Goal: Answer question/provide support: Share knowledge or assist other users

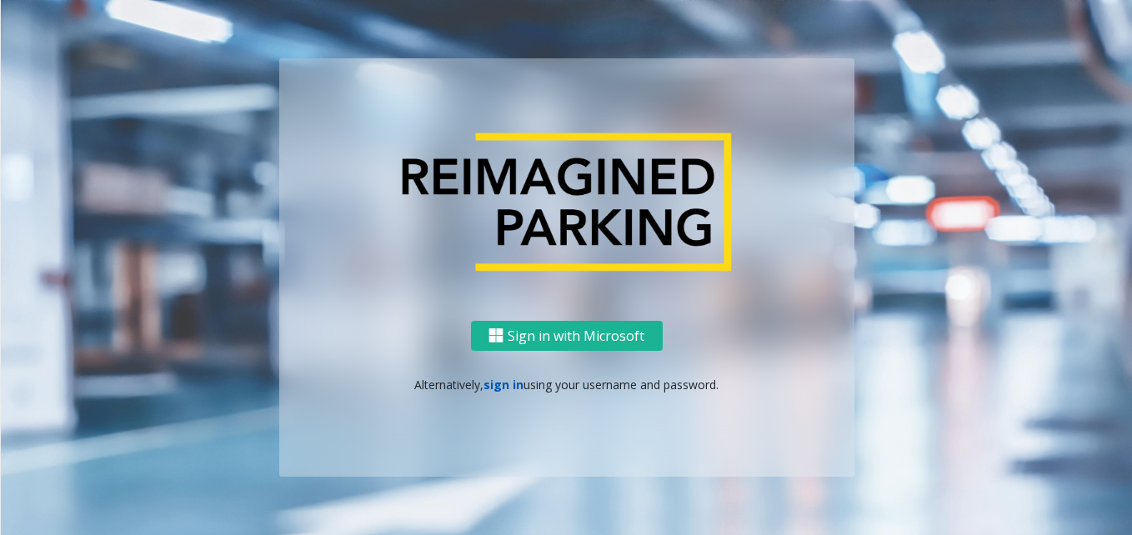
click at [504, 385] on link "sign in" at bounding box center [503, 385] width 40 height 16
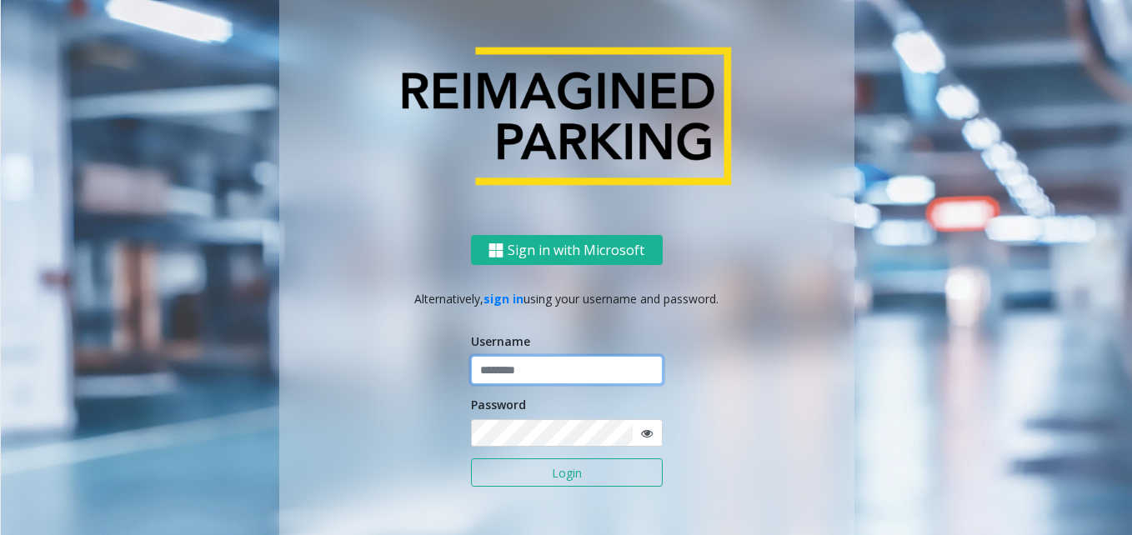
click at [518, 370] on input "text" at bounding box center [567, 370] width 192 height 28
type input "*******"
click at [471, 458] on button "Login" at bounding box center [567, 472] width 192 height 28
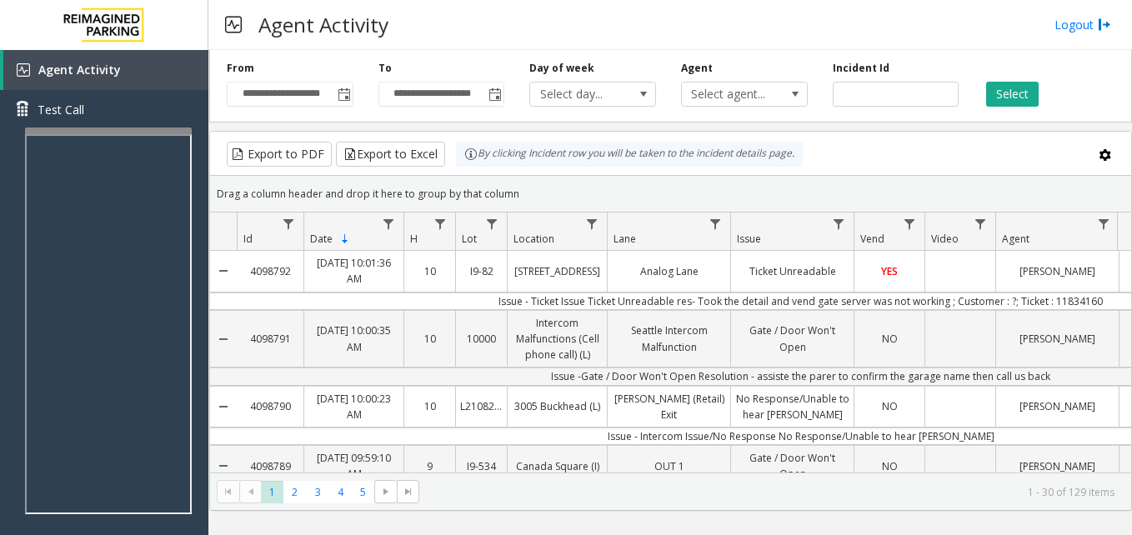
click at [913, 144] on div "Export to PDF Export to Excel By clicking Incident row you will be taken to the…" at bounding box center [670, 154] width 893 height 25
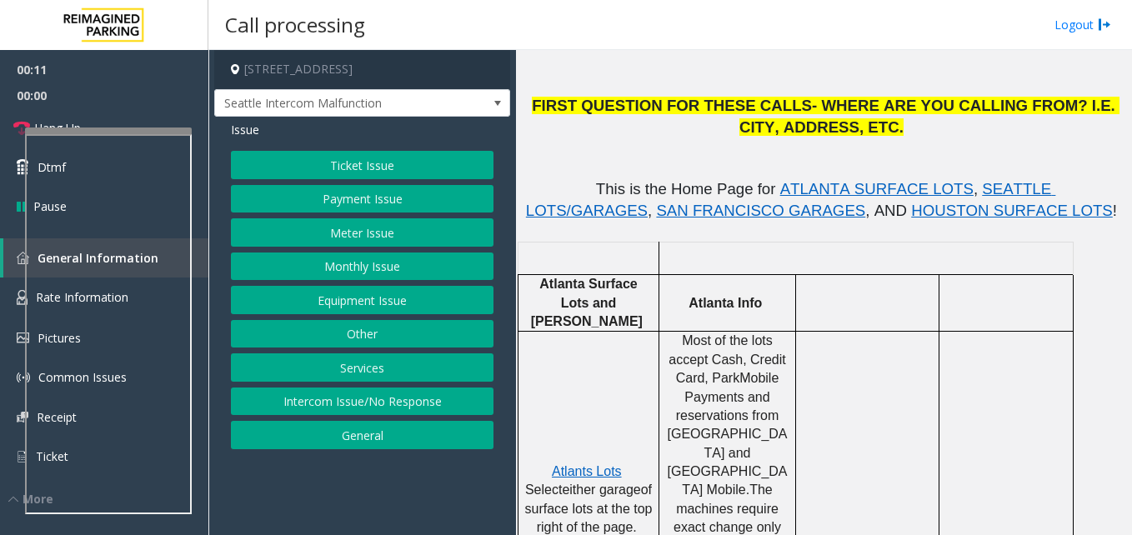
scroll to position [500, 0]
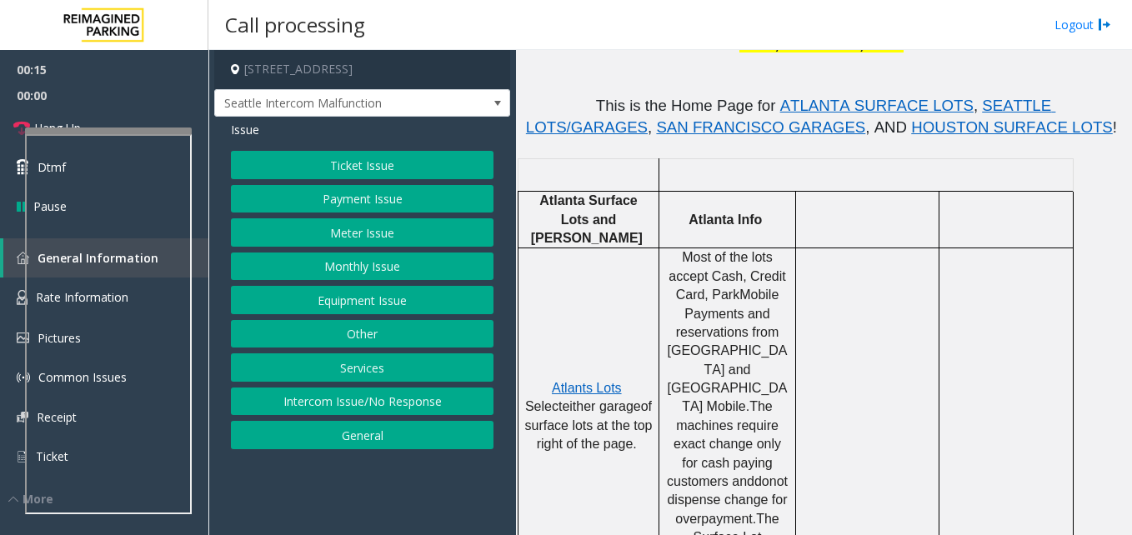
click at [810, 358] on td at bounding box center [867, 416] width 143 height 337
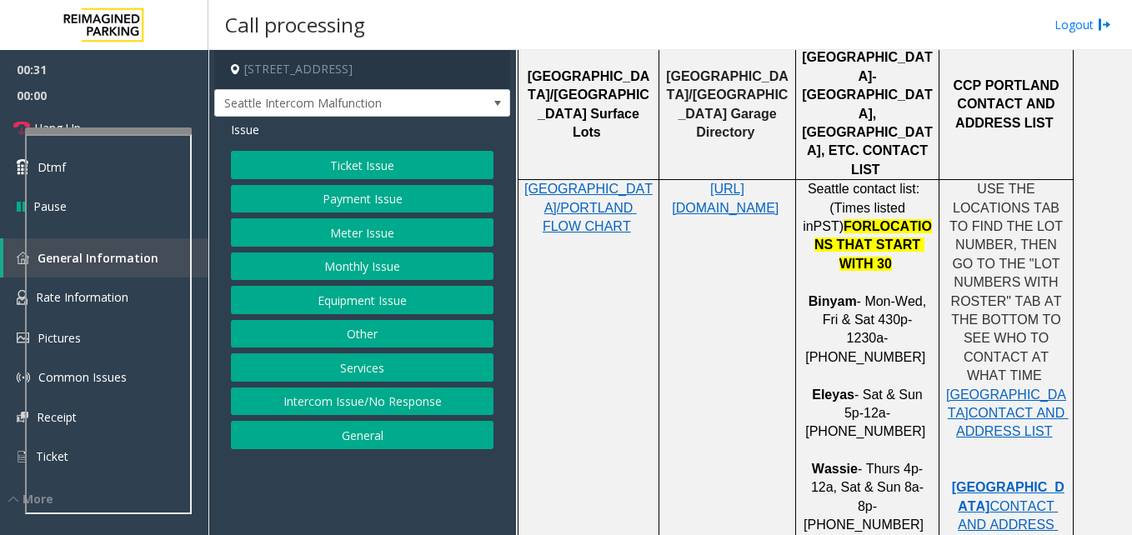
scroll to position [1230, 0]
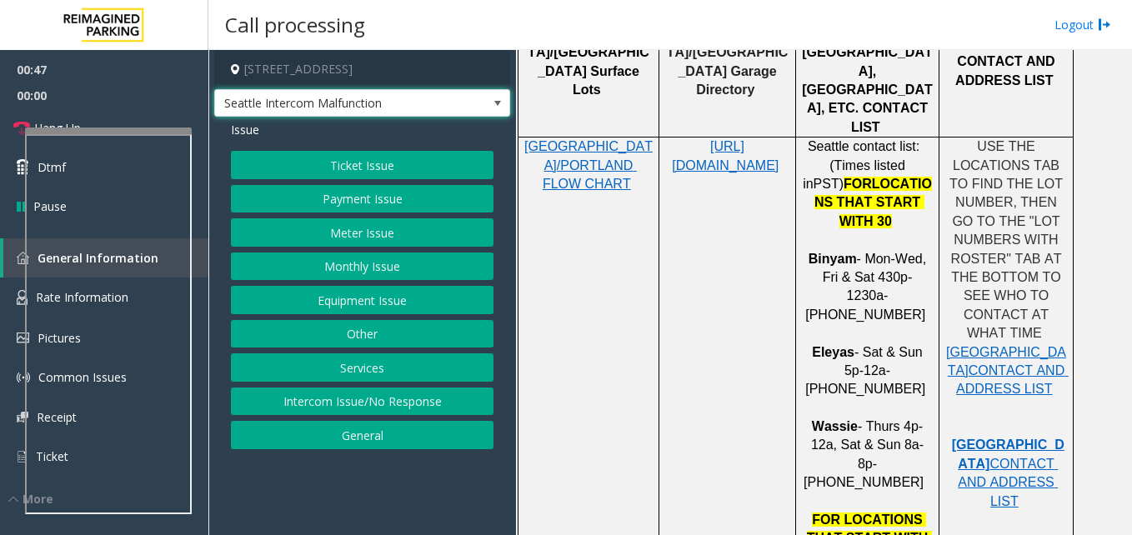
click at [465, 112] on span "Seattle Intercom Malfunction" at bounding box center [362, 103] width 296 height 28
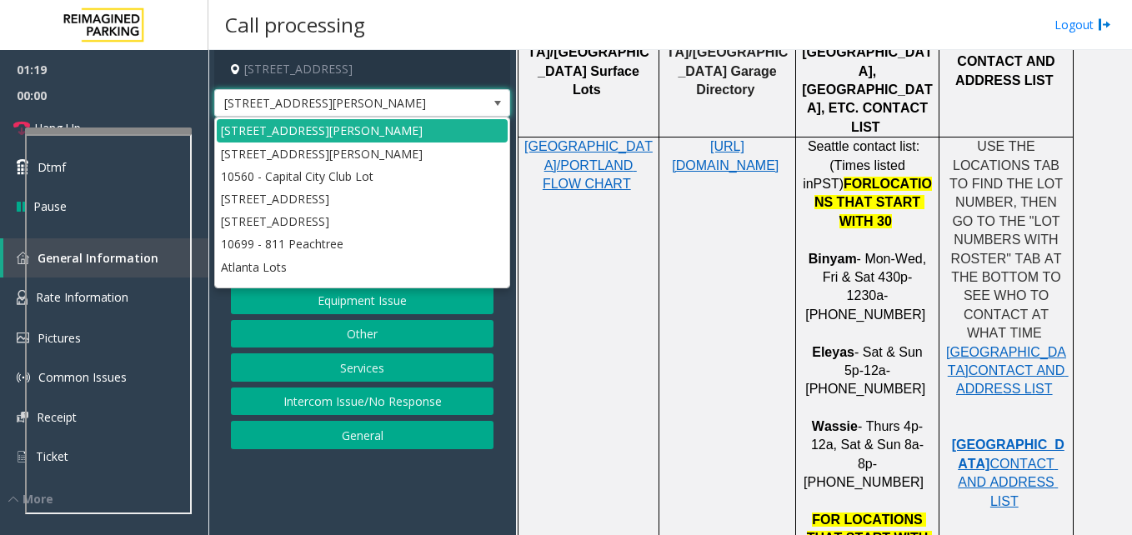
scroll to position [0, 0]
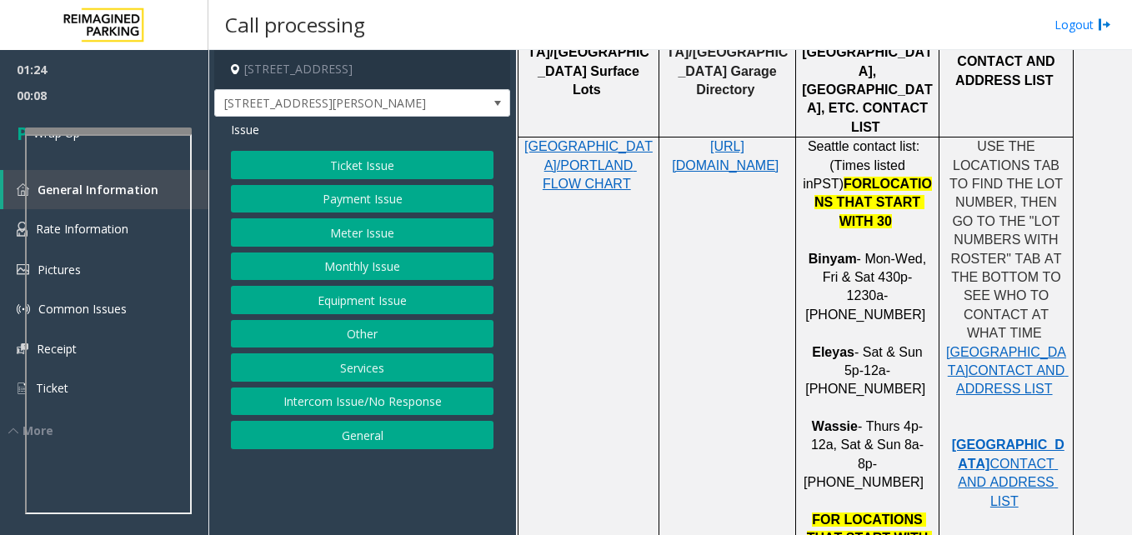
click at [393, 405] on button "Intercom Issue/No Response" at bounding box center [362, 402] width 263 height 28
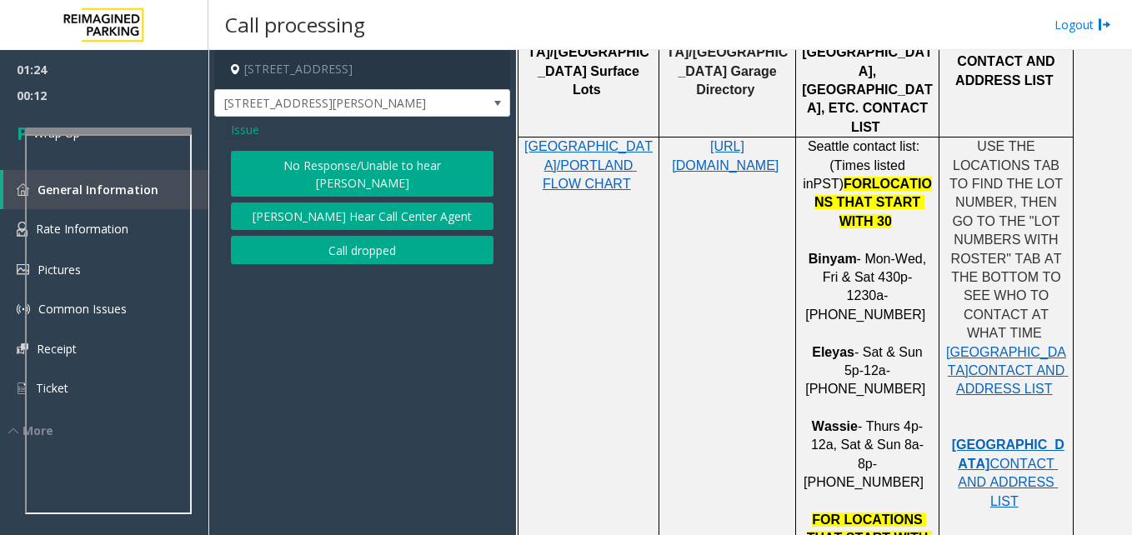
click at [238, 126] on span "Issue" at bounding box center [245, 130] width 28 height 18
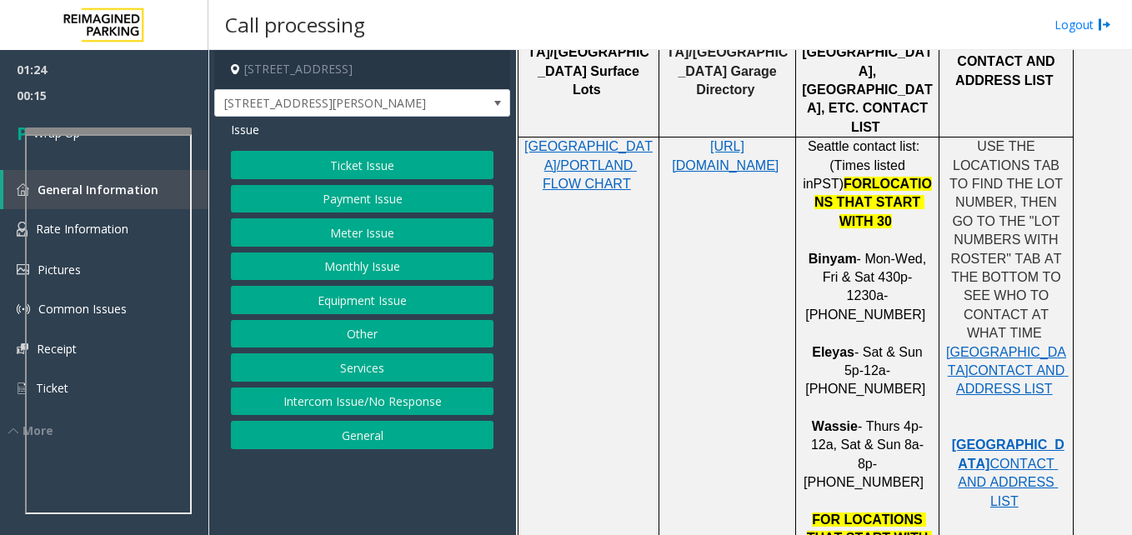
click at [383, 360] on button "Services" at bounding box center [362, 367] width 263 height 28
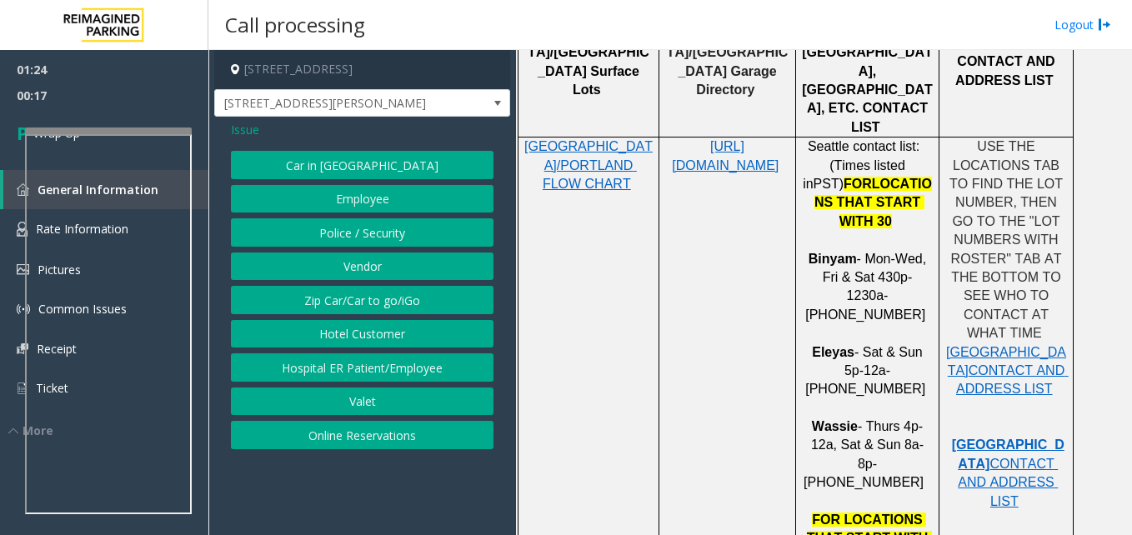
click at [250, 128] on span "Issue" at bounding box center [245, 130] width 28 height 18
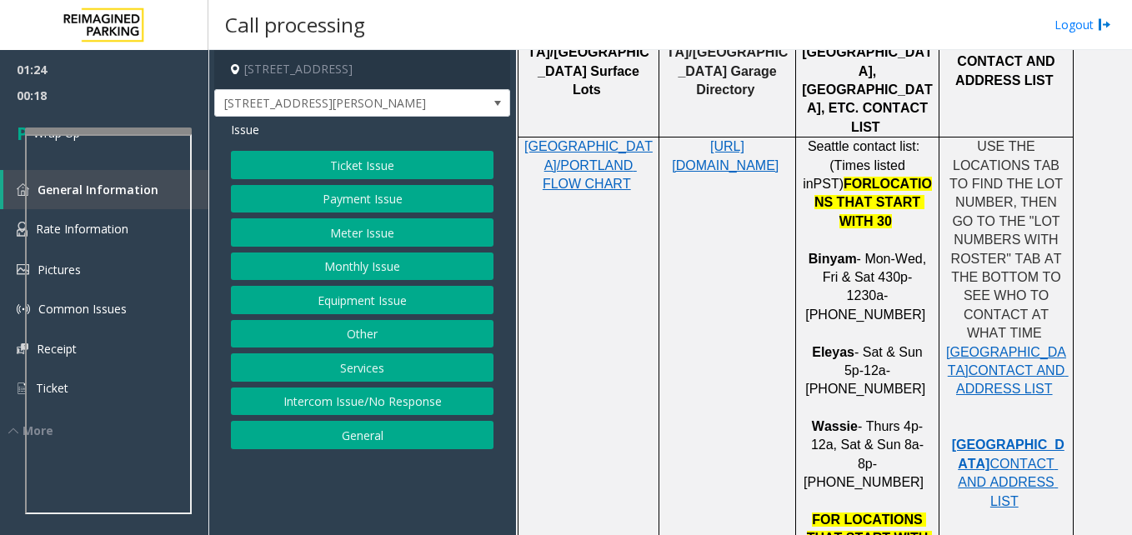
click at [360, 434] on button "General" at bounding box center [362, 435] width 263 height 28
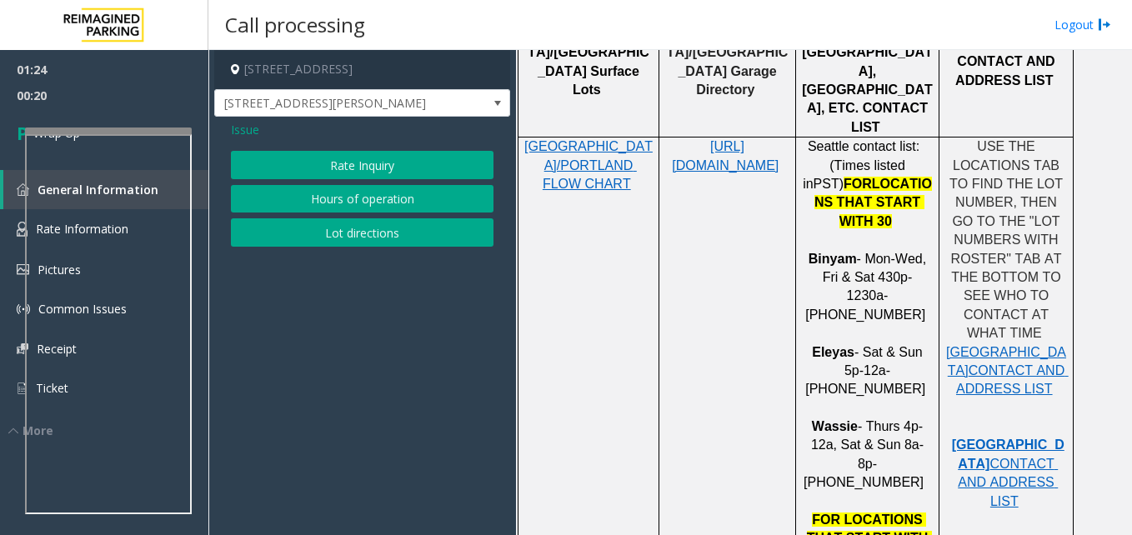
click at [241, 129] on span "Issue" at bounding box center [245, 130] width 28 height 18
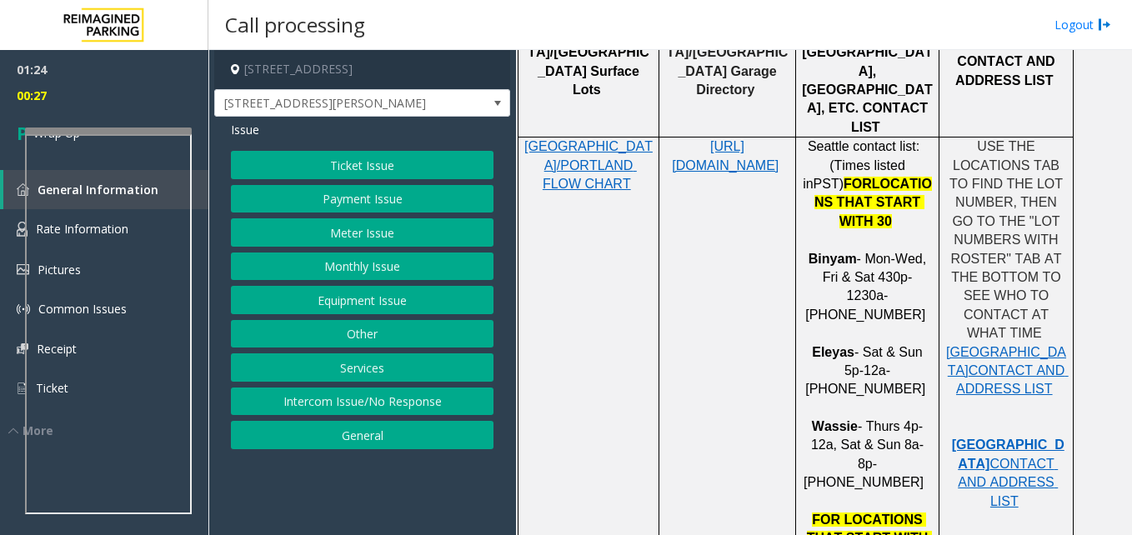
click at [368, 298] on button "Equipment Issue" at bounding box center [362, 300] width 263 height 28
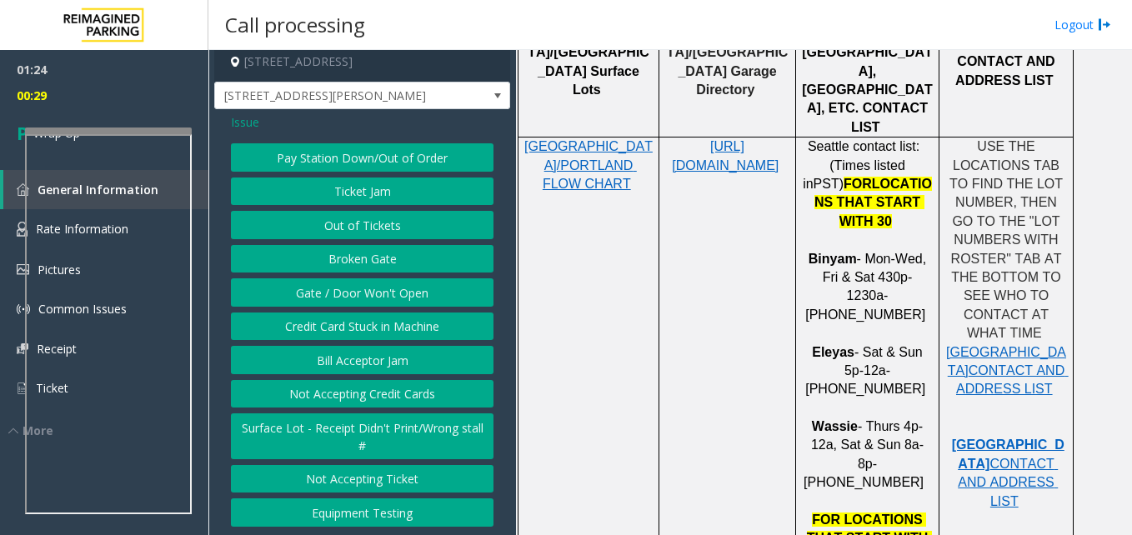
scroll to position [22, 0]
click at [397, 282] on button "Gate / Door Won't Open" at bounding box center [362, 292] width 263 height 28
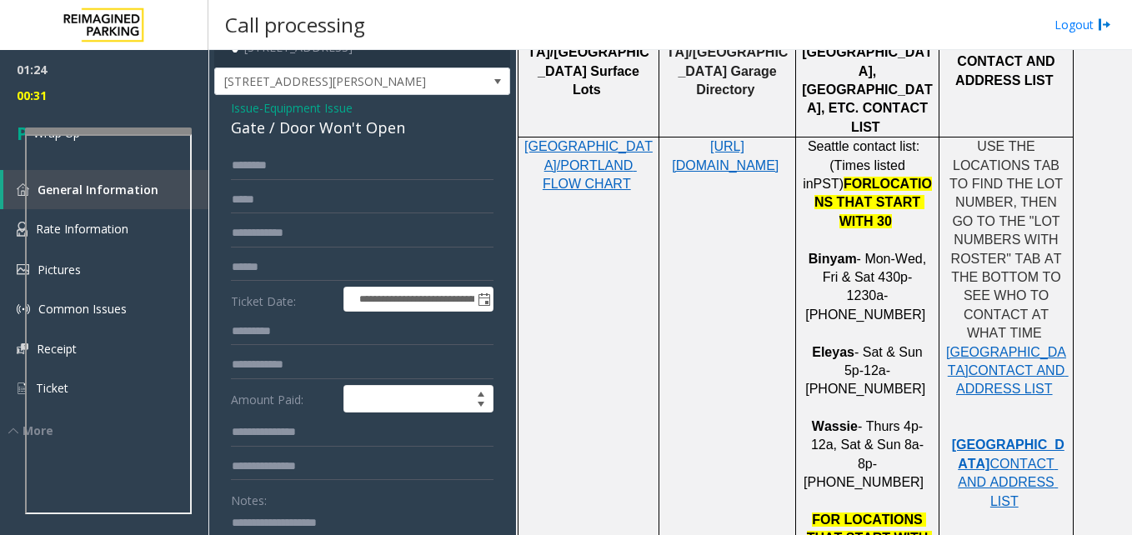
click at [241, 117] on span "Issue" at bounding box center [245, 108] width 28 height 18
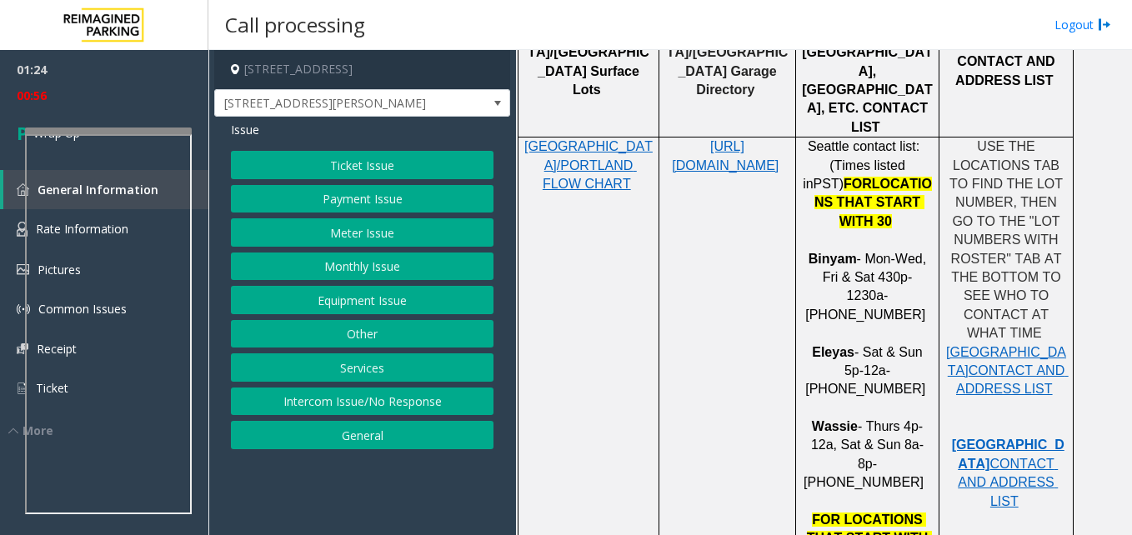
click at [383, 297] on button "Equipment Issue" at bounding box center [362, 300] width 263 height 28
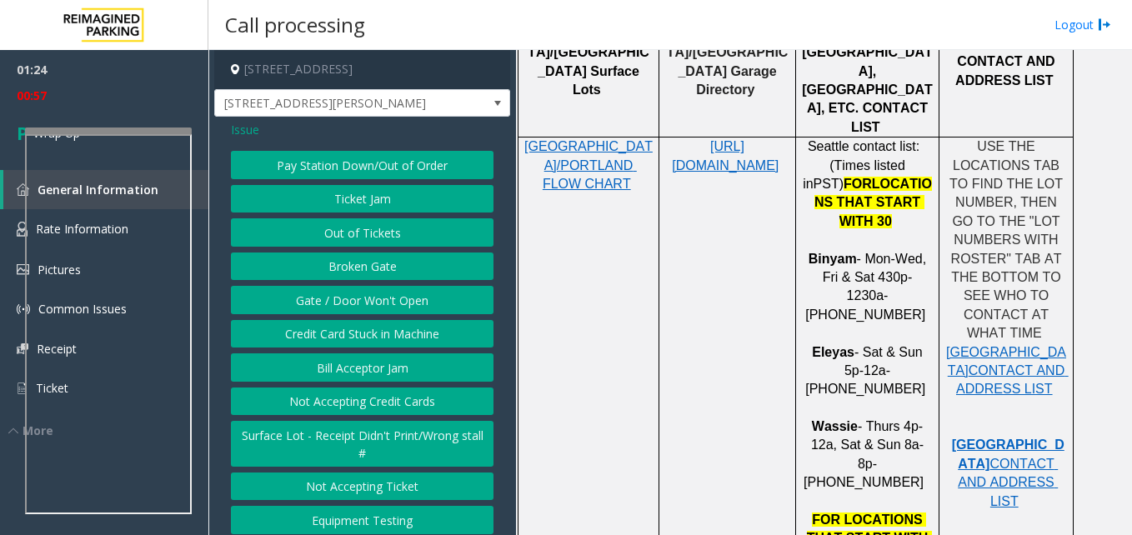
click at [356, 314] on button "Gate / Door Won't Open" at bounding box center [362, 300] width 263 height 28
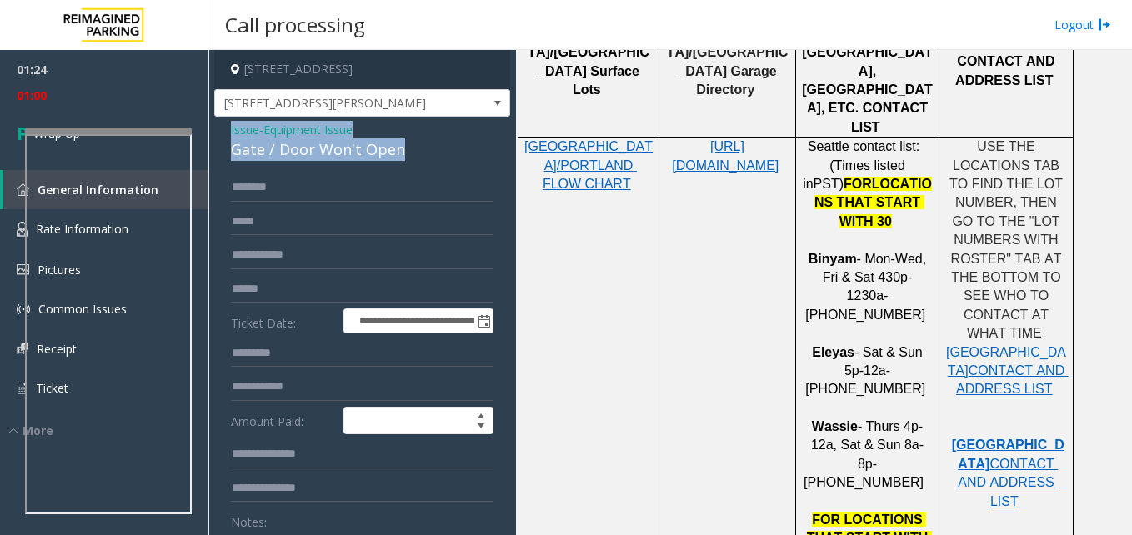
drag, startPoint x: 398, startPoint y: 164, endPoint x: 217, endPoint y: 144, distance: 182.8
click at [217, 144] on div "**********" at bounding box center [362, 486] width 296 height 739
copy div "Issue - Equipment Issue Gate / Door Won't Open"
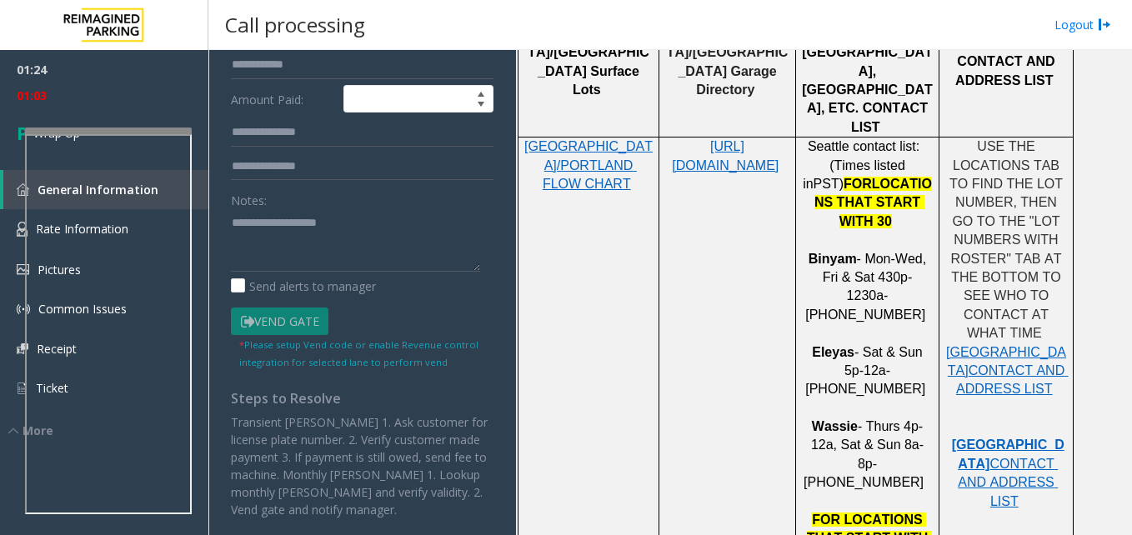
click at [294, 208] on div "Notes:" at bounding box center [362, 229] width 263 height 86
click at [300, 224] on textarea at bounding box center [355, 240] width 249 height 63
paste textarea "**********"
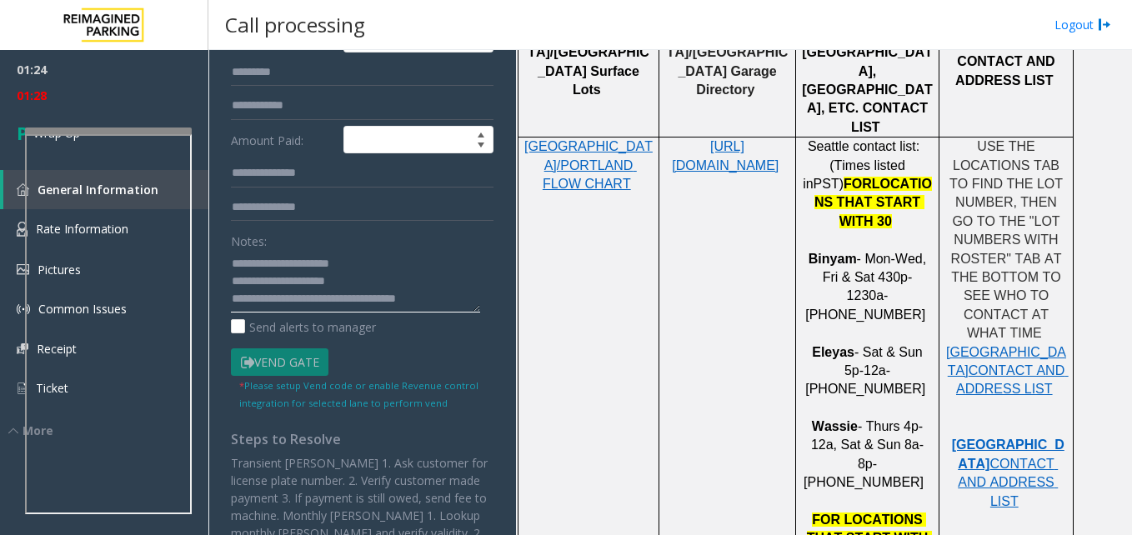
scroll to position [252, 0]
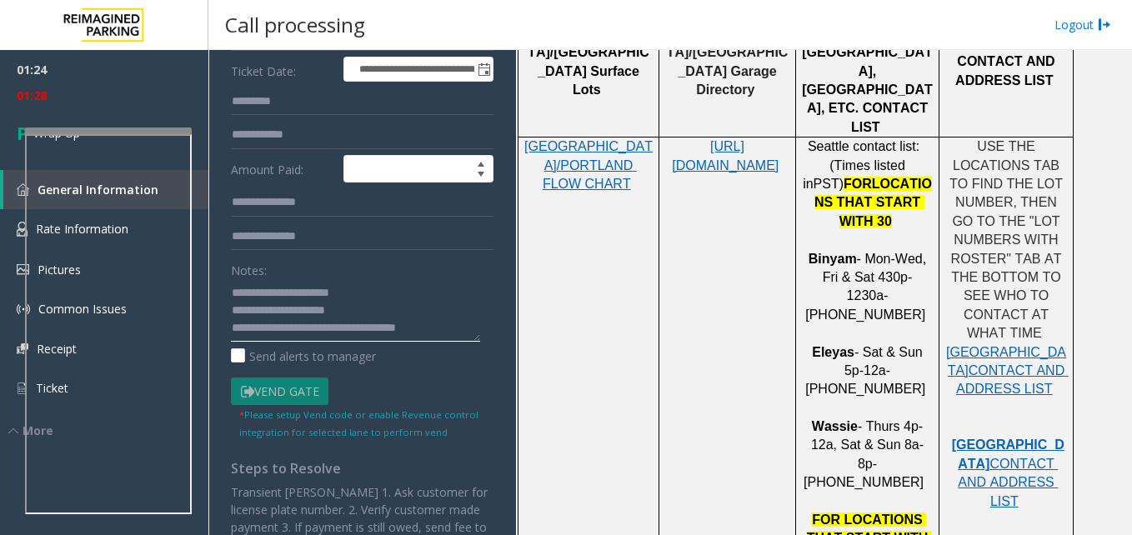
click at [306, 324] on textarea at bounding box center [355, 310] width 249 height 63
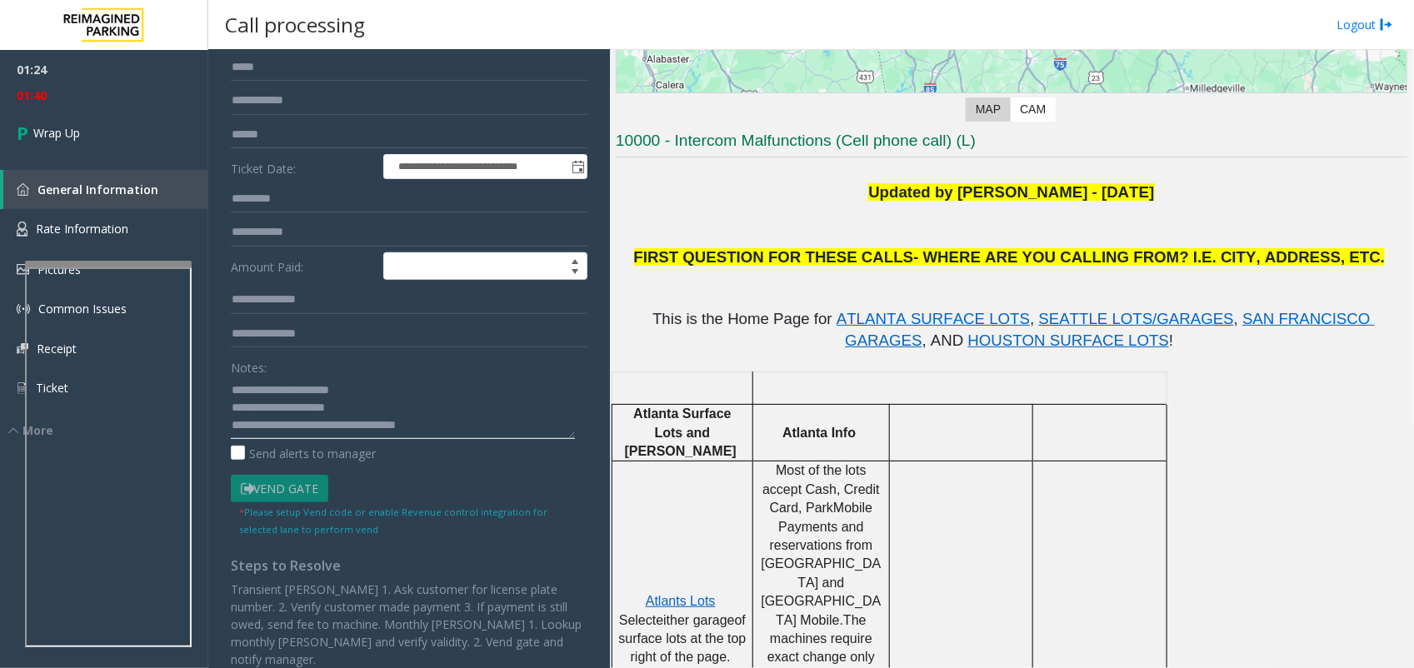
scroll to position [417, 0]
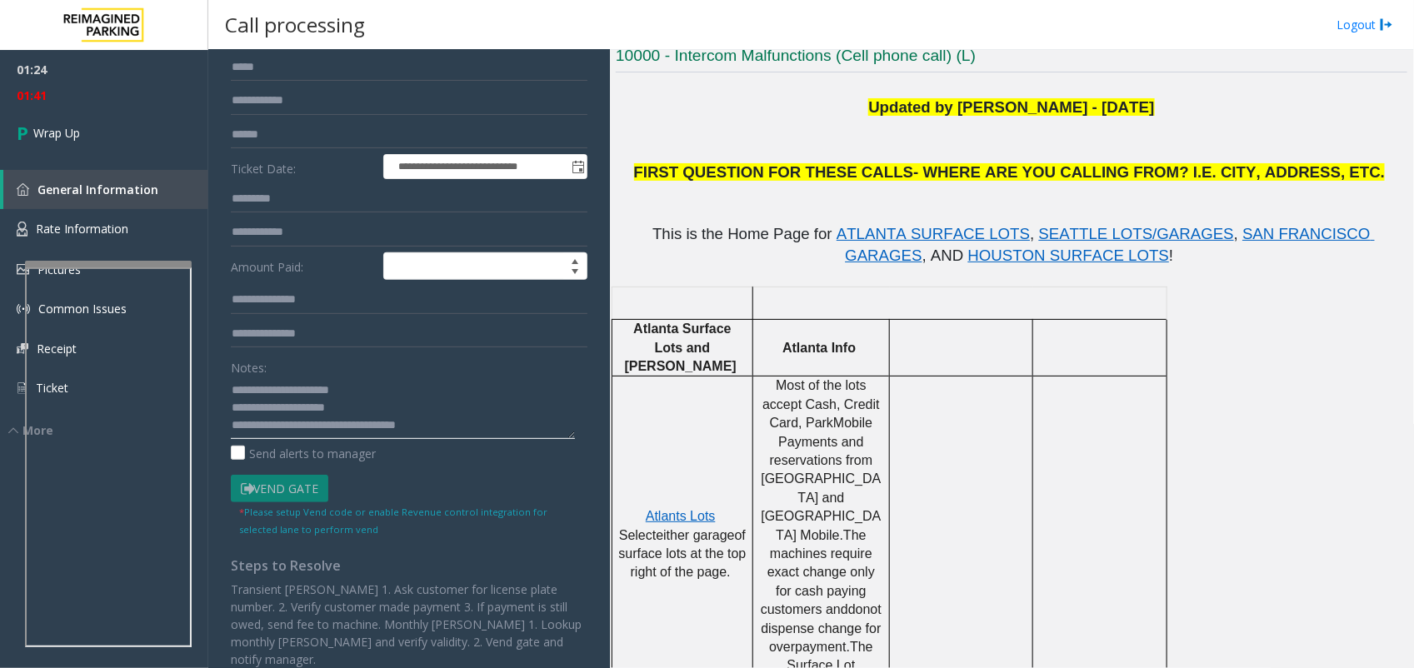
click at [439, 417] on textarea at bounding box center [403, 408] width 344 height 63
type textarea "**********"
click at [50, 119] on link "Wrap Up" at bounding box center [104, 132] width 208 height 49
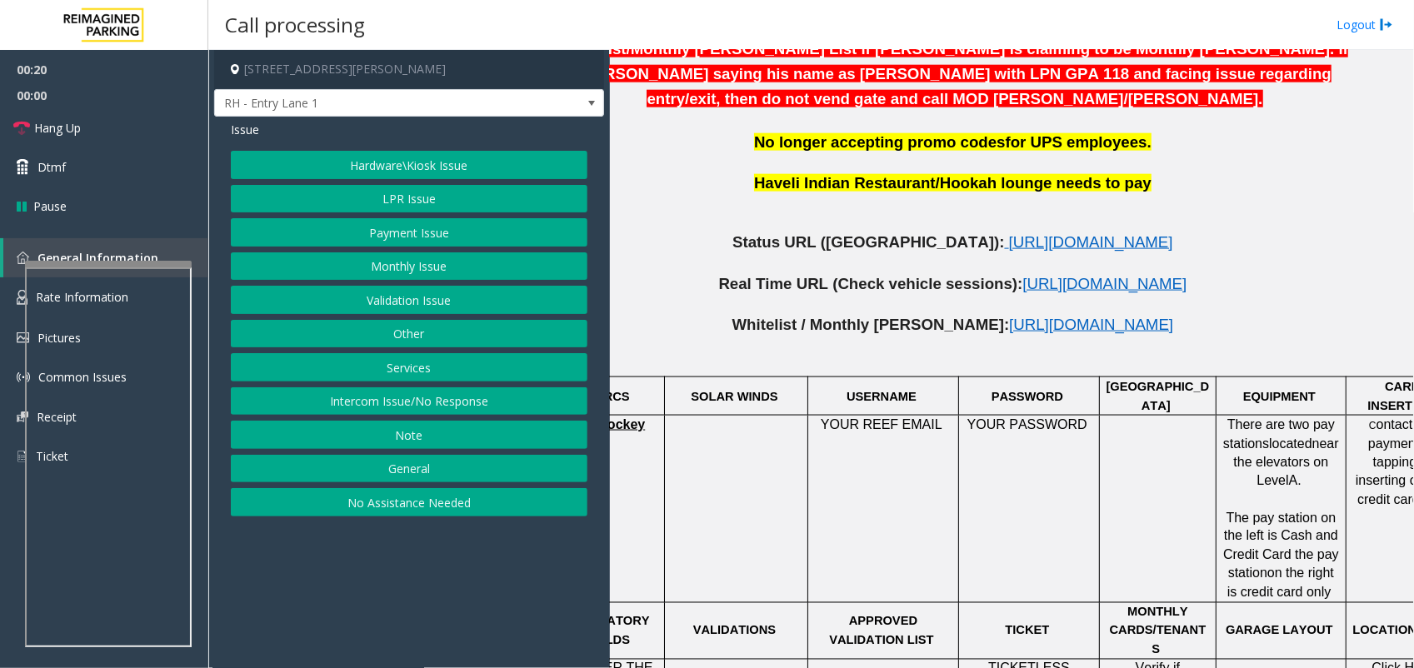
scroll to position [927, 13]
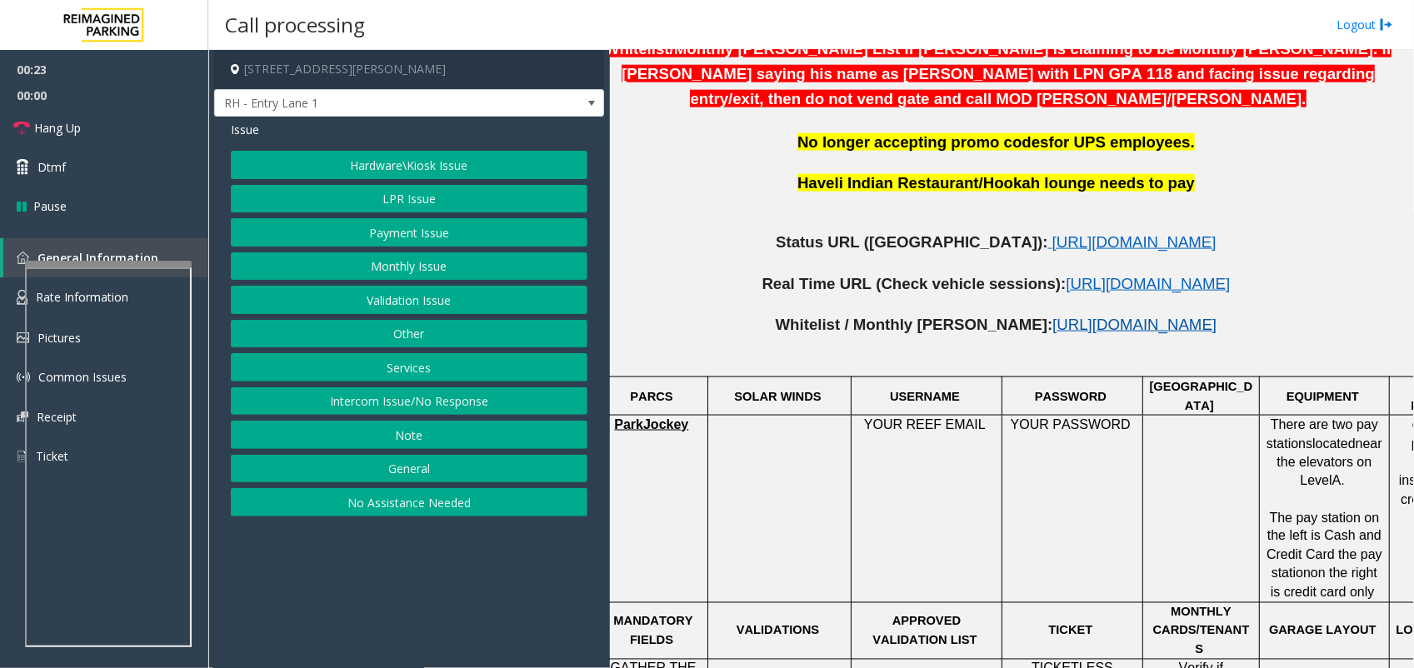
click at [1053, 316] on span "[URL][DOMAIN_NAME]" at bounding box center [1135, 325] width 164 height 18
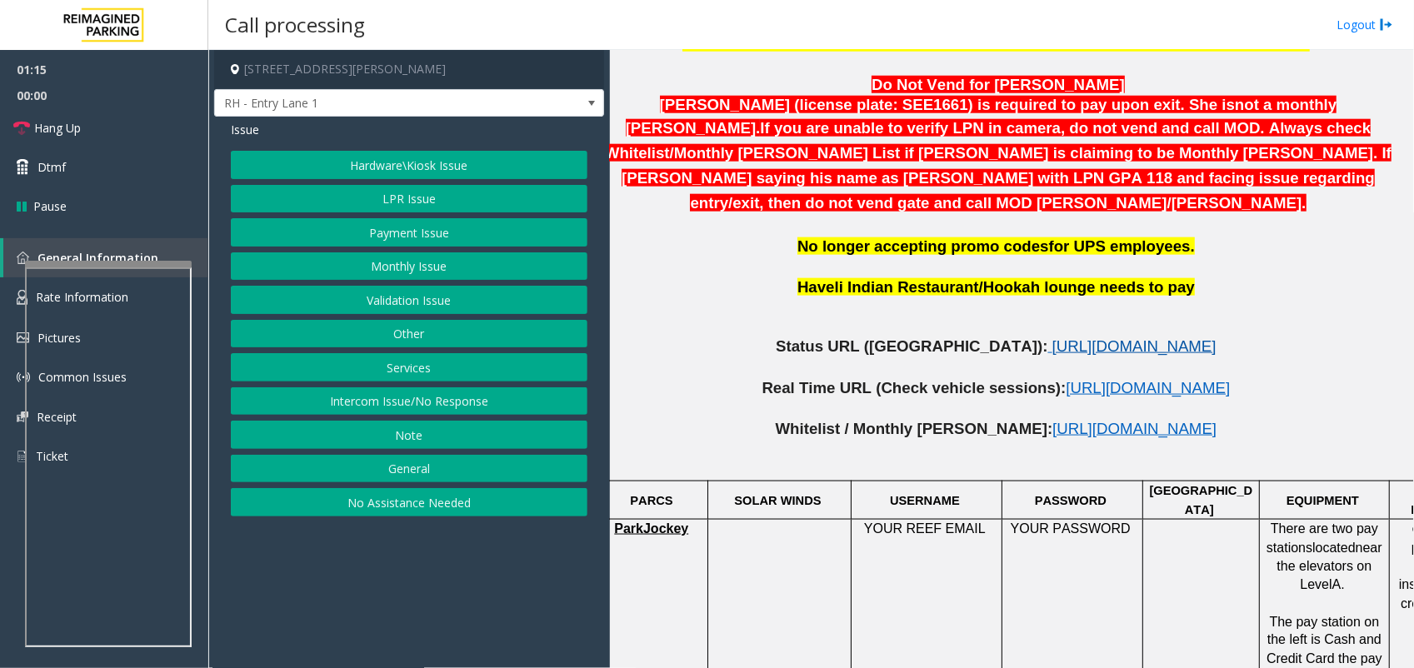
click at [1053, 338] on span "[URL][DOMAIN_NAME]" at bounding box center [1135, 347] width 164 height 18
click at [448, 197] on button "LPR Issue" at bounding box center [409, 199] width 357 height 28
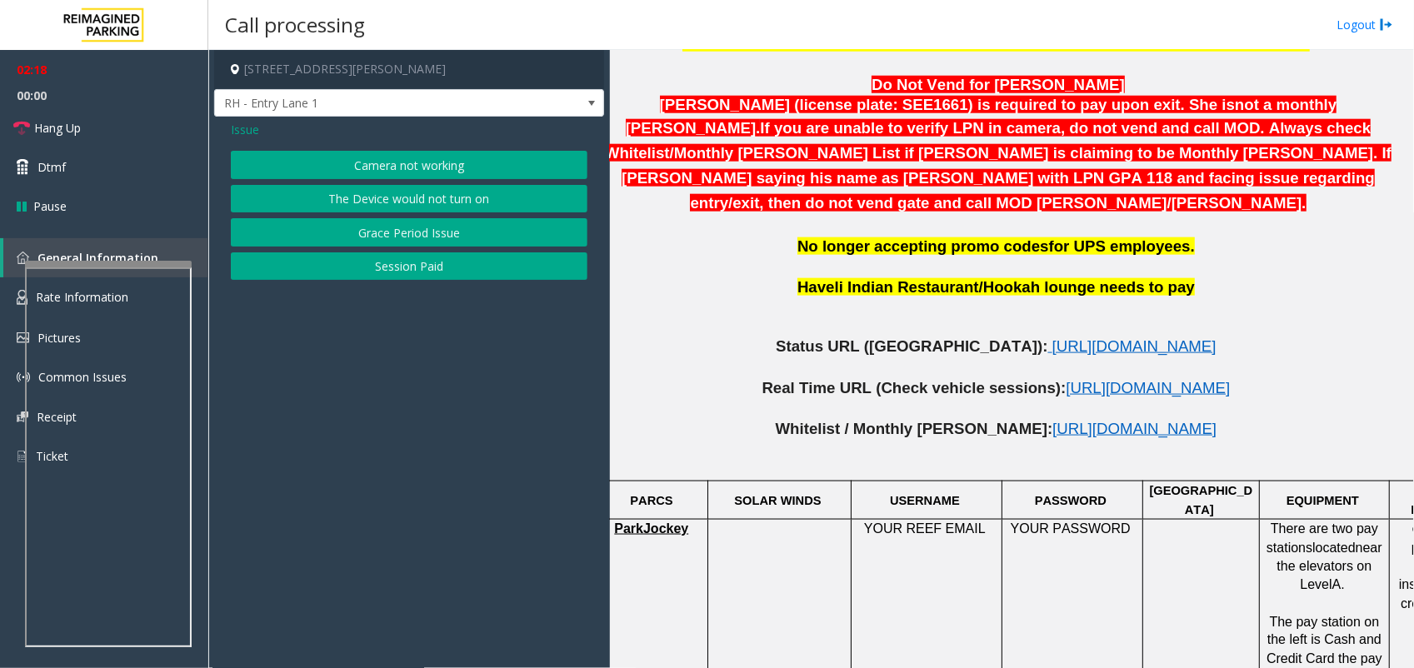
click at [447, 163] on button "Camera not working" at bounding box center [409, 165] width 357 height 28
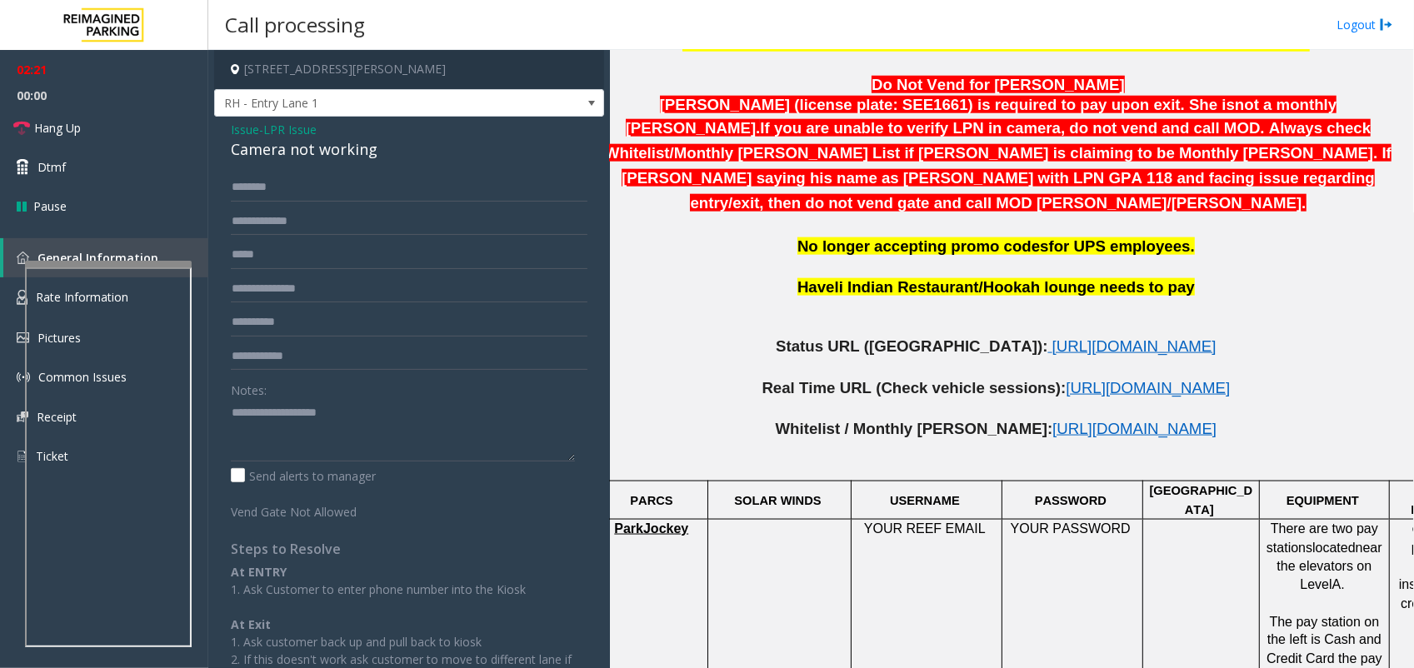
click at [256, 131] on span "Issue" at bounding box center [245, 130] width 28 height 18
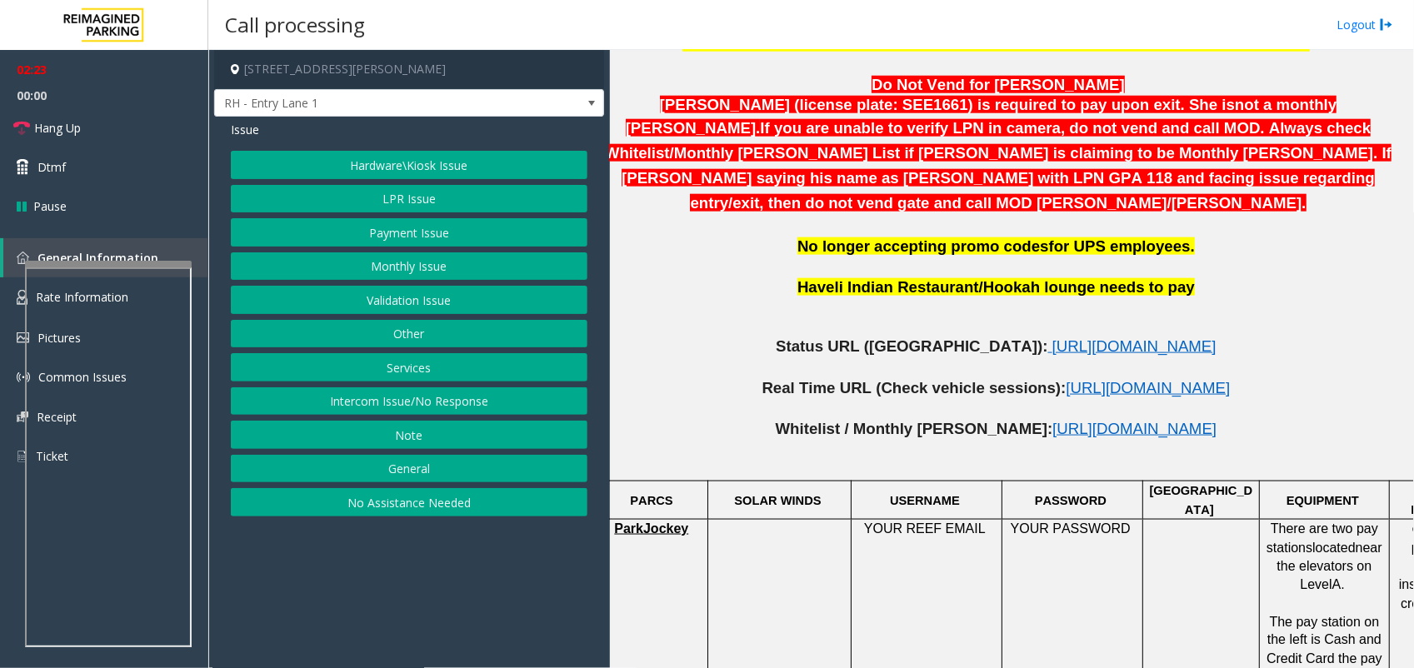
click at [432, 203] on button "LPR Issue" at bounding box center [409, 199] width 357 height 28
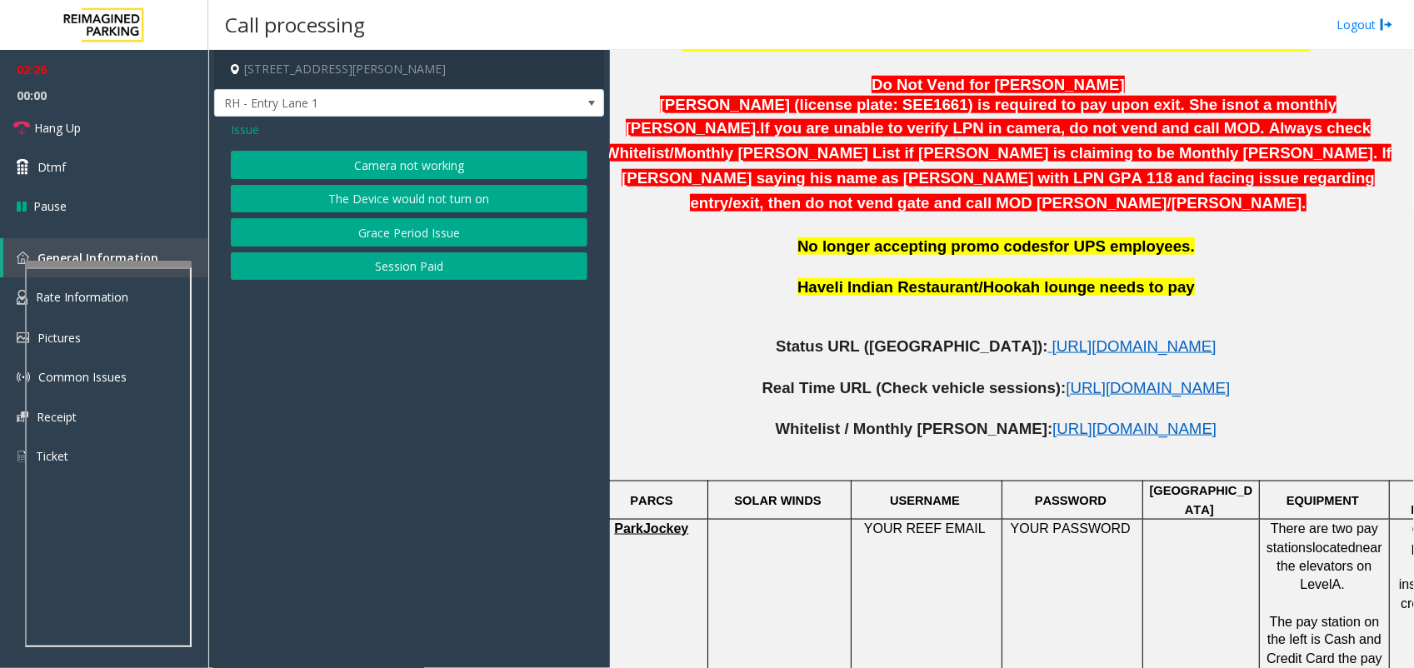
click at [439, 193] on button "The Device would not turn on" at bounding box center [409, 199] width 357 height 28
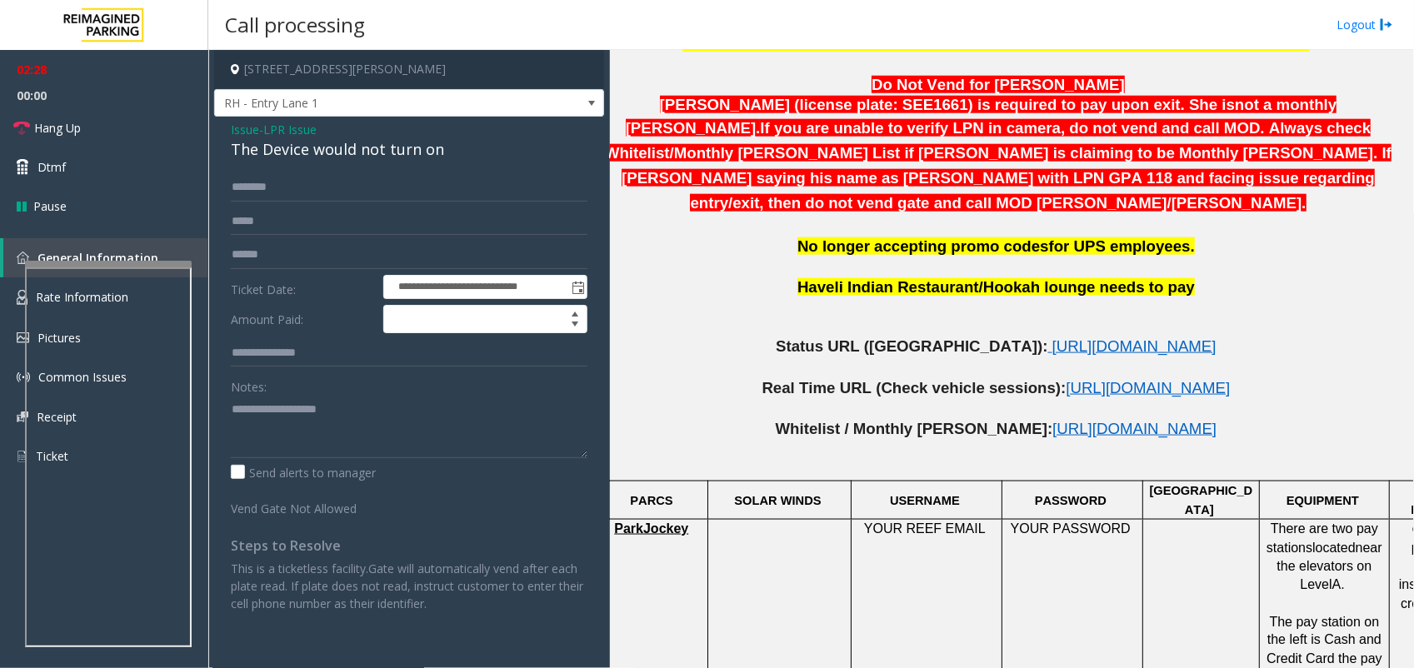
click at [281, 121] on span "LPR Issue" at bounding box center [289, 130] width 53 height 18
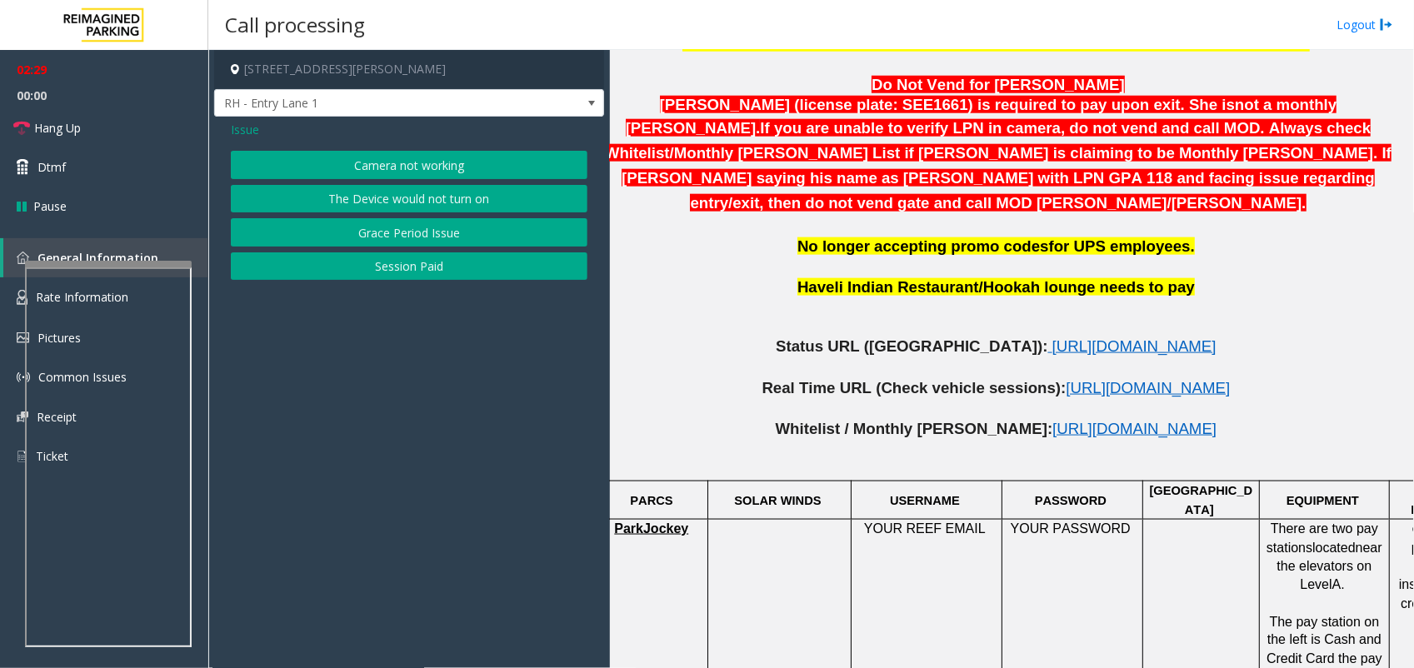
click at [243, 123] on span "Issue" at bounding box center [245, 130] width 28 height 18
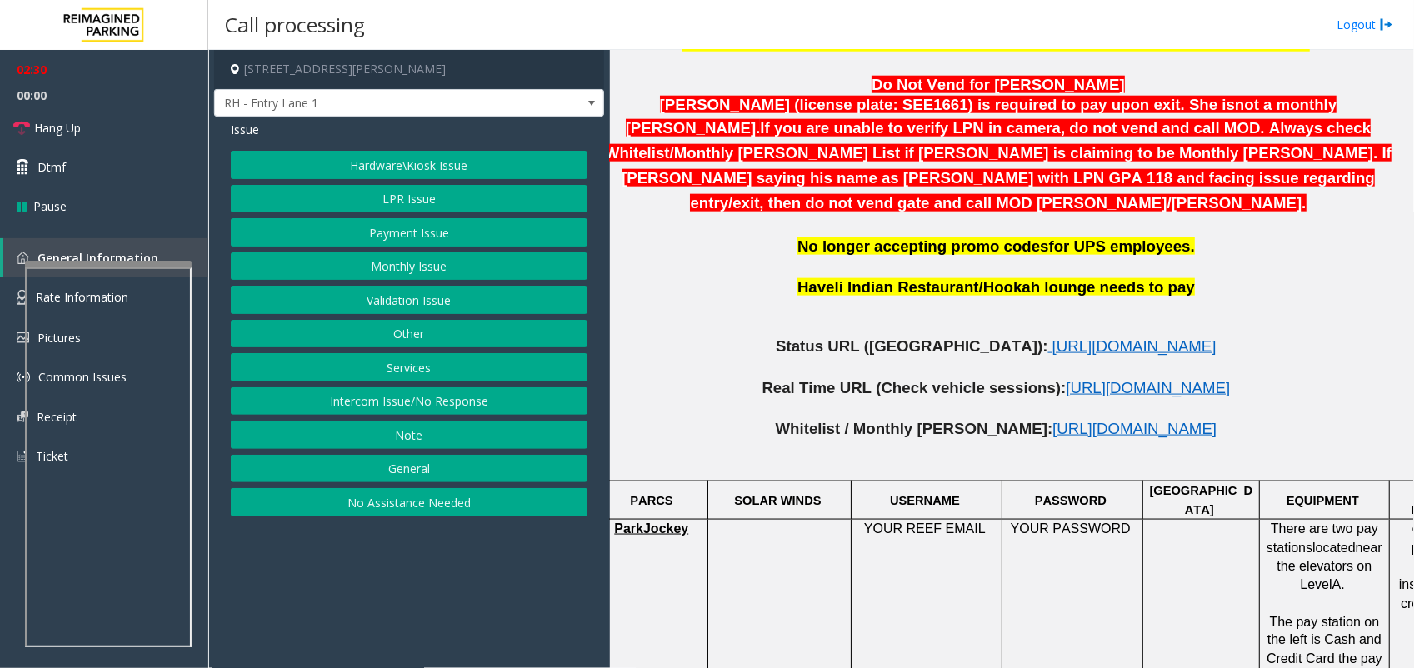
click at [411, 276] on button "Monthly Issue" at bounding box center [409, 267] width 357 height 28
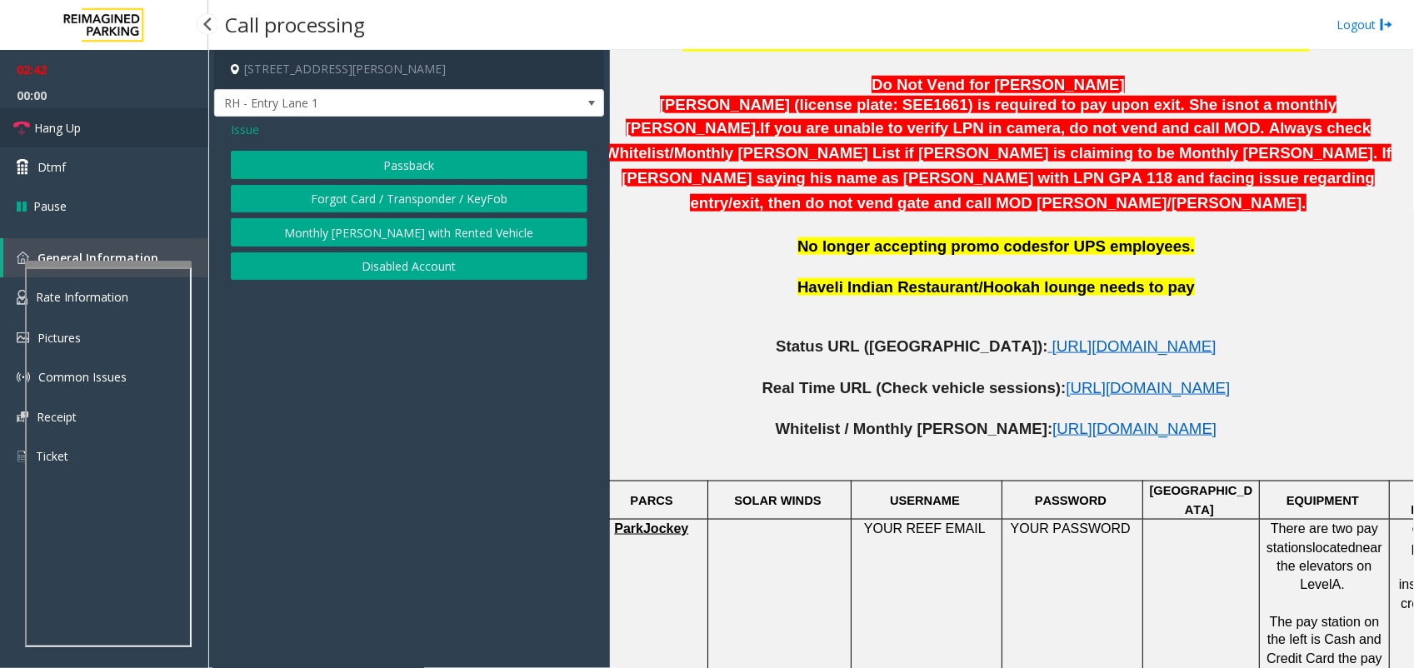
click at [65, 122] on span "Hang Up" at bounding box center [57, 128] width 47 height 18
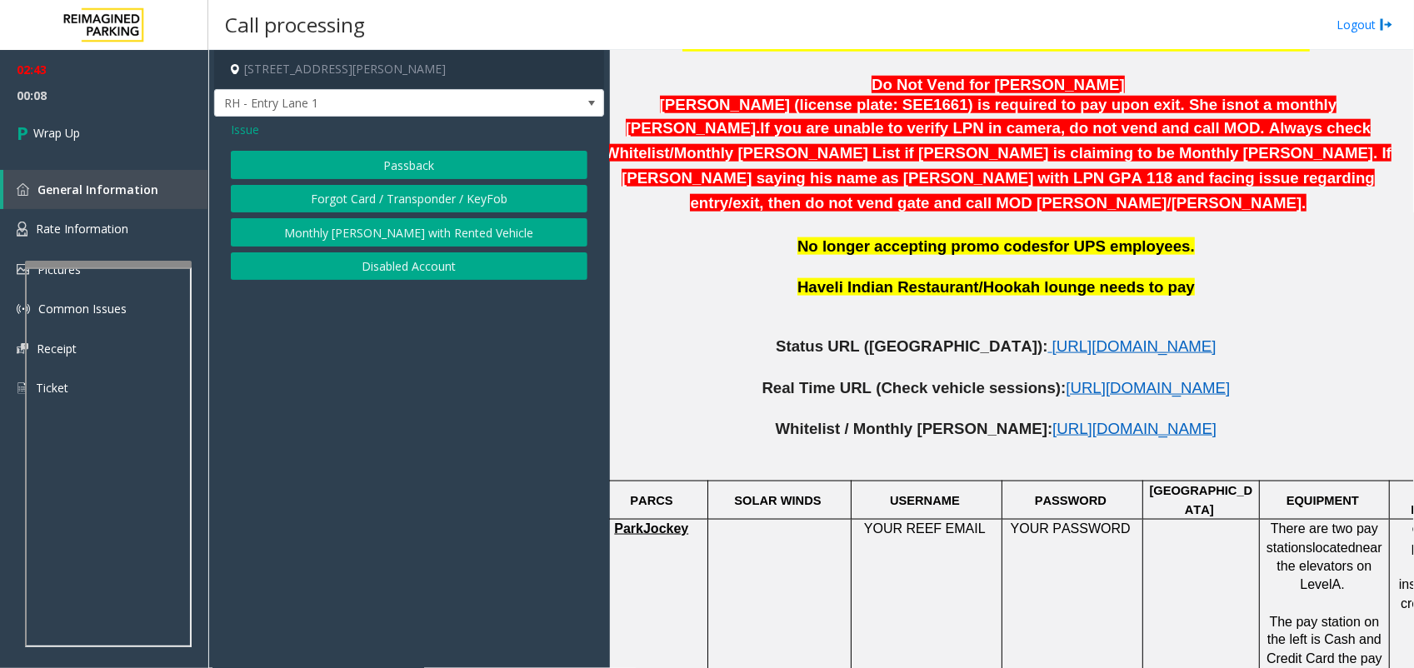
click at [244, 126] on span "Issue" at bounding box center [245, 130] width 28 height 18
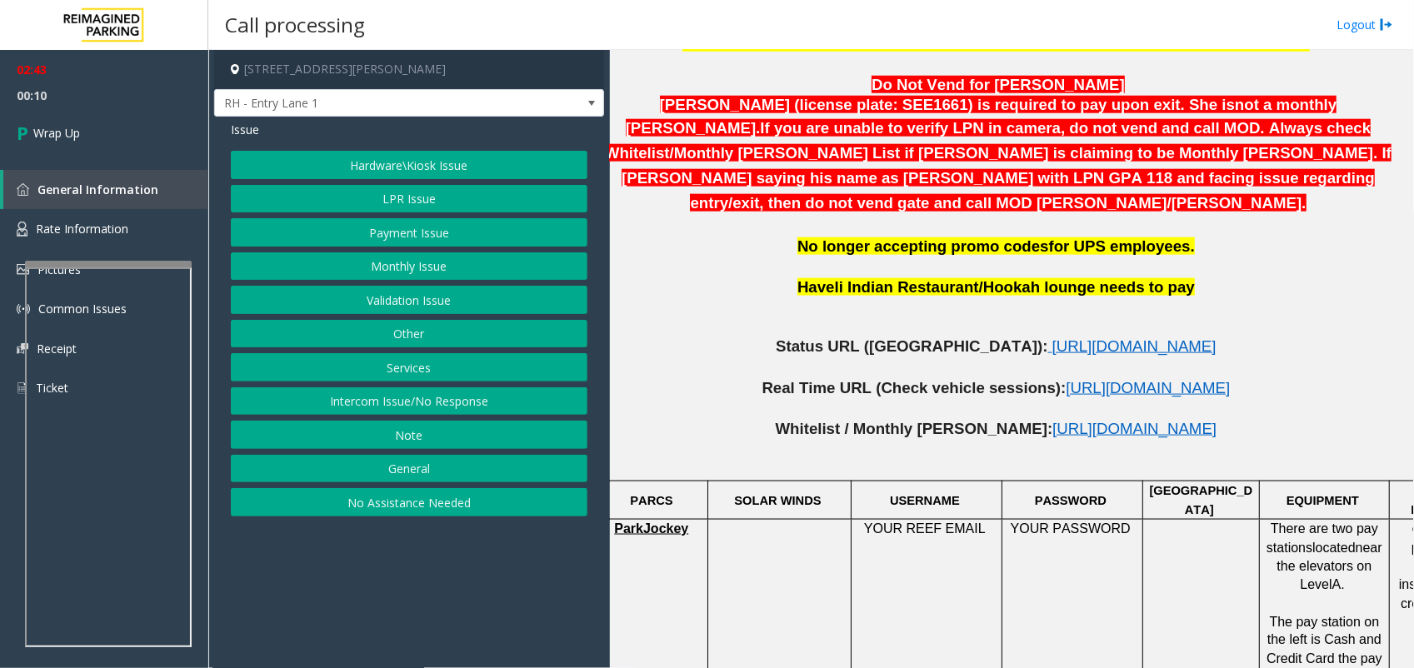
click at [436, 261] on button "Monthly Issue" at bounding box center [409, 267] width 357 height 28
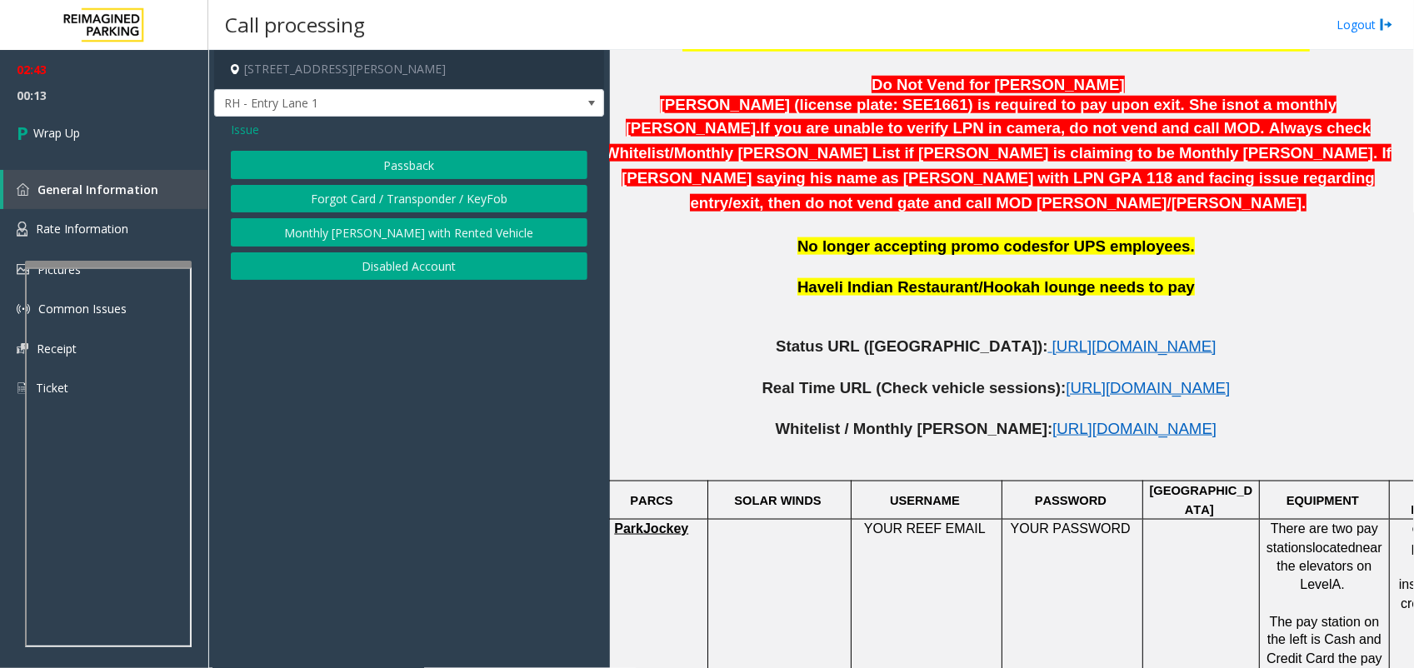
click at [250, 126] on span "Issue" at bounding box center [245, 130] width 28 height 18
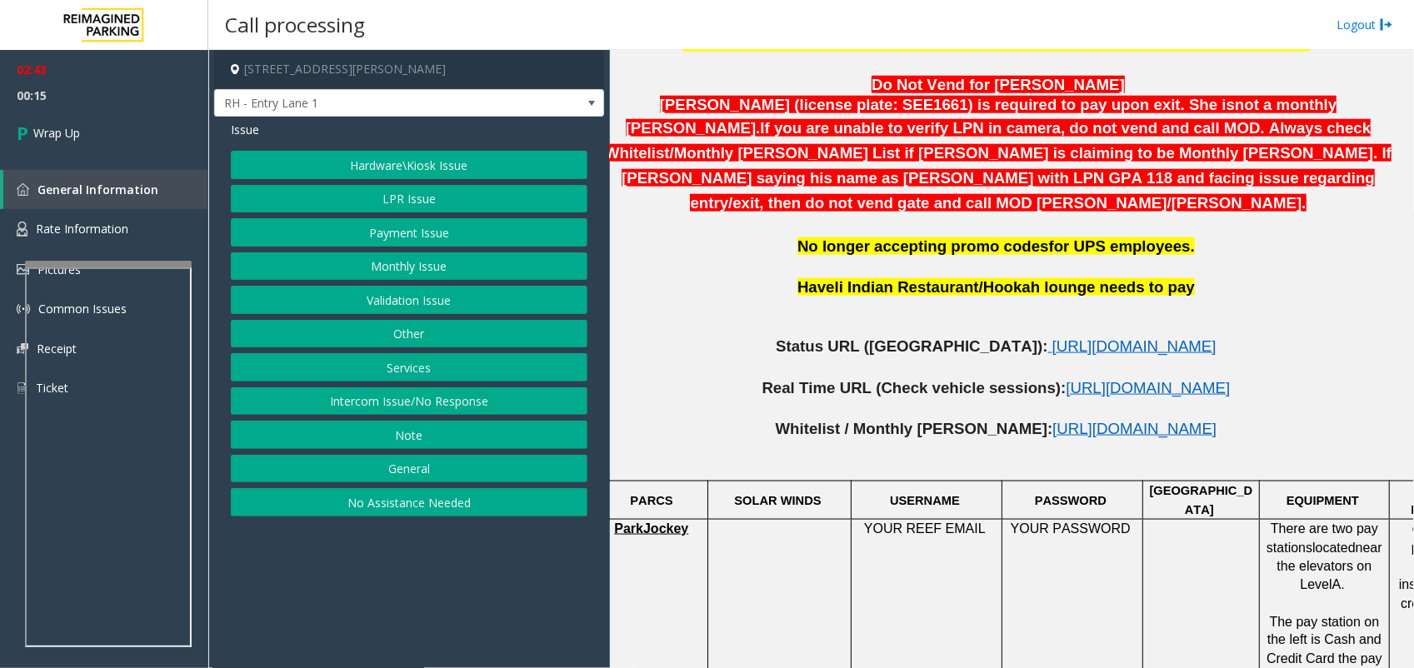
click at [426, 198] on button "LPR Issue" at bounding box center [409, 199] width 357 height 28
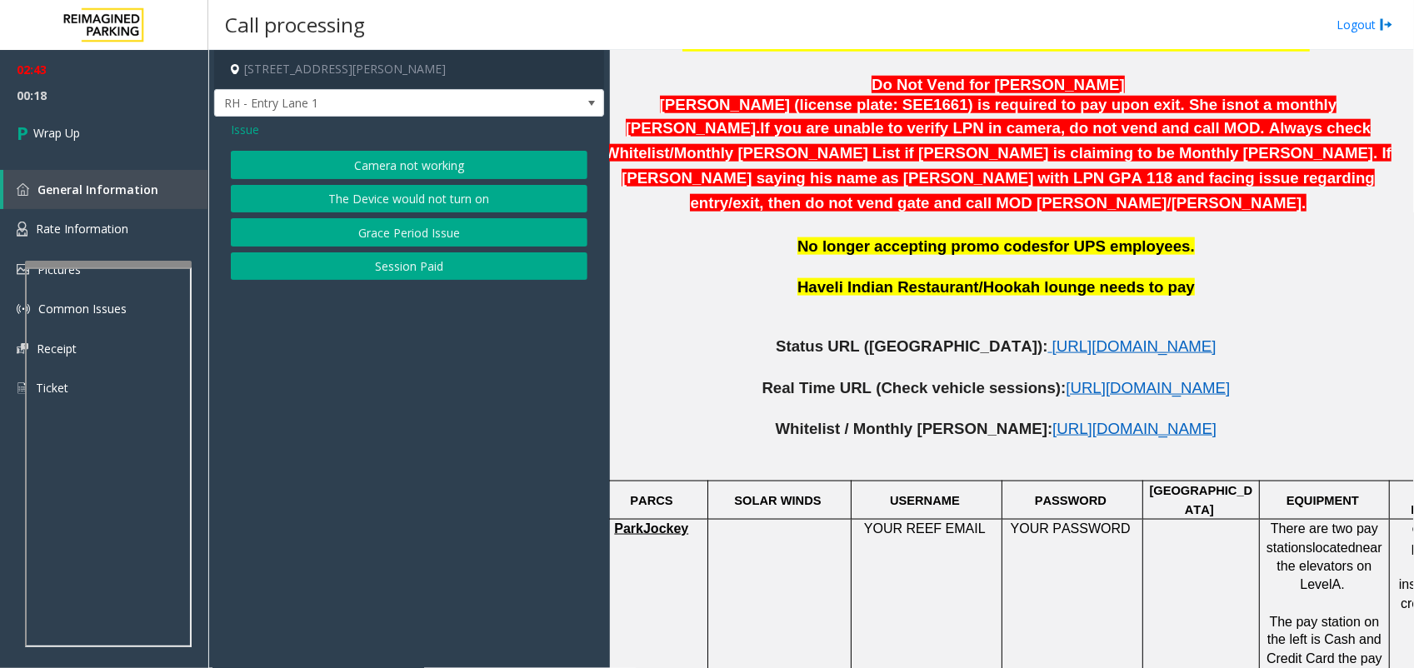
click at [438, 193] on button "The Device would not turn on" at bounding box center [409, 199] width 357 height 28
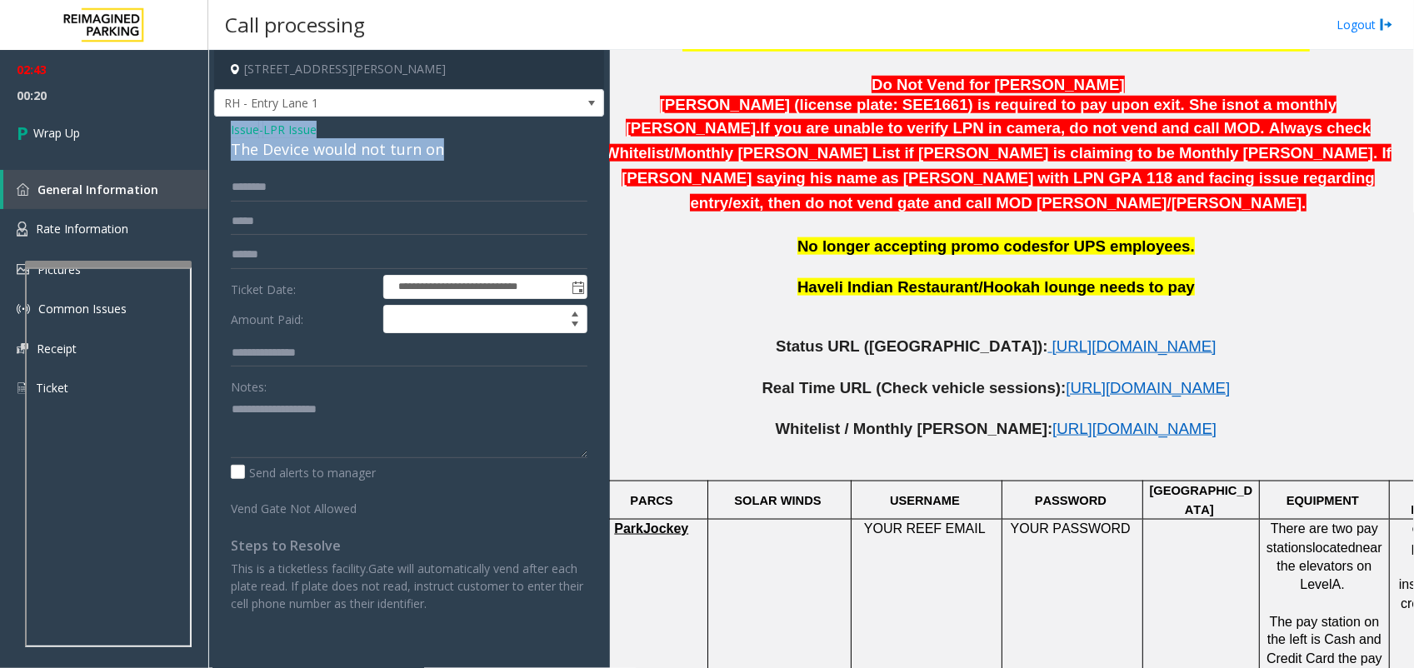
drag, startPoint x: 448, startPoint y: 148, endPoint x: 213, endPoint y: 125, distance: 237.0
click at [213, 125] on app-call-processing-form "**********" at bounding box center [409, 359] width 402 height 618
copy div "Issue - LPR Issue The Device would not turn on"
click at [308, 402] on textarea at bounding box center [409, 427] width 357 height 63
paste textarea "**********"
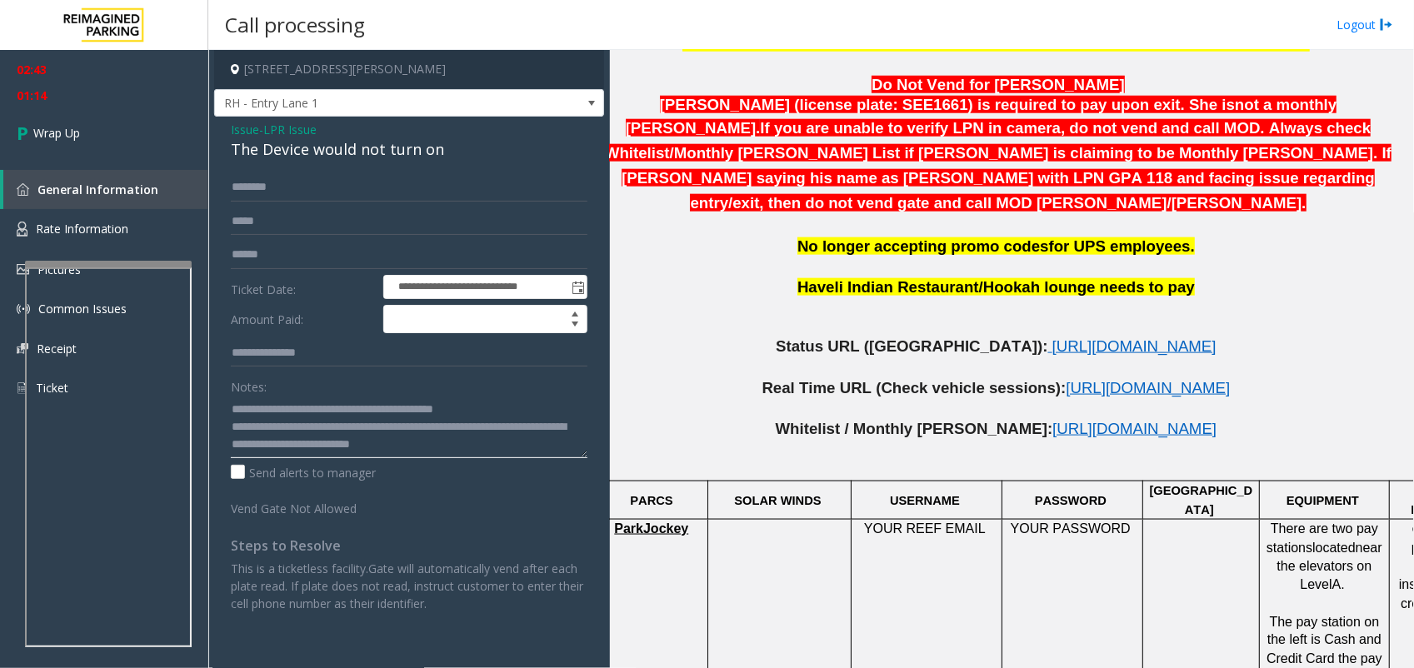
type textarea "**********"
click at [388, 190] on input "text" at bounding box center [409, 187] width 357 height 28
paste input "**********"
drag, startPoint x: 351, startPoint y: 185, endPoint x: 163, endPoint y: 177, distance: 187.7
click at [163, 177] on app-root "**********" at bounding box center [707, 334] width 1414 height 668
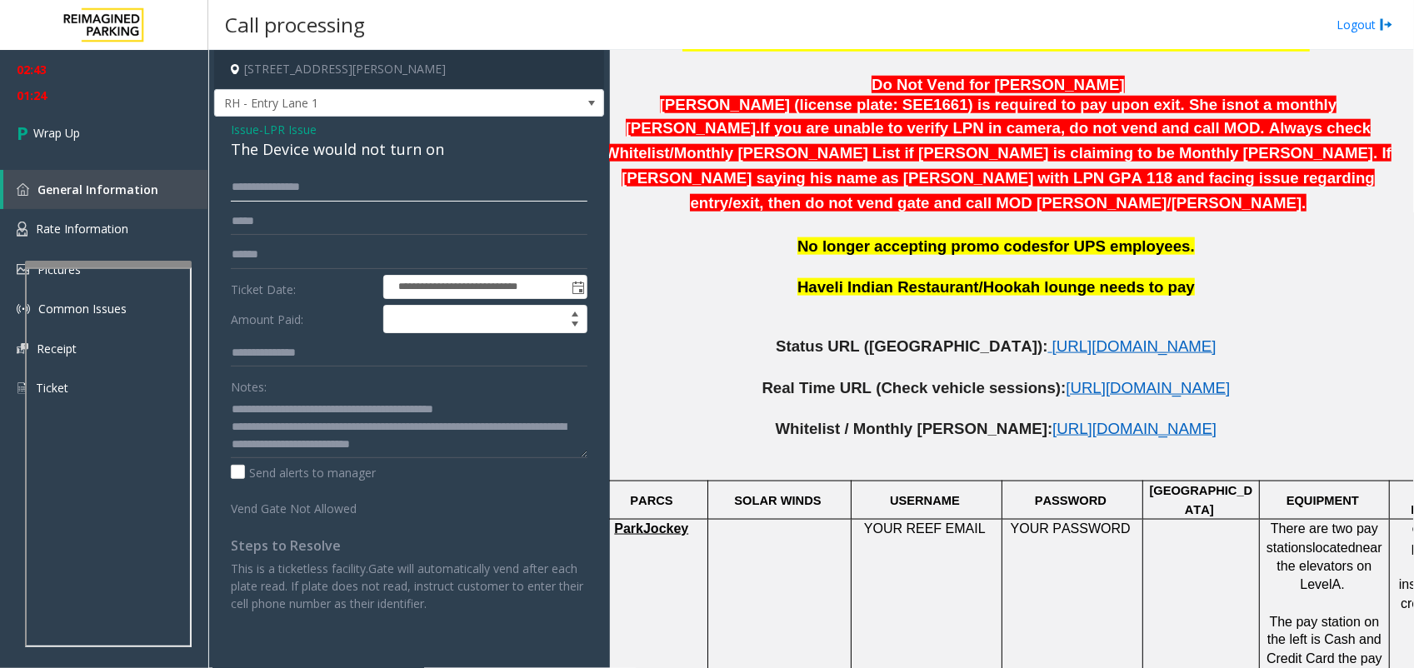
type input "**********"
click at [311, 258] on input "text" at bounding box center [409, 255] width 357 height 28
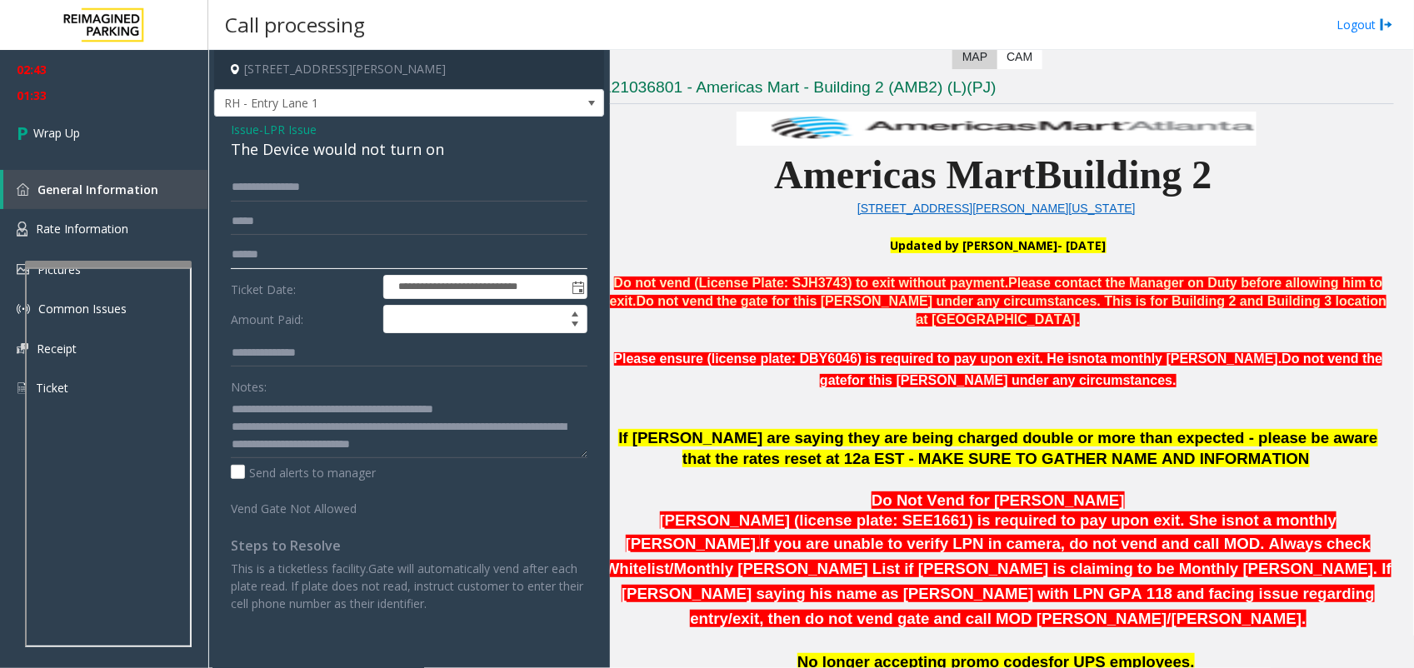
scroll to position [406, 13]
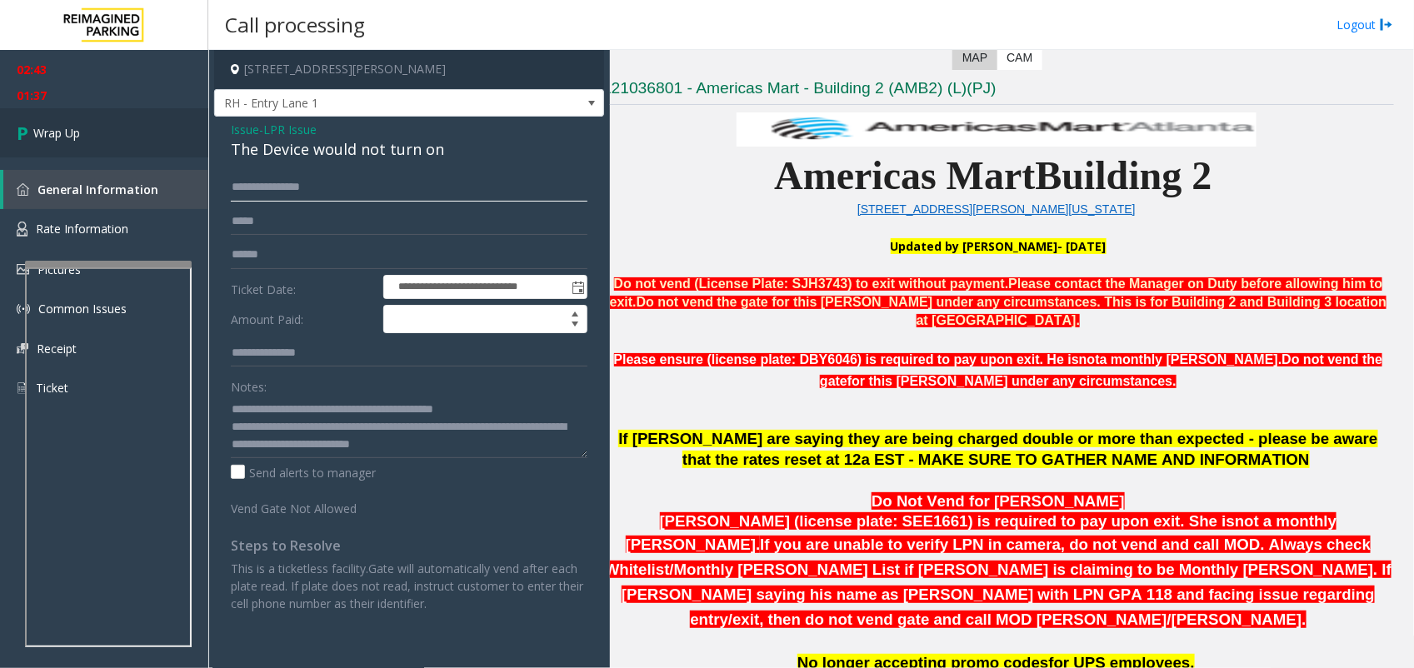
drag, startPoint x: 354, startPoint y: 190, endPoint x: 176, endPoint y: 143, distance: 184.6
click at [177, 143] on app-root "**********" at bounding box center [707, 334] width 1414 height 668
click at [56, 128] on span "Wrap Up" at bounding box center [56, 133] width 47 height 18
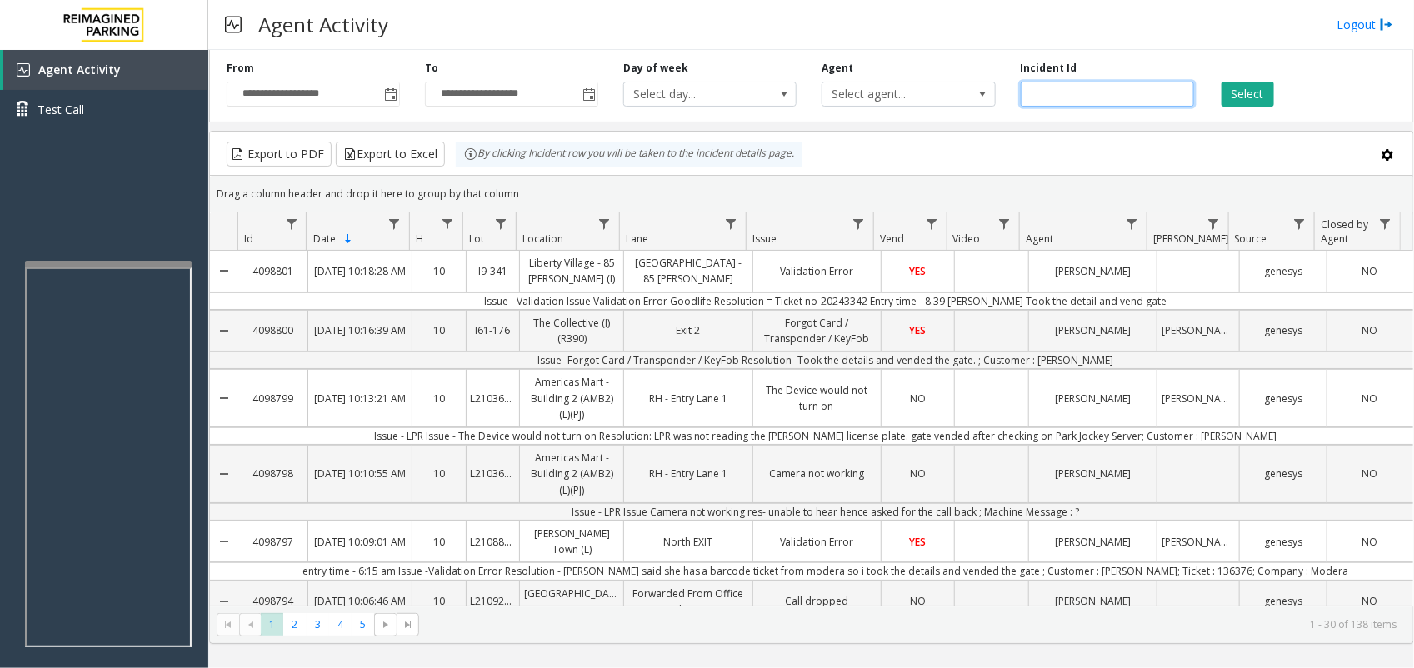
click at [1114, 82] on input "number" at bounding box center [1107, 94] width 173 height 25
paste input "*******"
type input "*******"
click at [1131, 96] on button "Select" at bounding box center [1248, 94] width 53 height 25
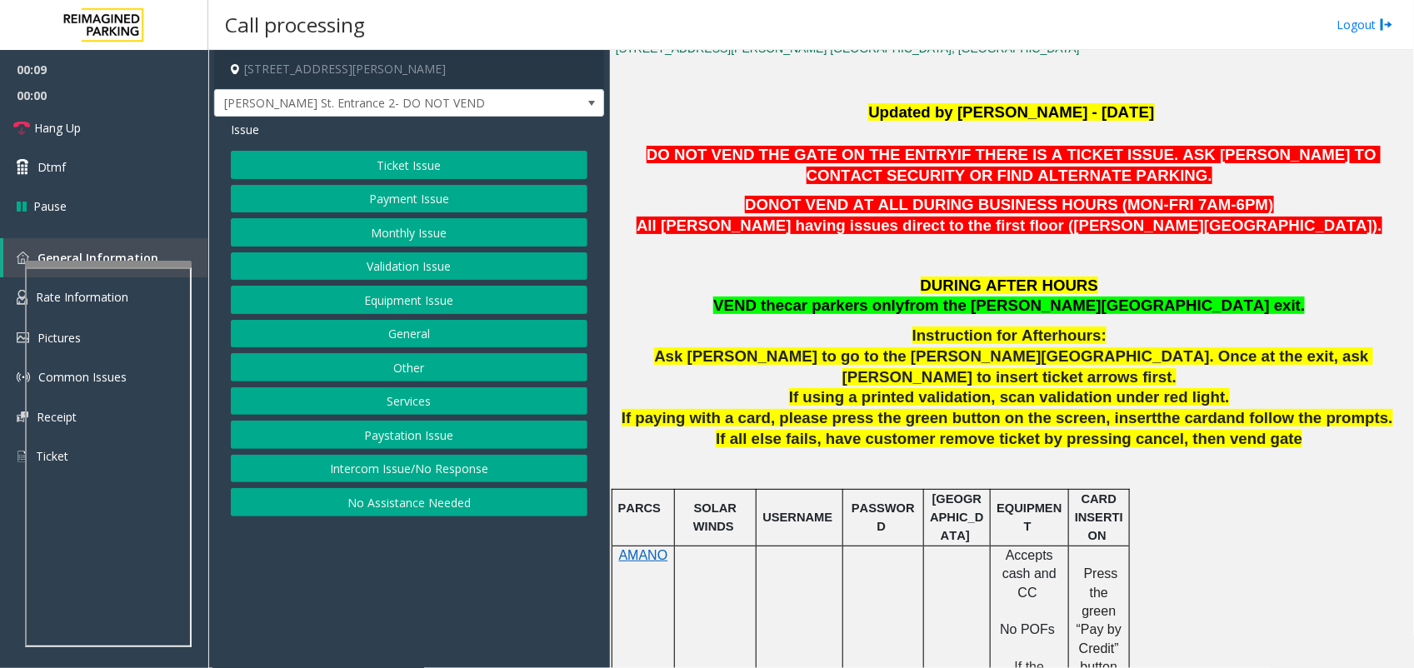
scroll to position [417, 0]
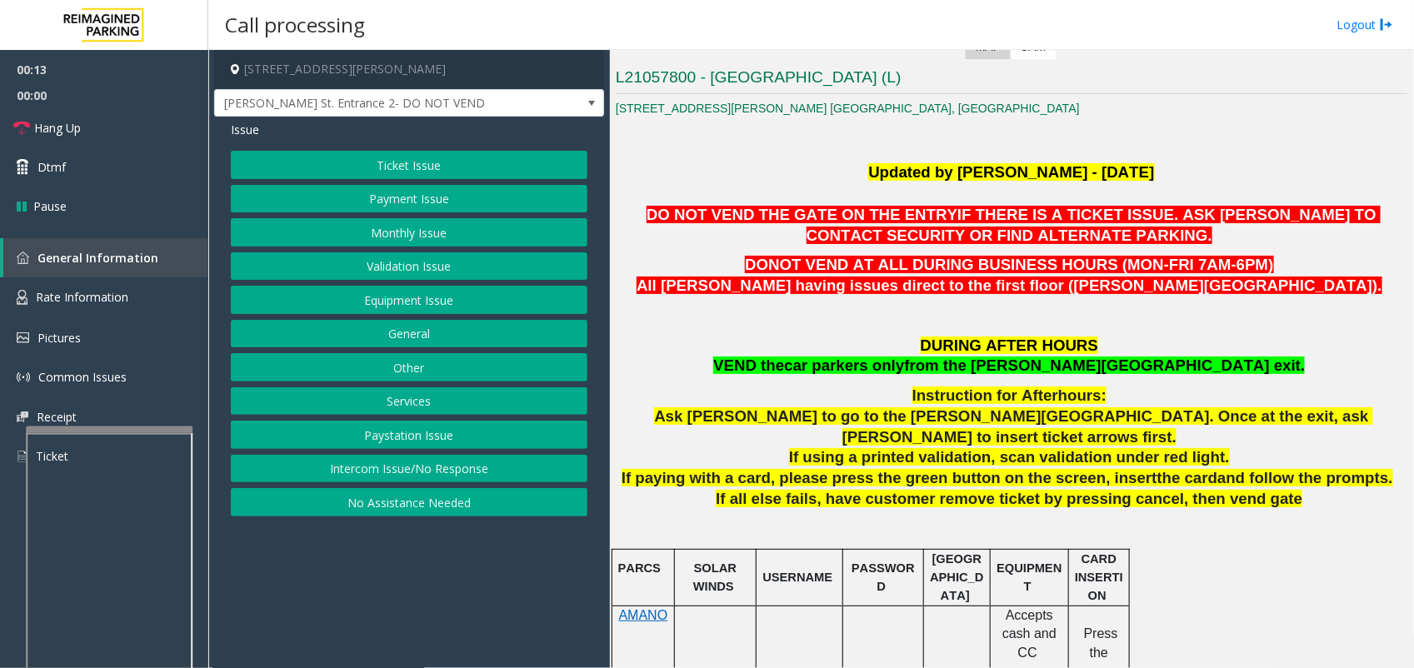
click at [90, 427] on div at bounding box center [109, 430] width 167 height 7
click at [68, 293] on span "Rate Information" at bounding box center [82, 297] width 93 height 16
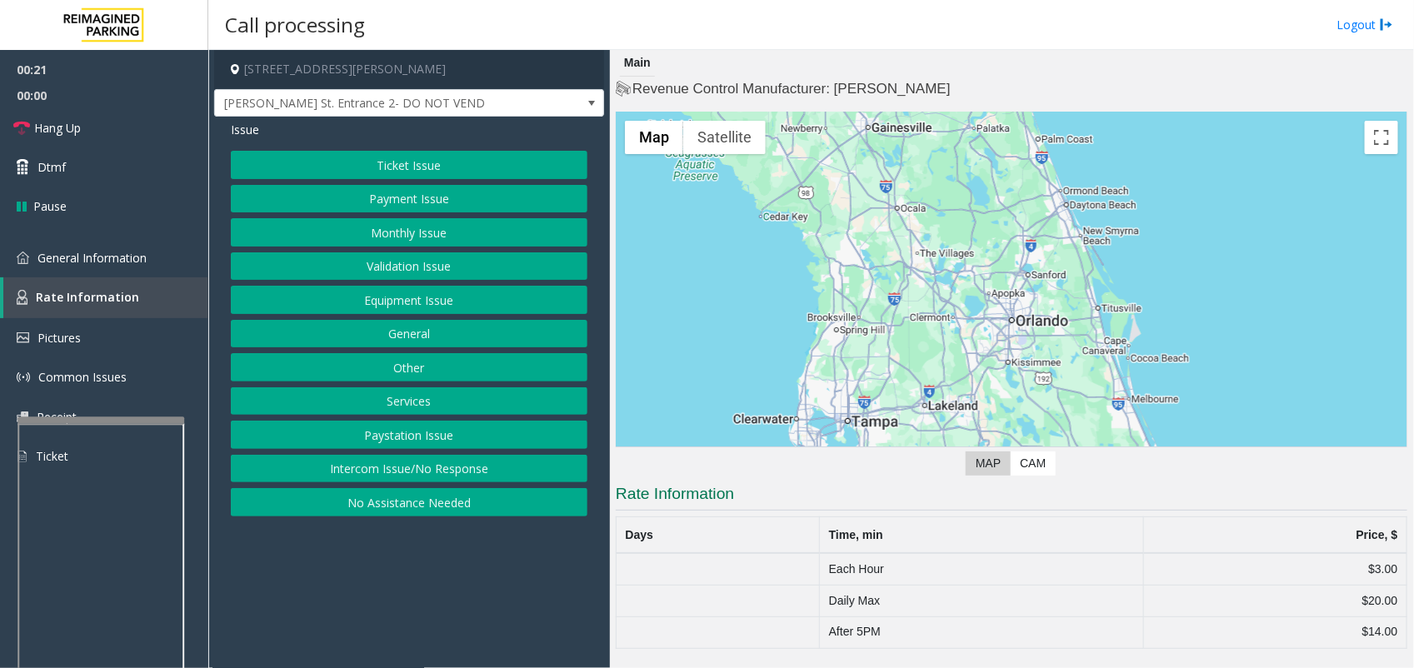
click at [1108, 528] on th "Time, min" at bounding box center [981, 536] width 323 height 37
click at [84, 256] on span "General Information" at bounding box center [92, 258] width 109 height 16
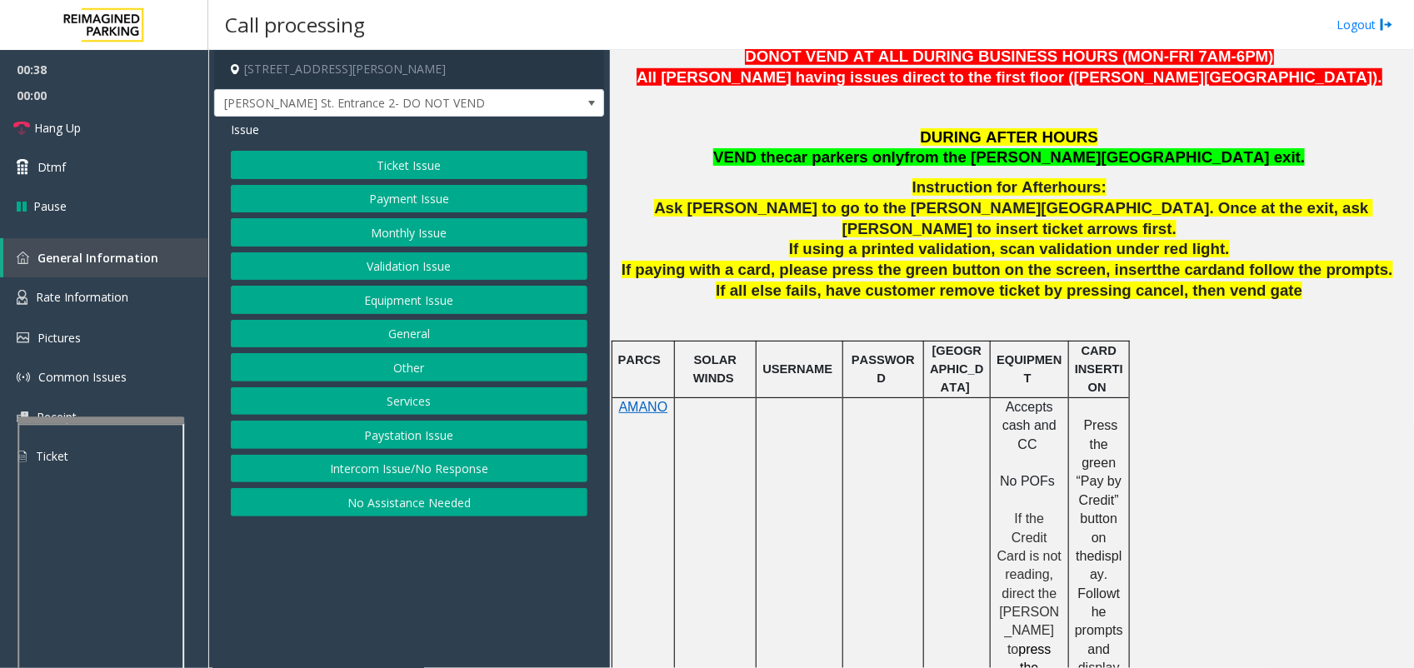
scroll to position [521, 0]
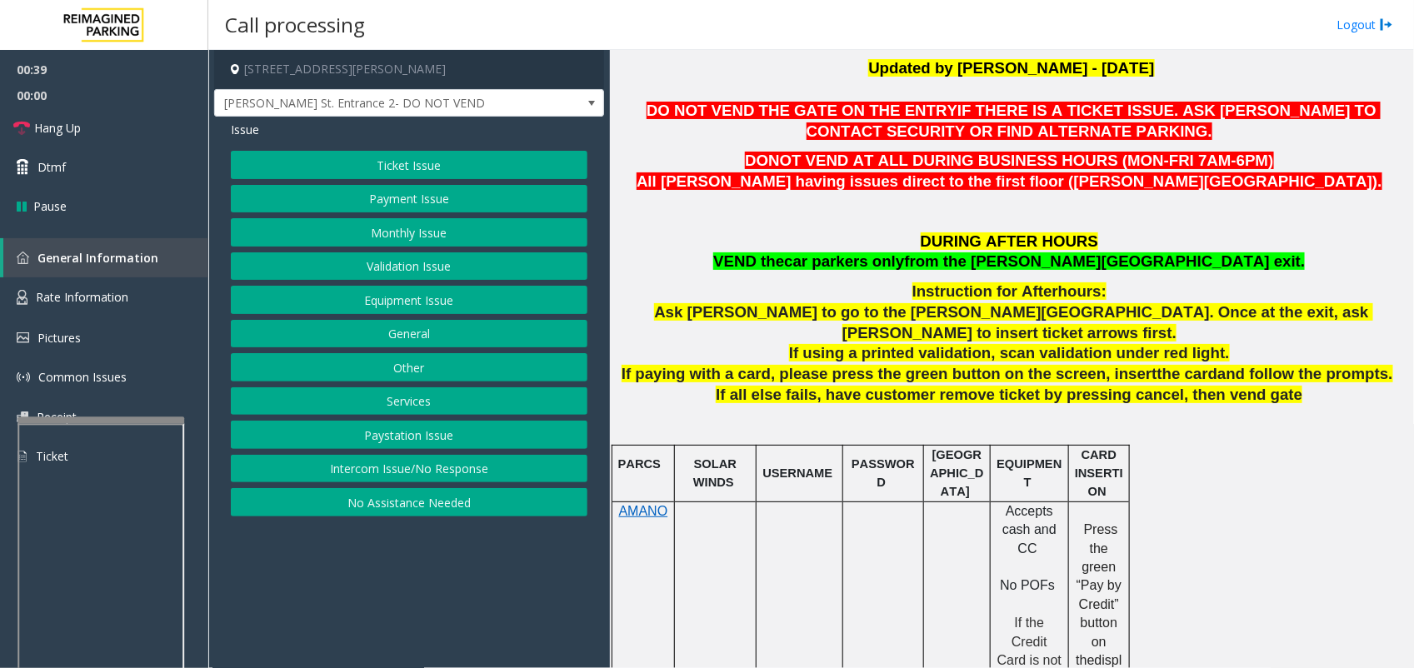
click at [977, 365] on span "If paying with a card, please press the green button on the screen, insert" at bounding box center [890, 374] width 536 height 18
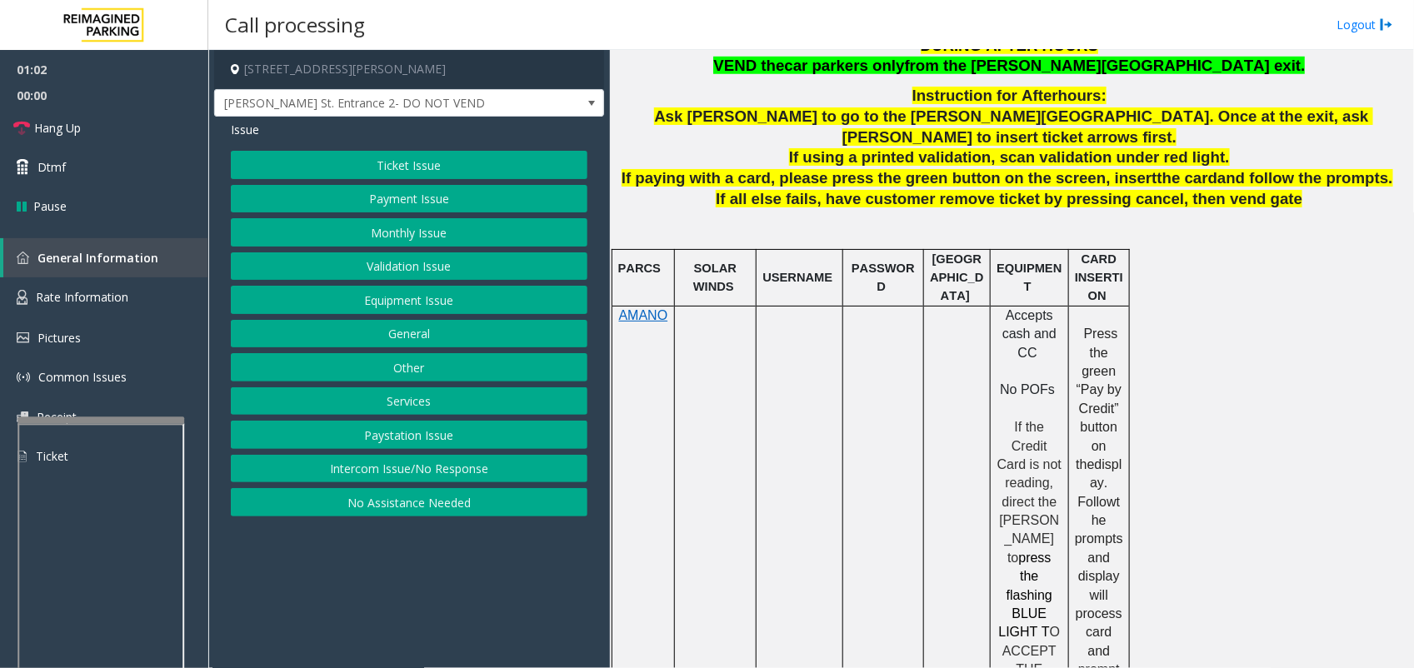
scroll to position [965, 0]
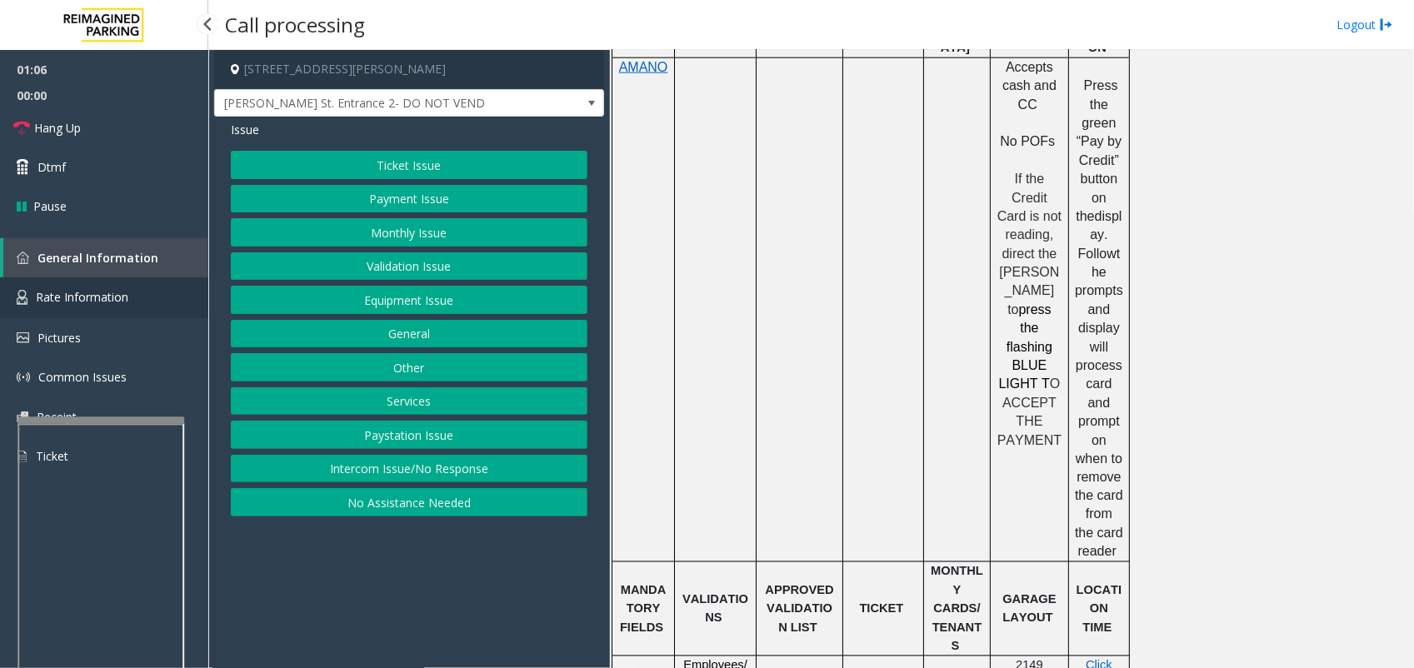
click at [73, 292] on span "Rate Information" at bounding box center [82, 297] width 93 height 16
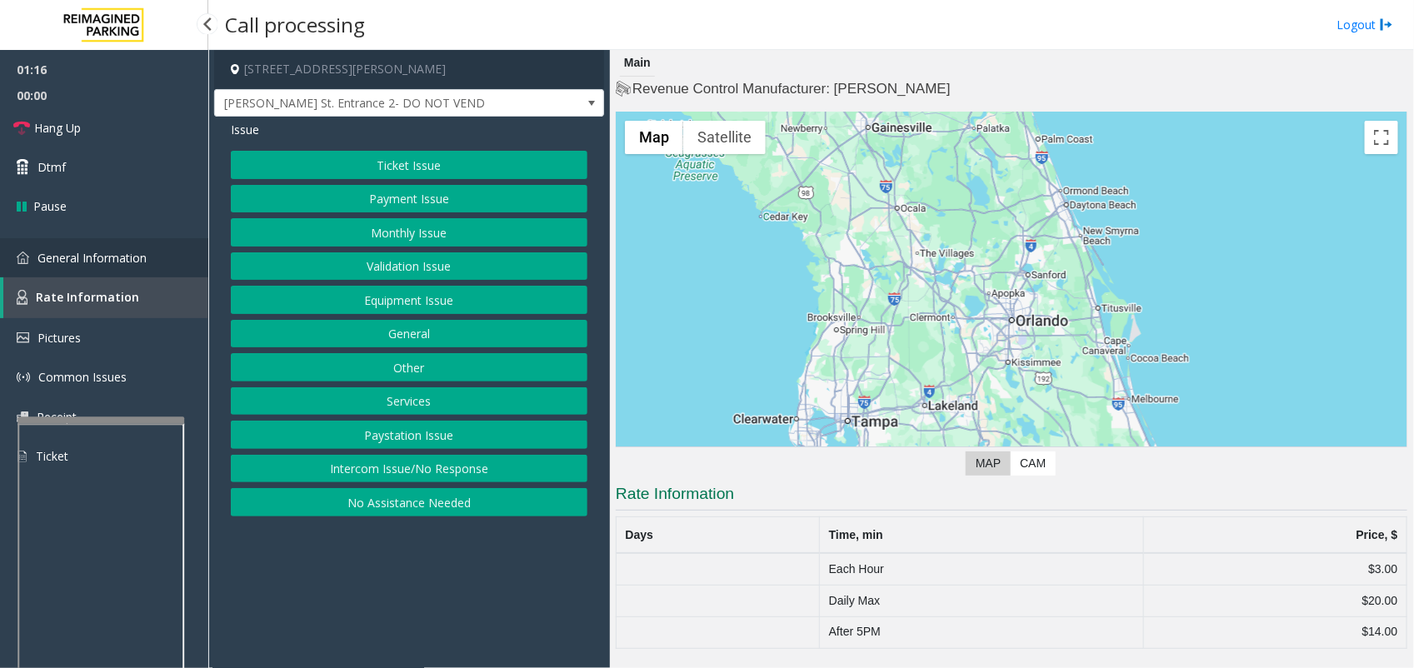
click at [114, 252] on span "General Information" at bounding box center [92, 258] width 109 height 16
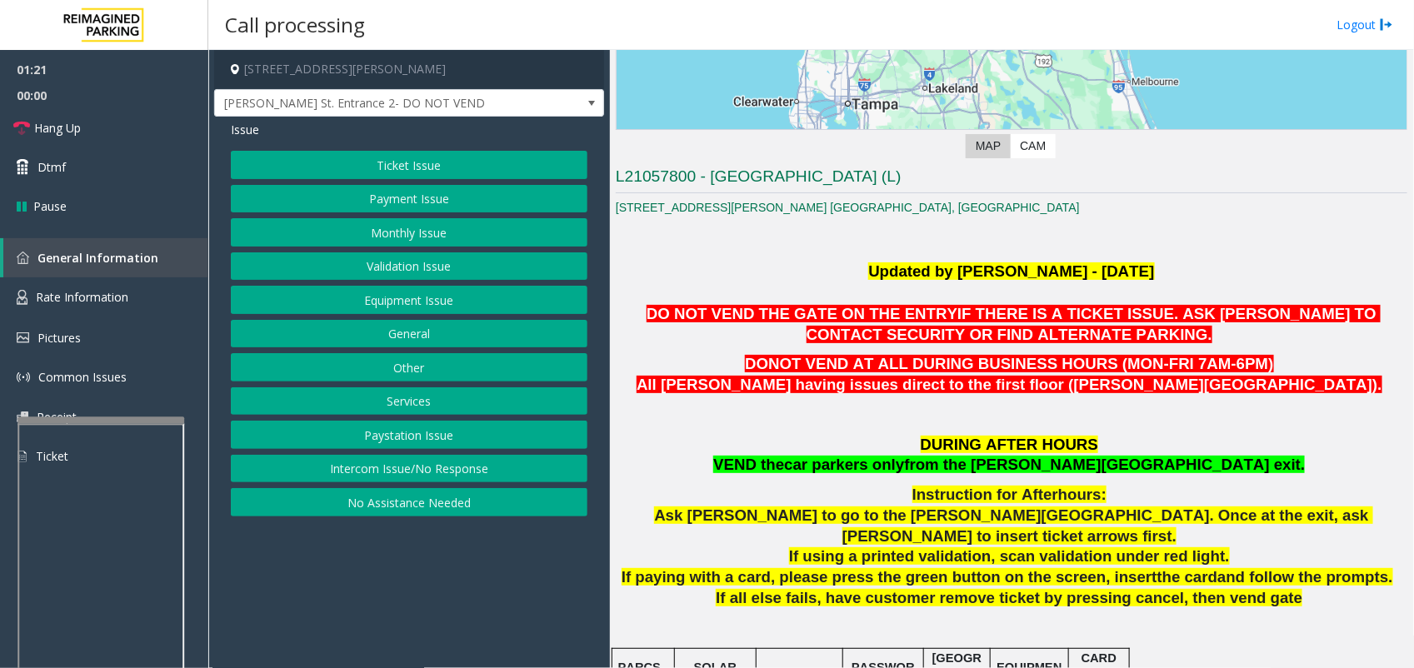
scroll to position [327, 0]
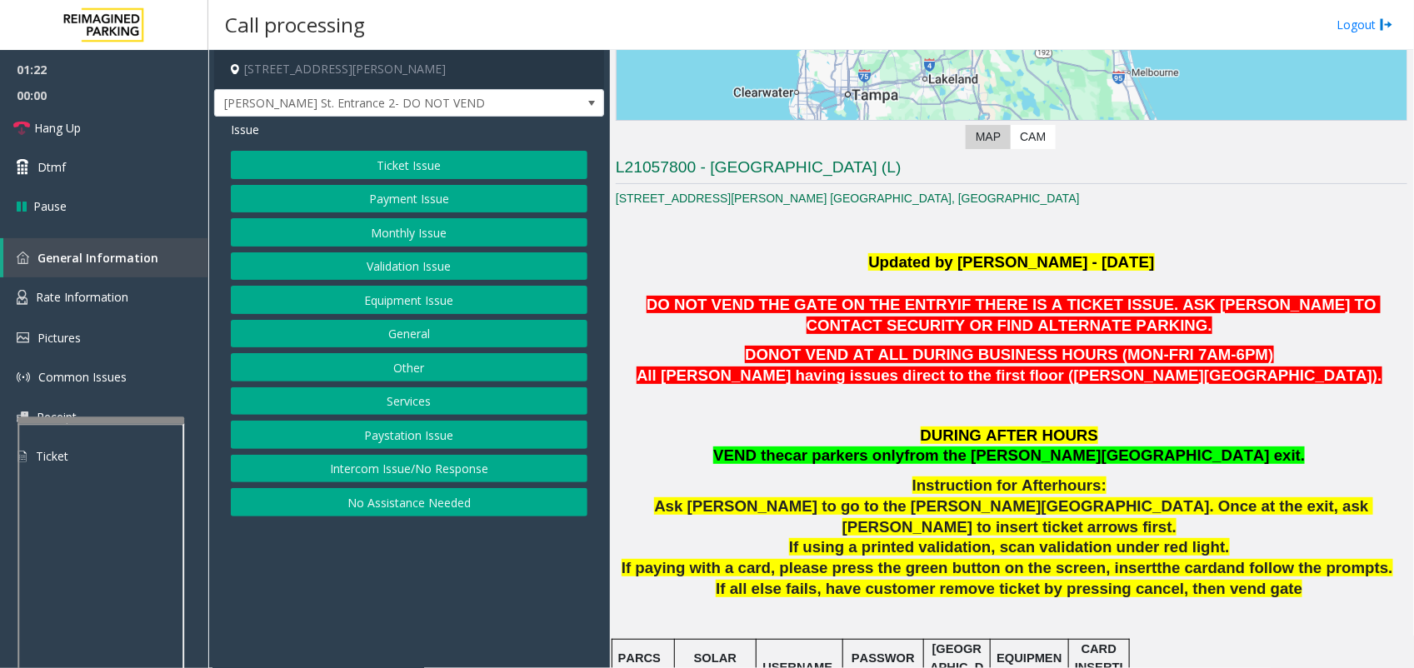
click at [1131, 335] on p "DO NOT VEND THE GATE ON THE ENTRY IF THERE IS A TICKET ISSUE. ASK [PERSON_NAME]…" at bounding box center [1012, 316] width 792 height 42
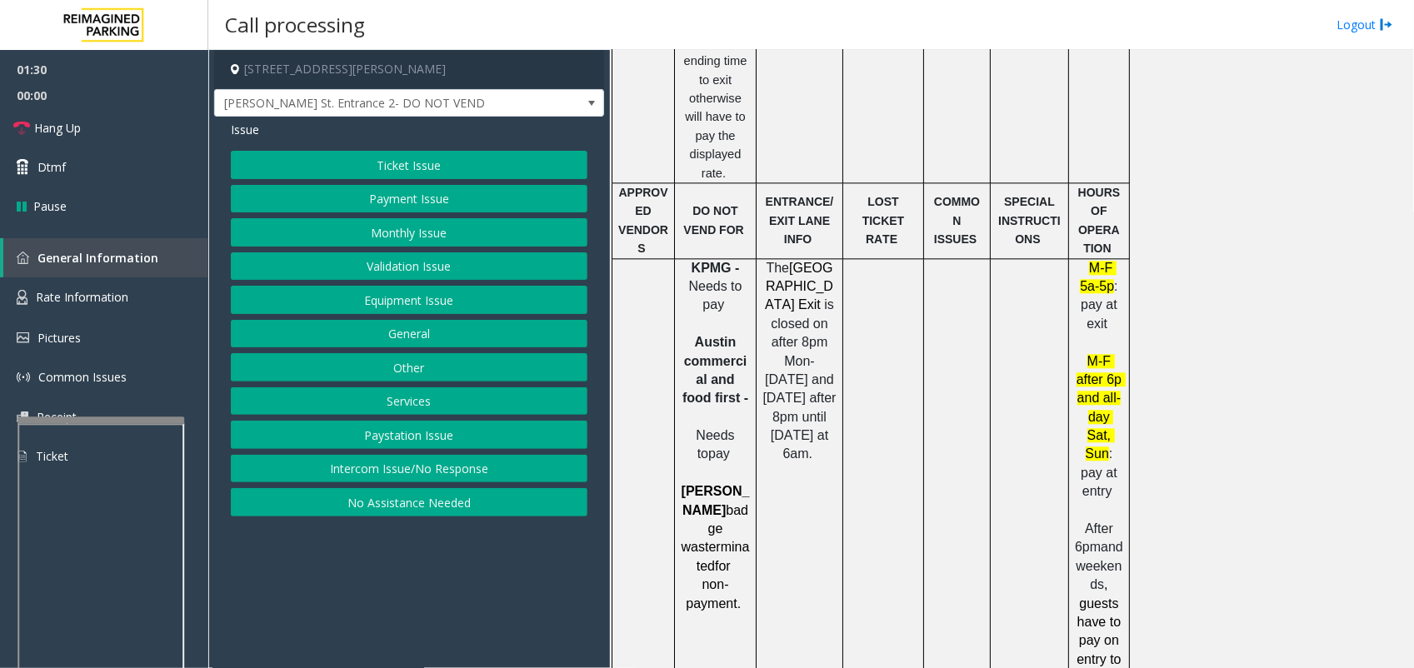
scroll to position [1681, 0]
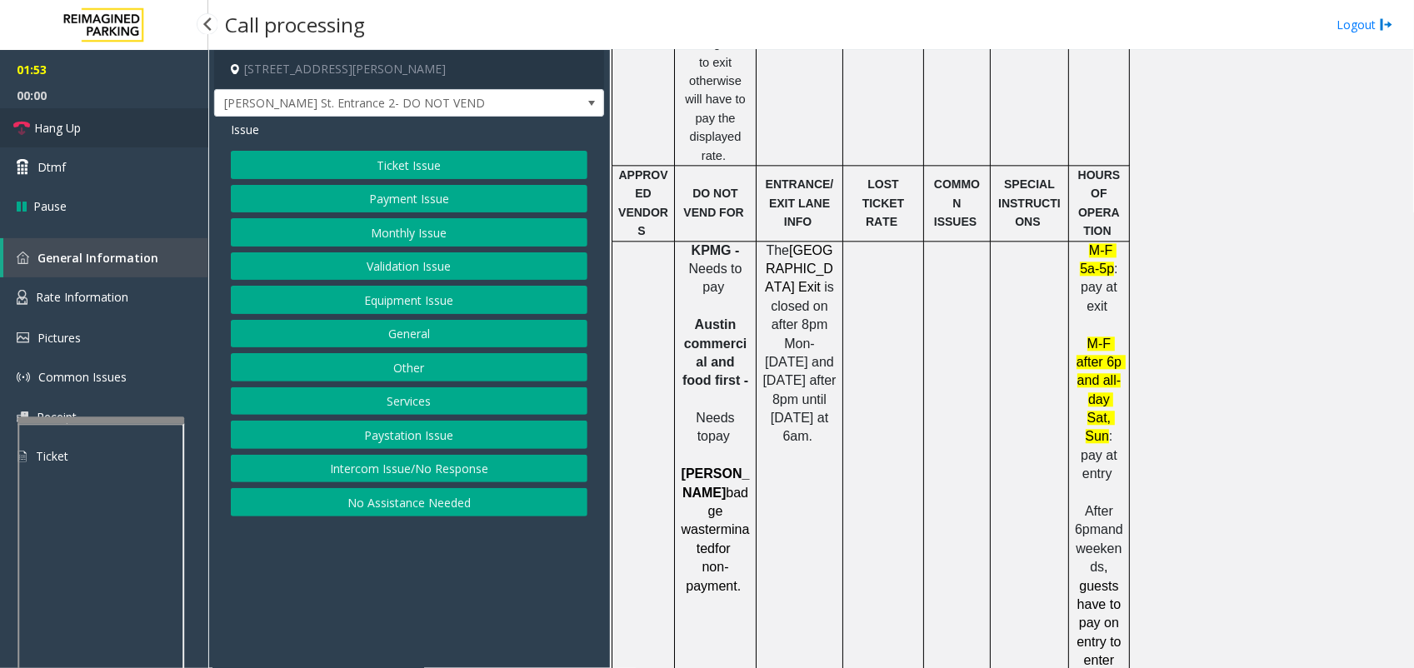
click at [110, 115] on link "Hang Up" at bounding box center [104, 127] width 208 height 39
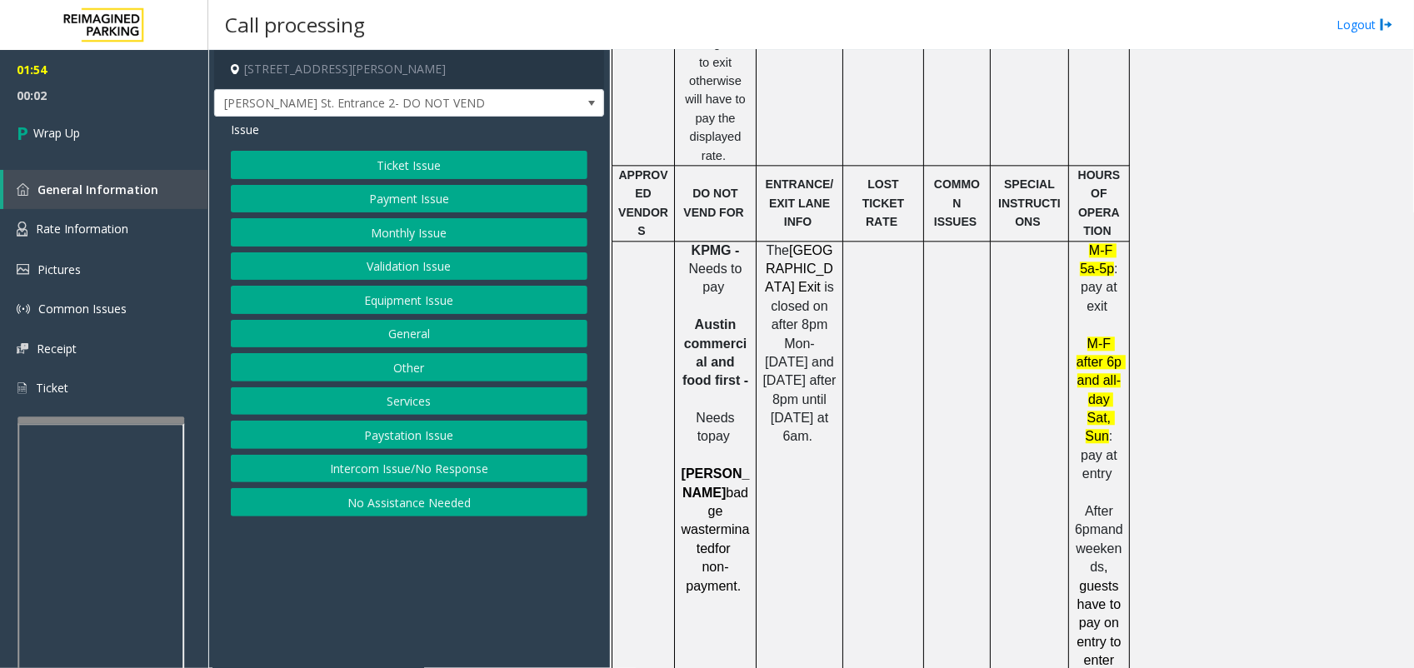
click at [436, 393] on button "Services" at bounding box center [409, 402] width 357 height 28
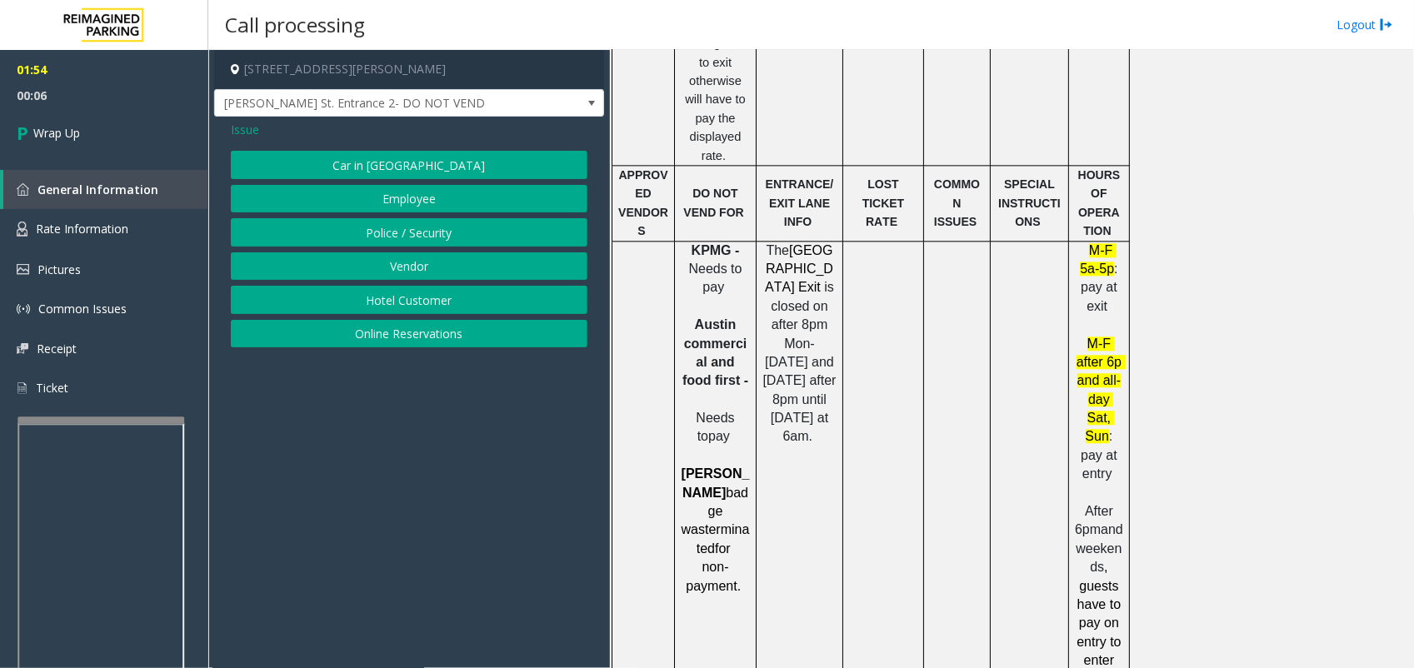
click at [448, 264] on button "Vendor" at bounding box center [409, 267] width 357 height 28
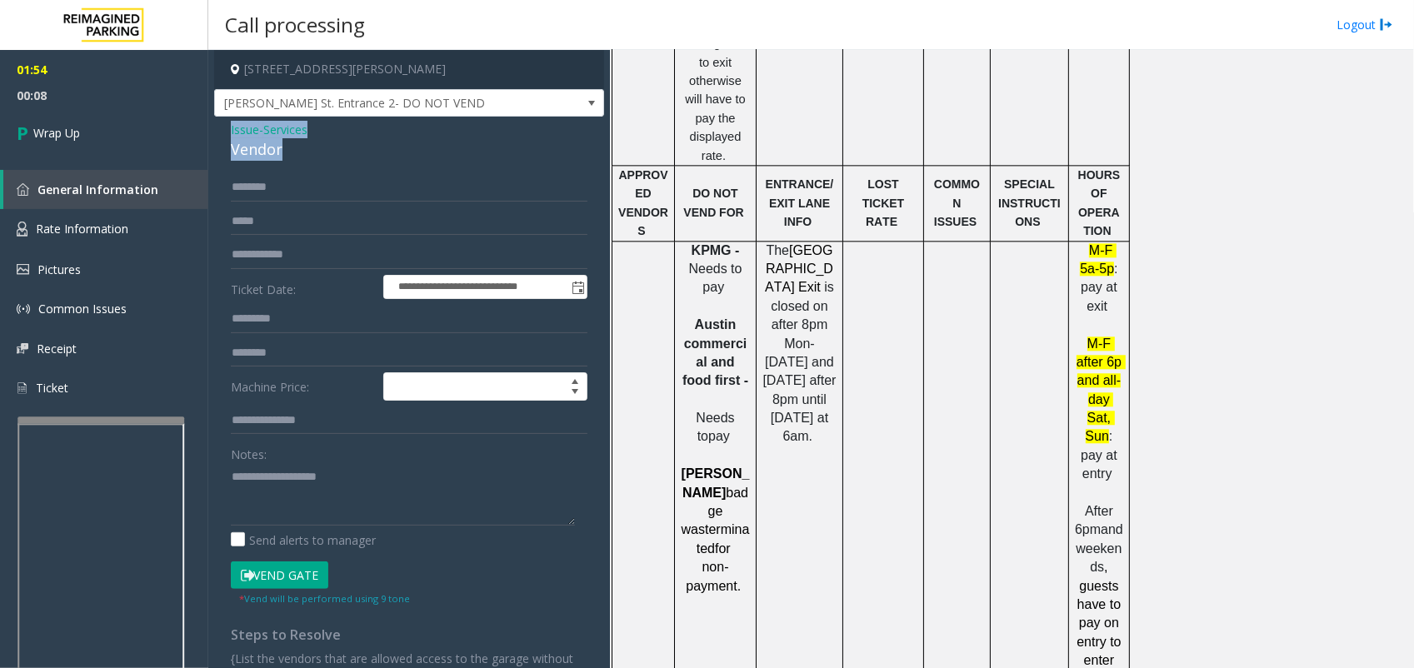
drag, startPoint x: 302, startPoint y: 151, endPoint x: 221, endPoint y: 130, distance: 83.5
click at [221, 130] on div "**********" at bounding box center [409, 435] width 390 height 637
copy div "Issue - Services Vendor"
click at [326, 502] on textarea at bounding box center [403, 494] width 344 height 63
paste textarea "**********"
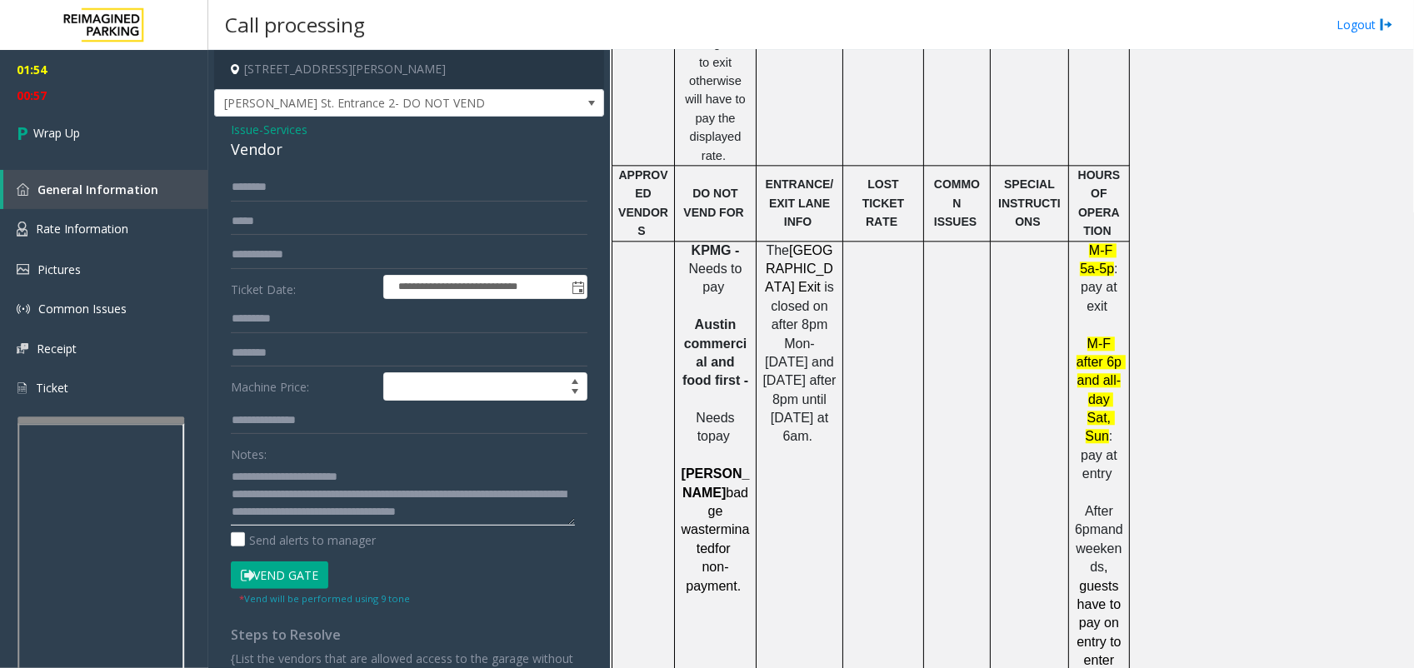
scroll to position [11, 0]
type textarea "**********"
click at [68, 121] on link "Wrap Up" at bounding box center [104, 132] width 208 height 49
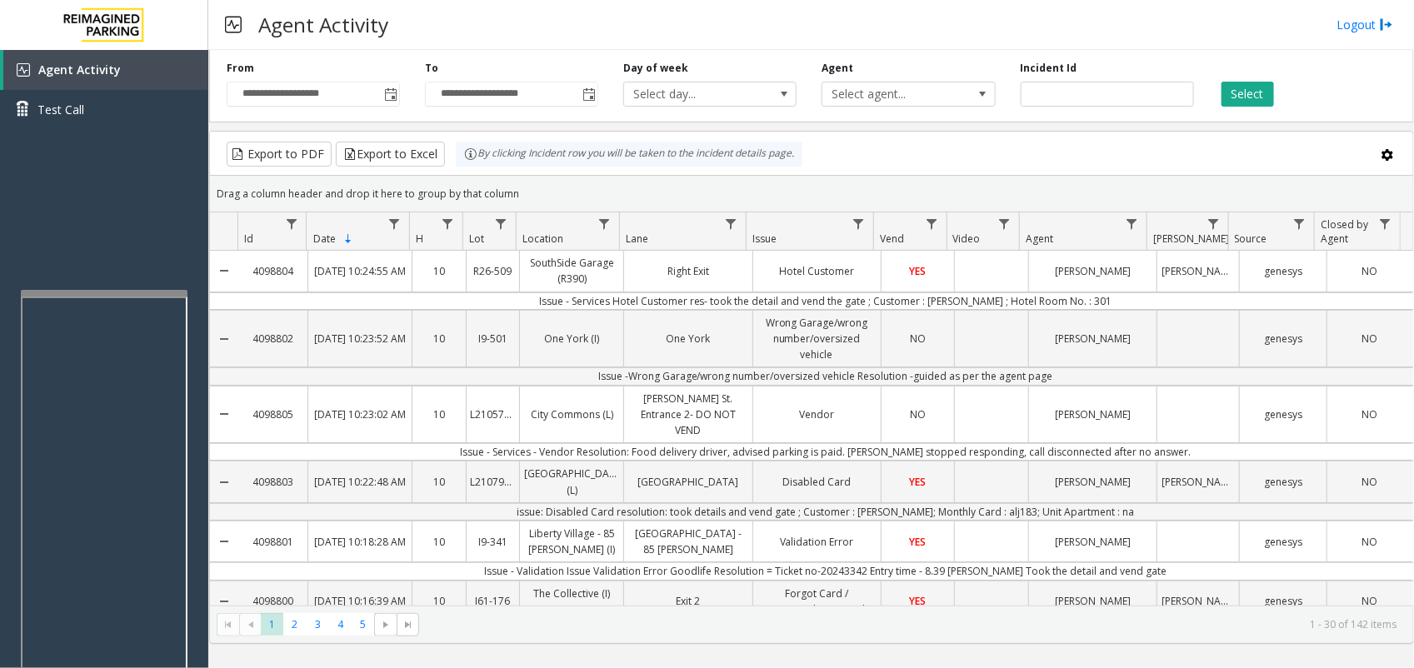
click at [108, 292] on div at bounding box center [104, 293] width 167 height 7
click at [146, 200] on div "Agent Activity Test Call" at bounding box center [104, 384] width 208 height 668
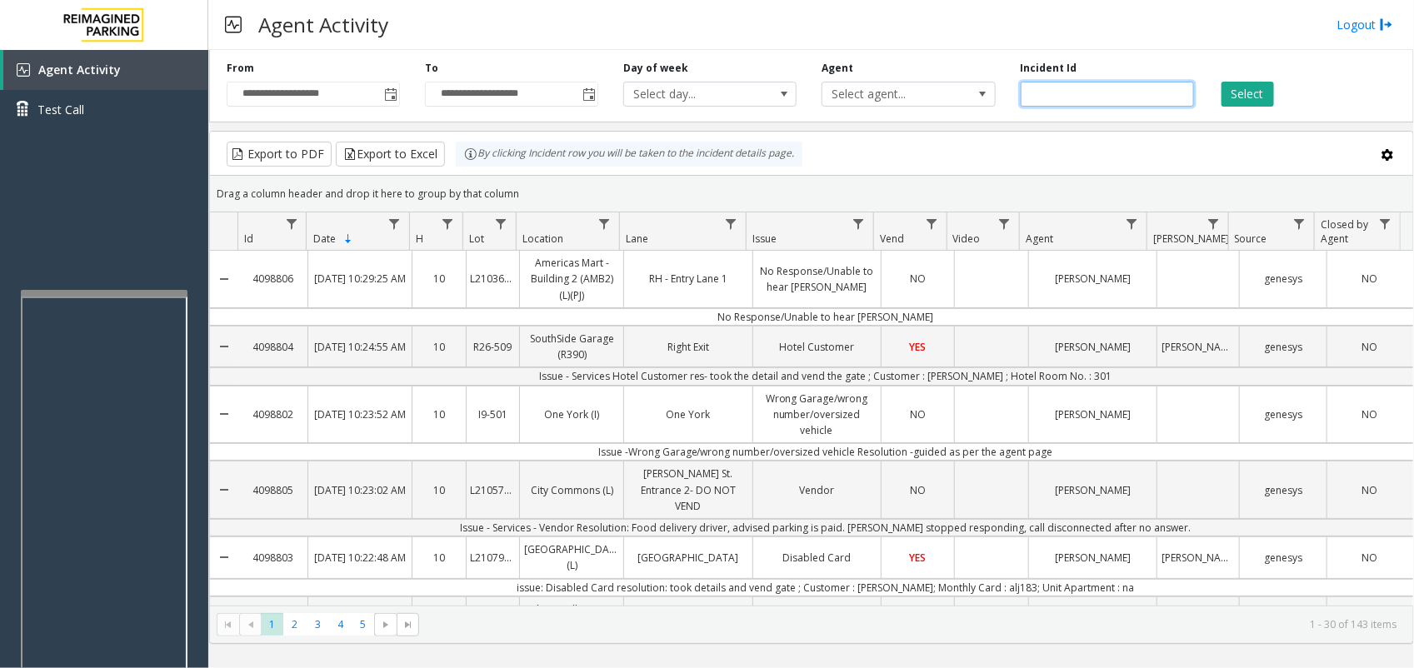
click at [1090, 86] on input "number" at bounding box center [1107, 94] width 173 height 25
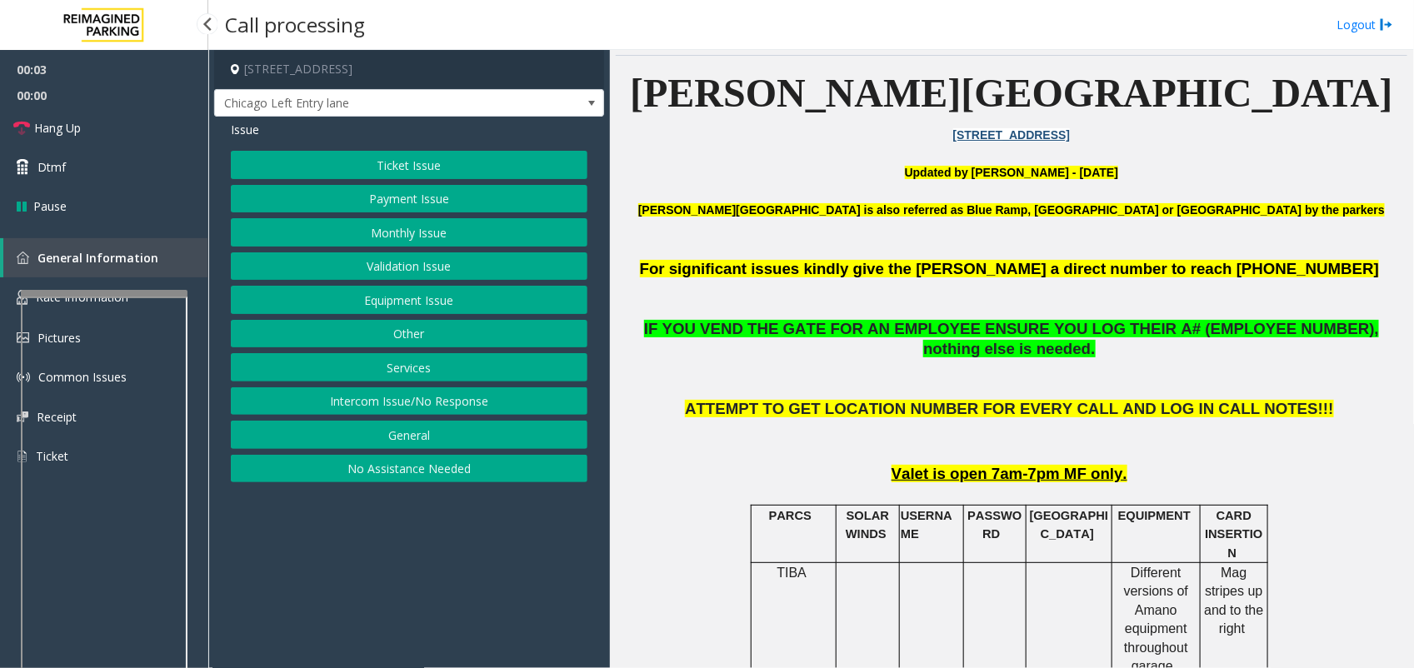
scroll to position [521, 0]
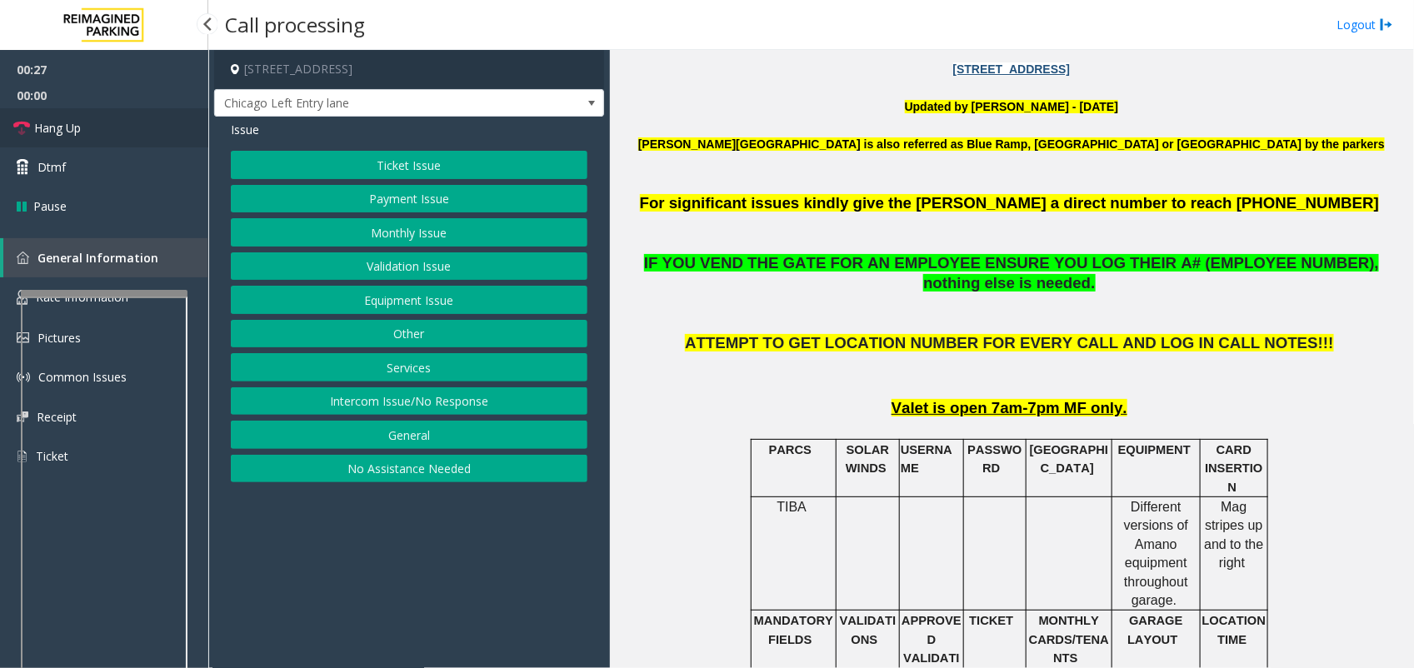
click at [86, 115] on link "Hang Up" at bounding box center [104, 127] width 208 height 39
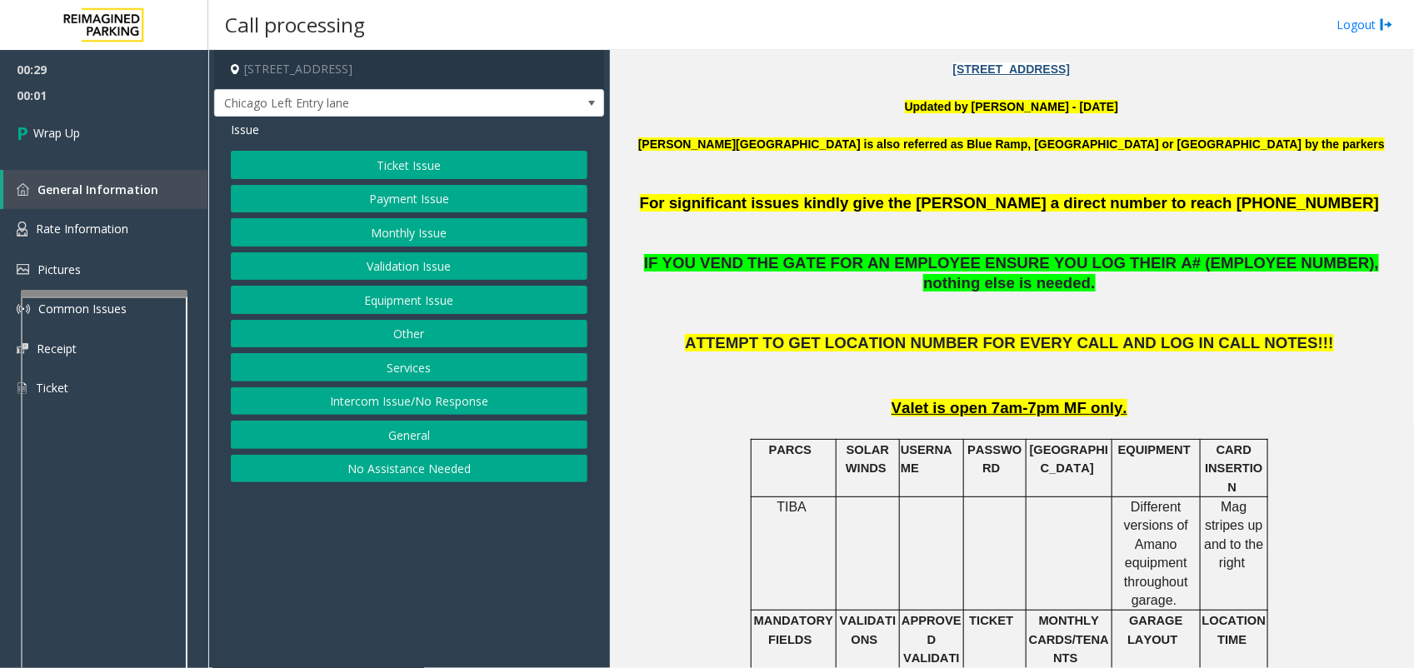
click at [452, 393] on button "Intercom Issue/No Response" at bounding box center [409, 402] width 357 height 28
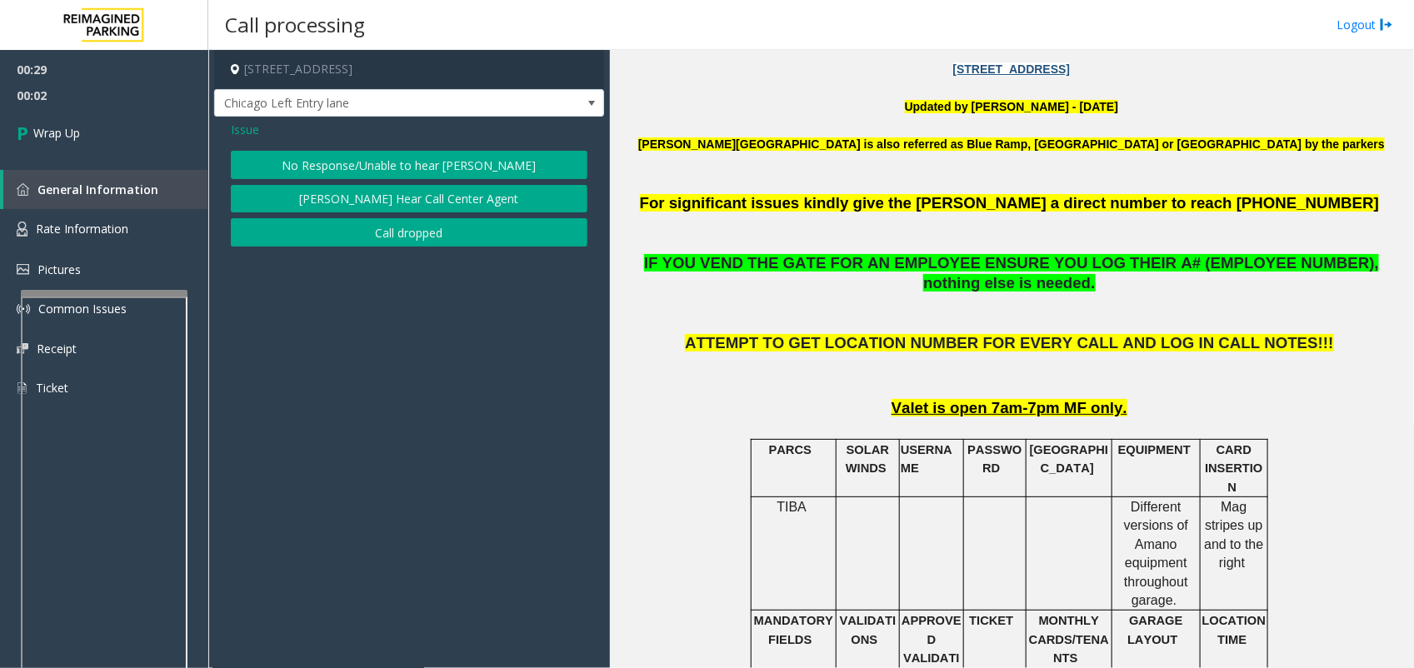
click at [430, 154] on button "No Response/Unable to hear [PERSON_NAME]" at bounding box center [409, 165] width 357 height 28
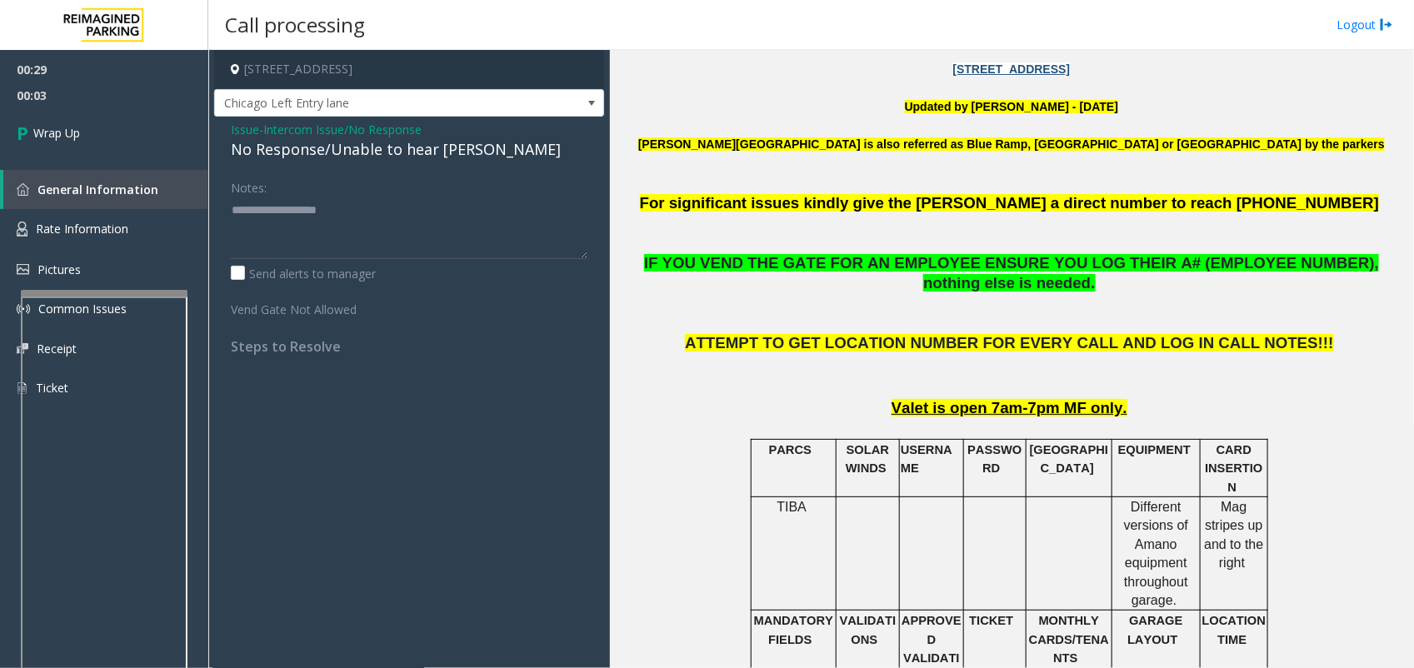
click at [350, 144] on div "No Response/Unable to hear [PERSON_NAME]" at bounding box center [409, 149] width 357 height 23
click at [479, 190] on div "Notes:" at bounding box center [409, 216] width 357 height 86
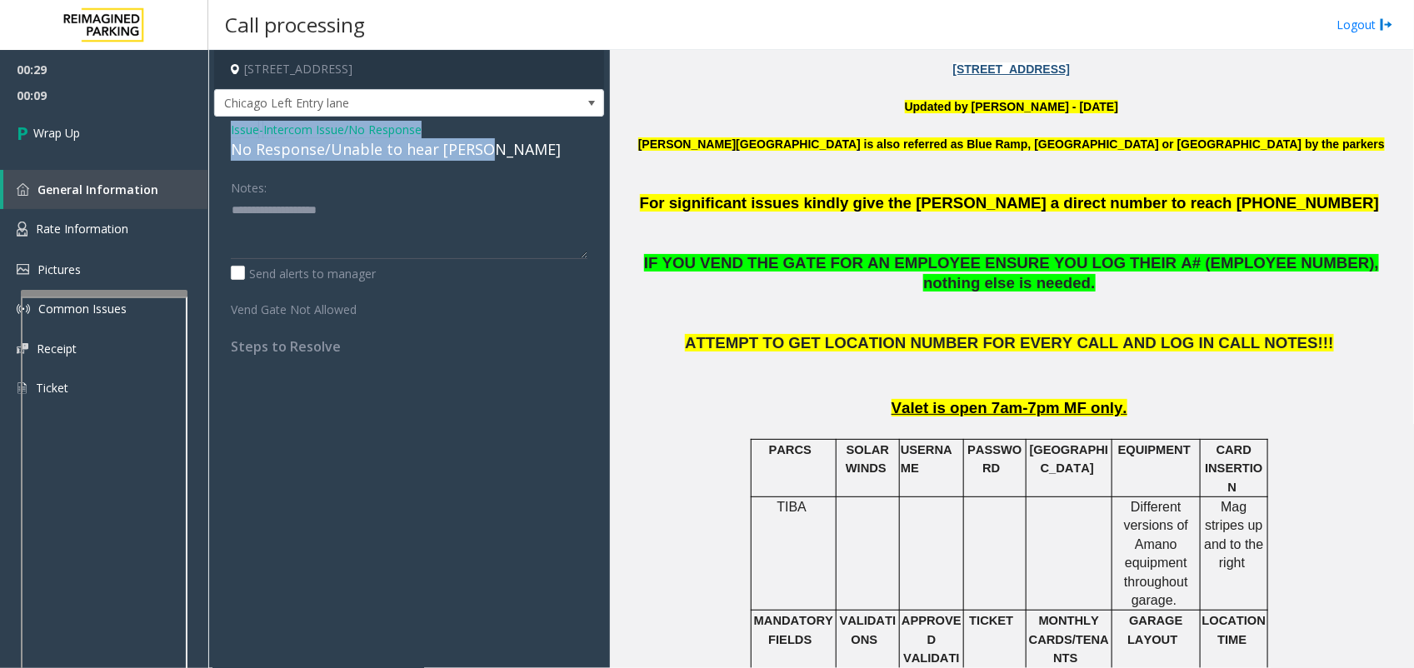
drag, startPoint x: 485, startPoint y: 153, endPoint x: 227, endPoint y: 133, distance: 259.1
click at [227, 133] on div "Issue - Intercom Issue/No Response No Response/Unable to hear [PERSON_NAME] Not…" at bounding box center [409, 244] width 390 height 255
copy div "Issue - Intercom Issue/No Response No Response/Unable to hear [PERSON_NAME]"
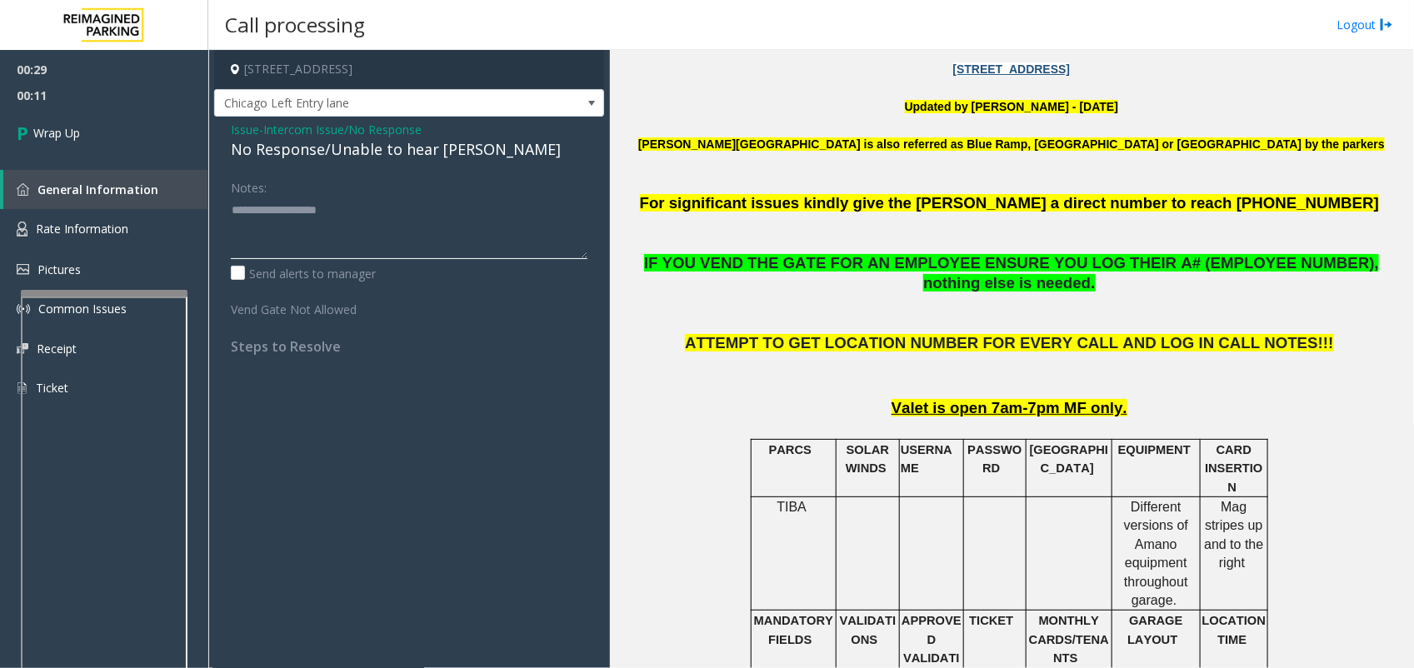
click at [365, 223] on textarea at bounding box center [409, 228] width 357 height 63
paste textarea "**********"
type textarea "**********"
click at [56, 130] on span "Wrap Up" at bounding box center [56, 133] width 47 height 18
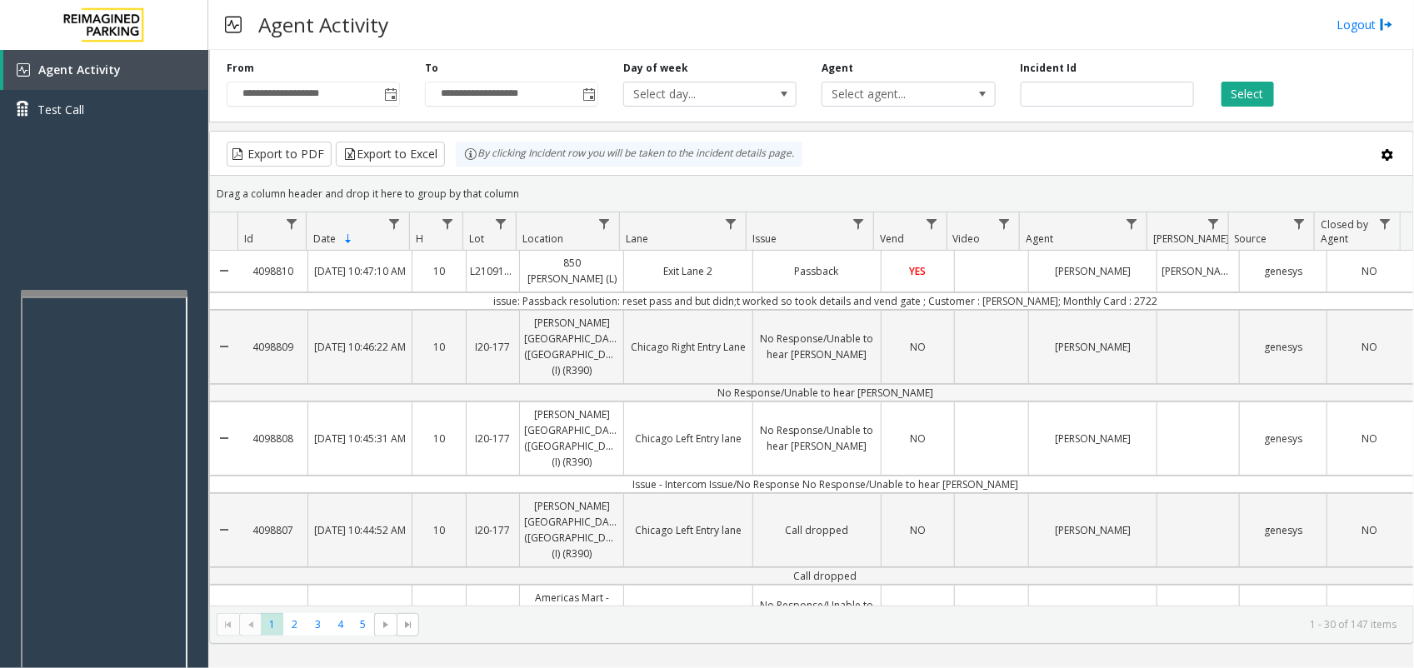
click at [718, 388] on td "No Response/Unable to hear [PERSON_NAME]" at bounding box center [826, 393] width 1176 height 18
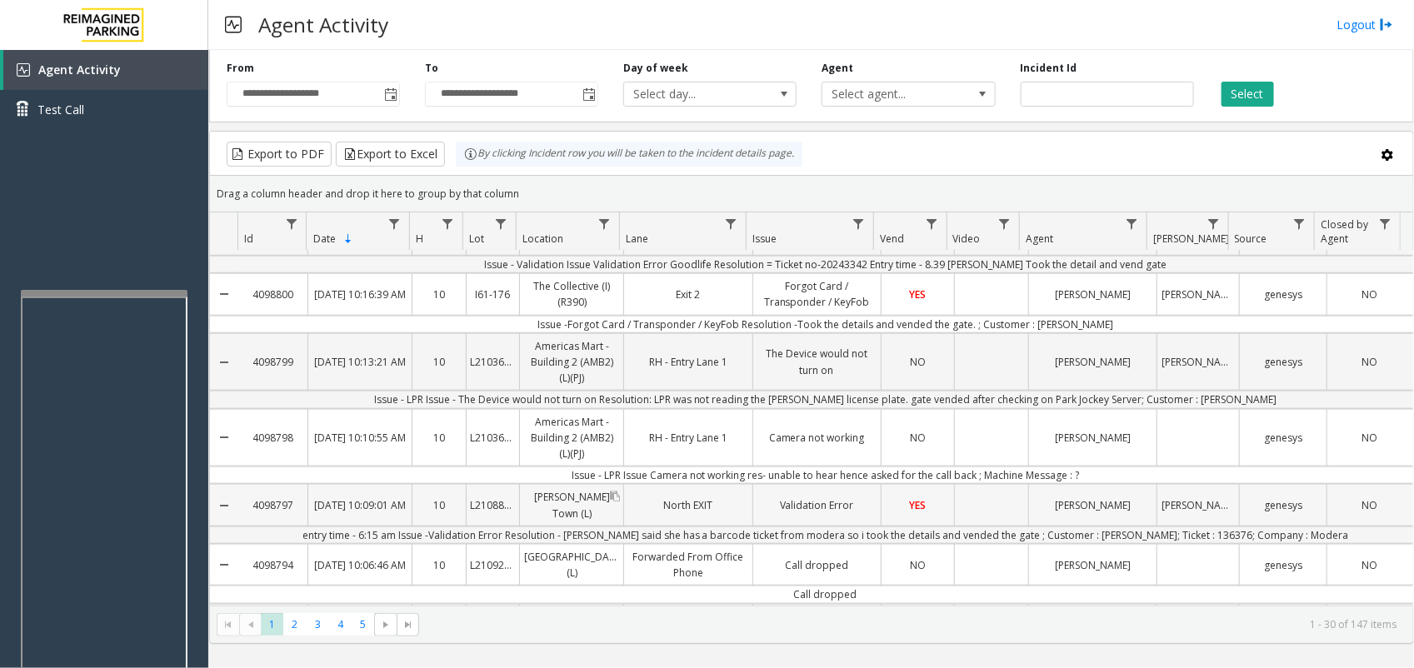
scroll to position [729, 0]
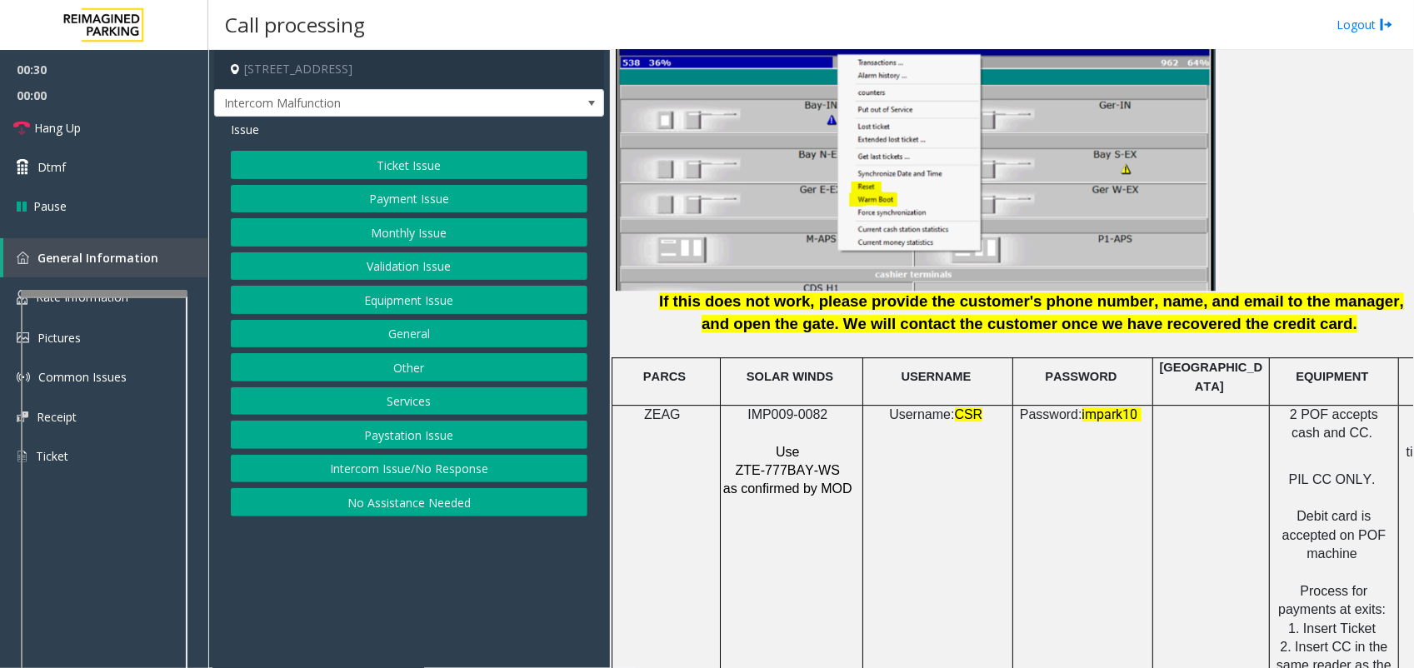
scroll to position [2084, 0]
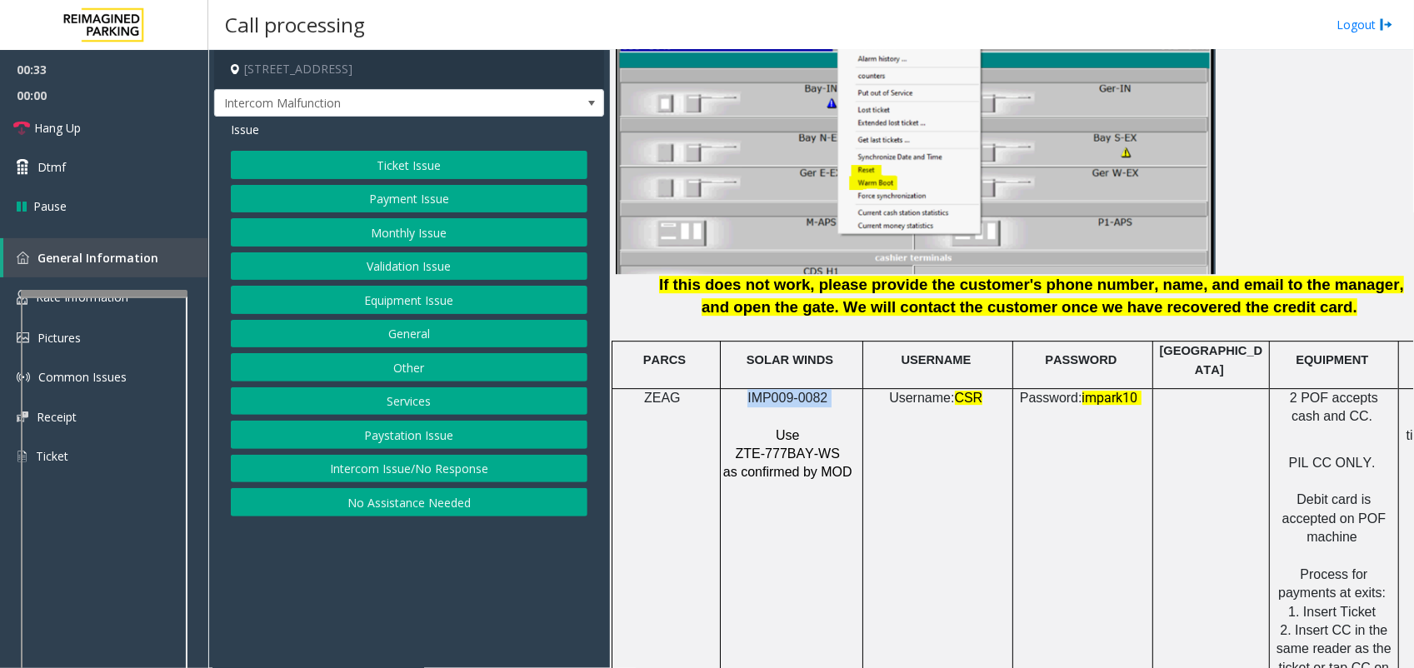
drag, startPoint x: 827, startPoint y: 367, endPoint x: 751, endPoint y: 364, distance: 75.9
click at [751, 389] on p "IMP009-0082" at bounding box center [790, 398] width 134 height 18
copy p "IMP009-0082"
click at [427, 159] on button "Ticket Issue" at bounding box center [409, 165] width 357 height 28
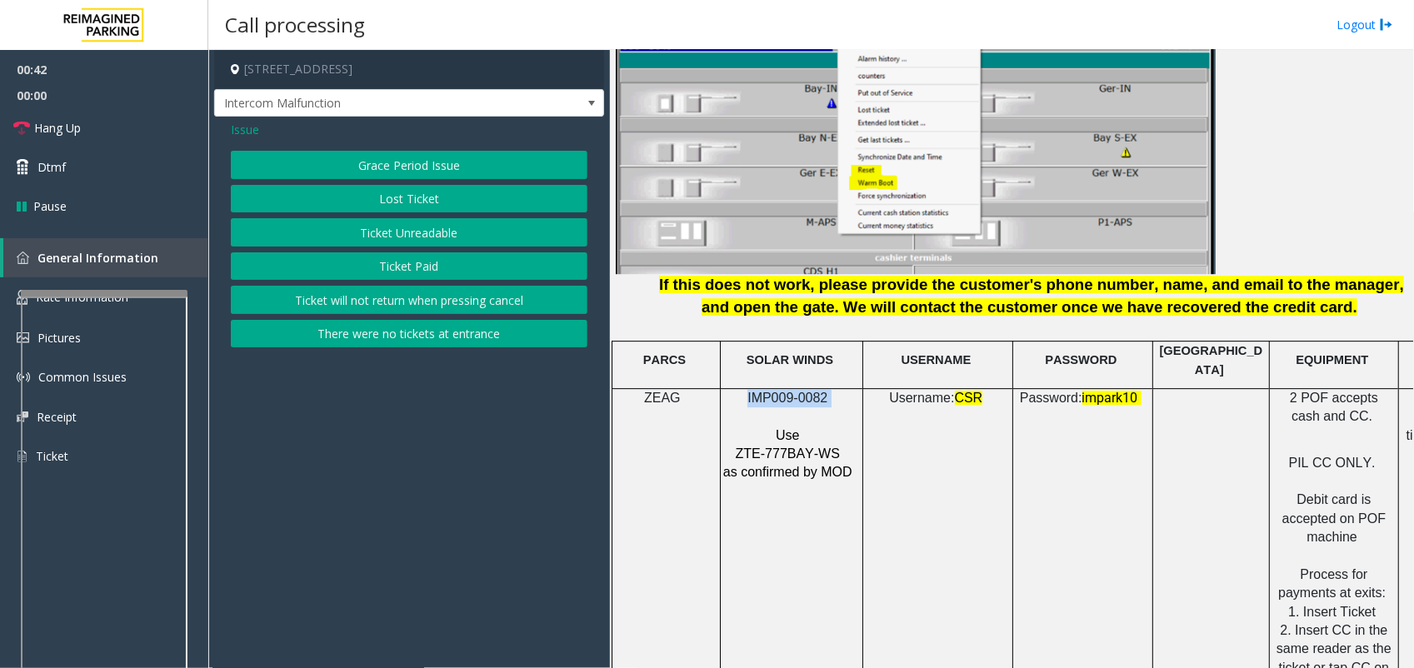
click at [419, 231] on button "Ticket Unreadable" at bounding box center [409, 232] width 357 height 28
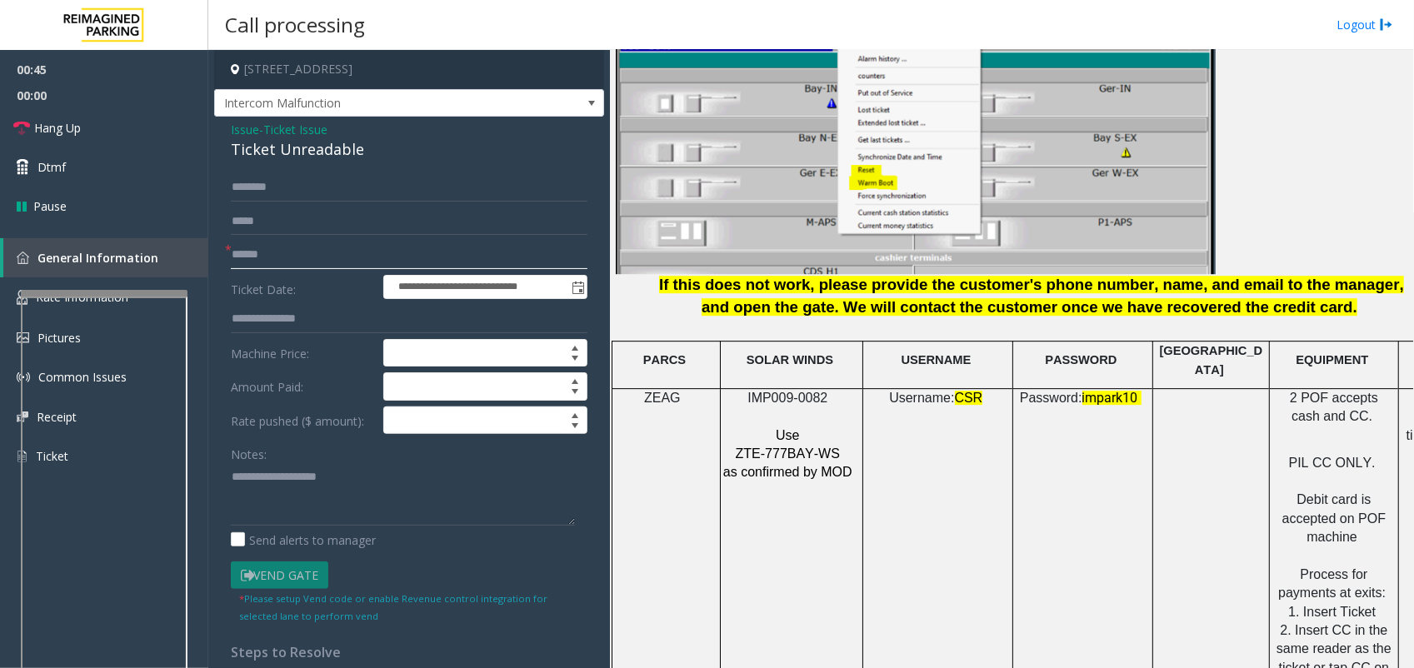
click at [294, 254] on input "text" at bounding box center [409, 255] width 357 height 28
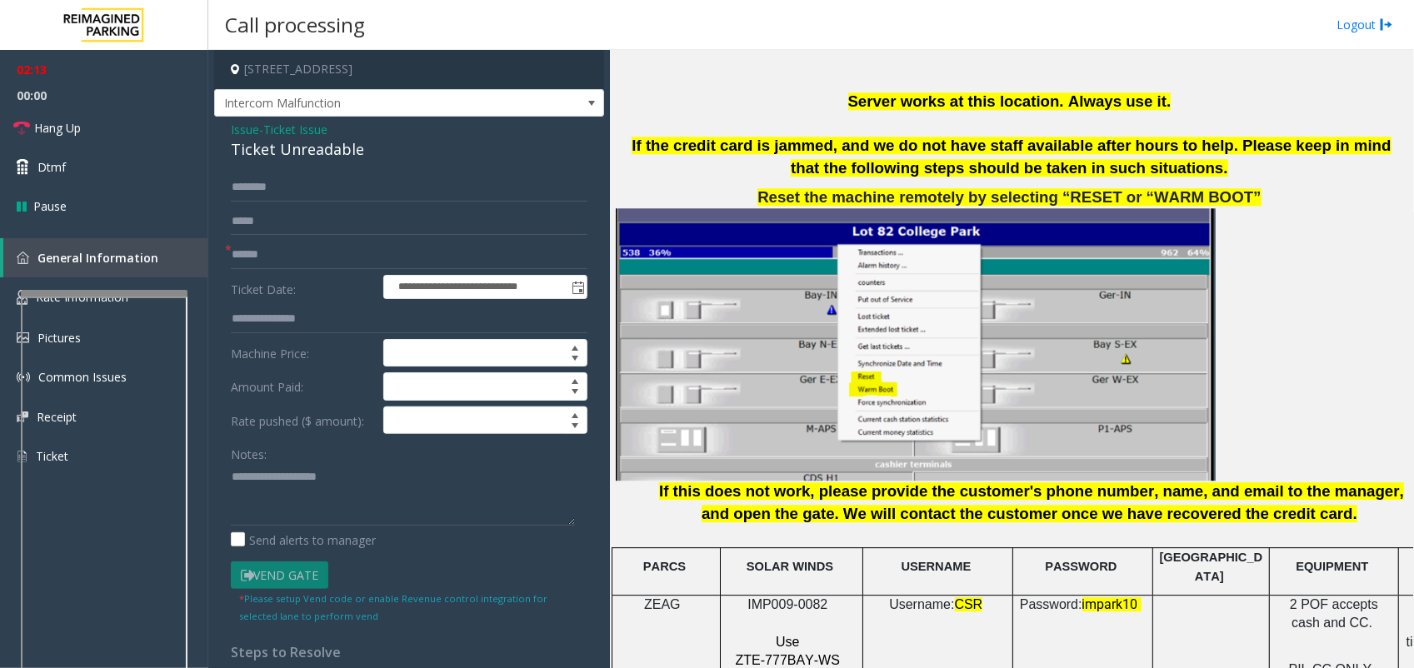
scroll to position [1875, 0]
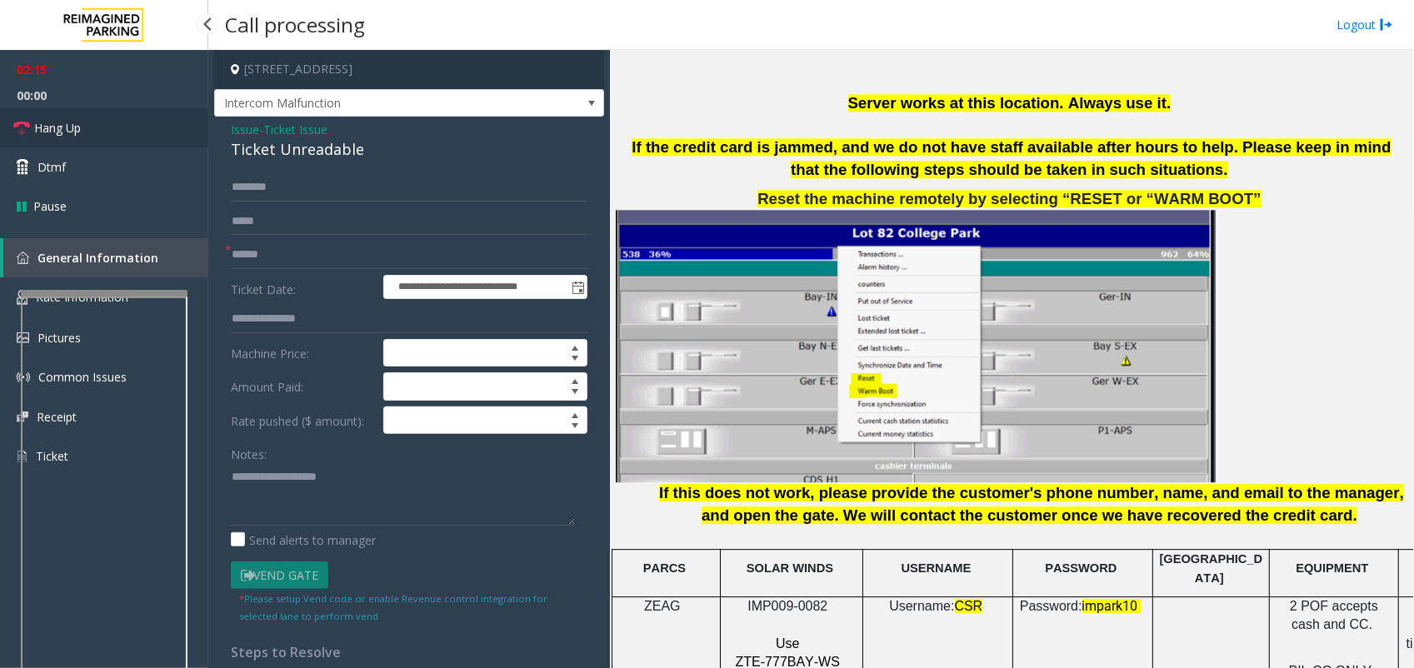
click at [86, 126] on link "Hang Up" at bounding box center [104, 127] width 208 height 39
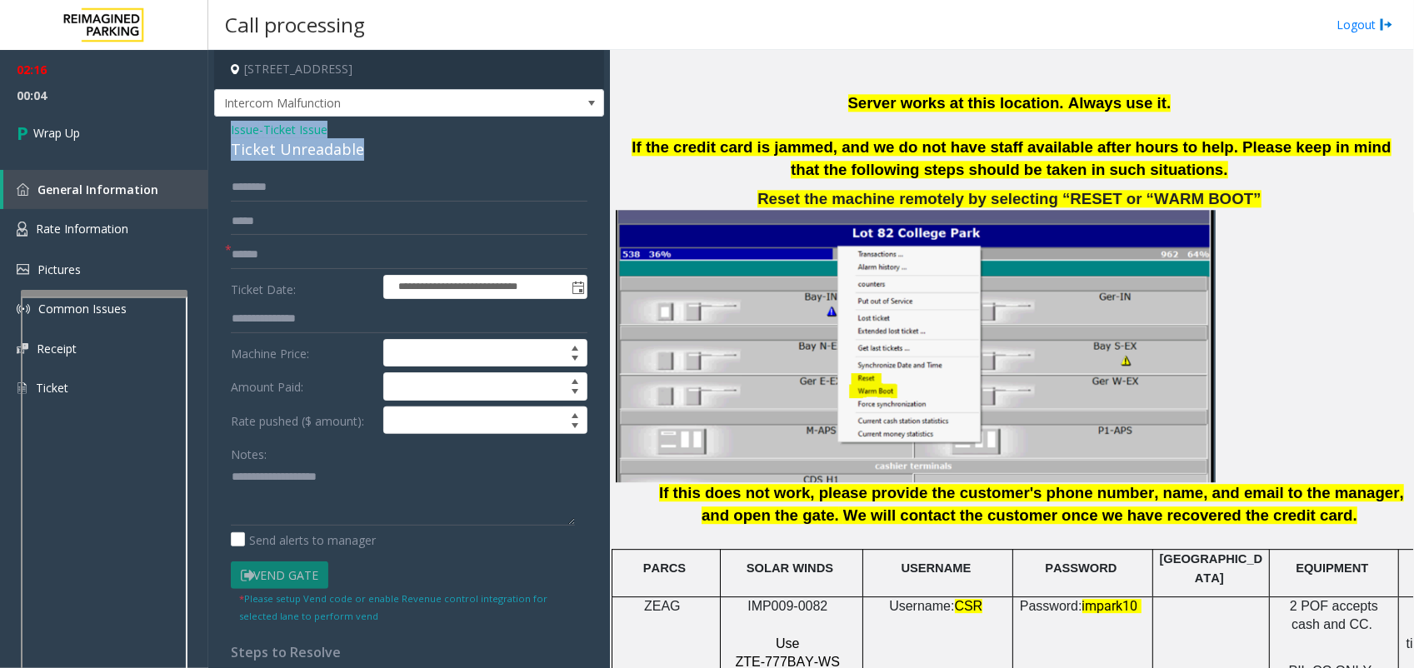
drag, startPoint x: 389, startPoint y: 153, endPoint x: 209, endPoint y: 121, distance: 182.8
click at [209, 121] on app-call-processing-form "**********" at bounding box center [409, 359] width 402 height 618
copy div "Issue - Ticket Issue Ticket Unreadable"
click at [364, 476] on textarea at bounding box center [403, 494] width 344 height 63
paste textarea "**********"
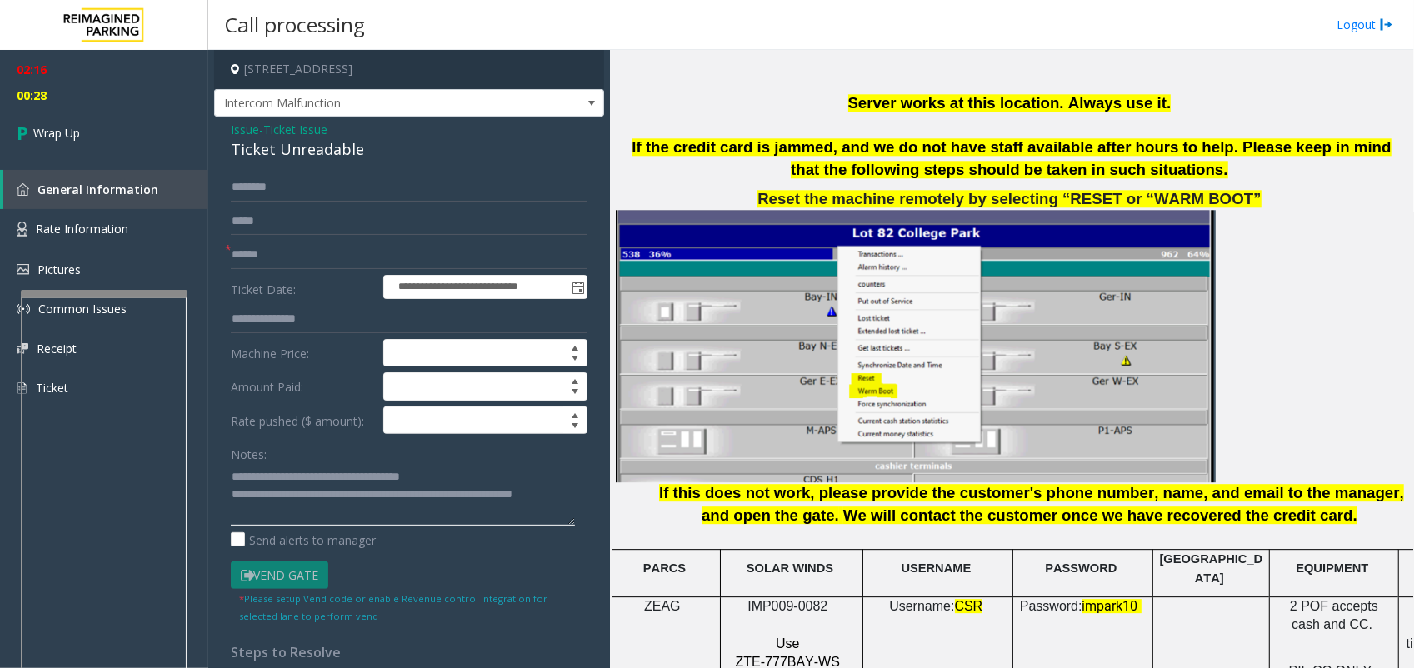
type textarea "**********"
click at [283, 160] on div "Ticket Unreadable" at bounding box center [409, 149] width 357 height 23
click at [293, 197] on input "text" at bounding box center [409, 187] width 357 height 28
type input "**"
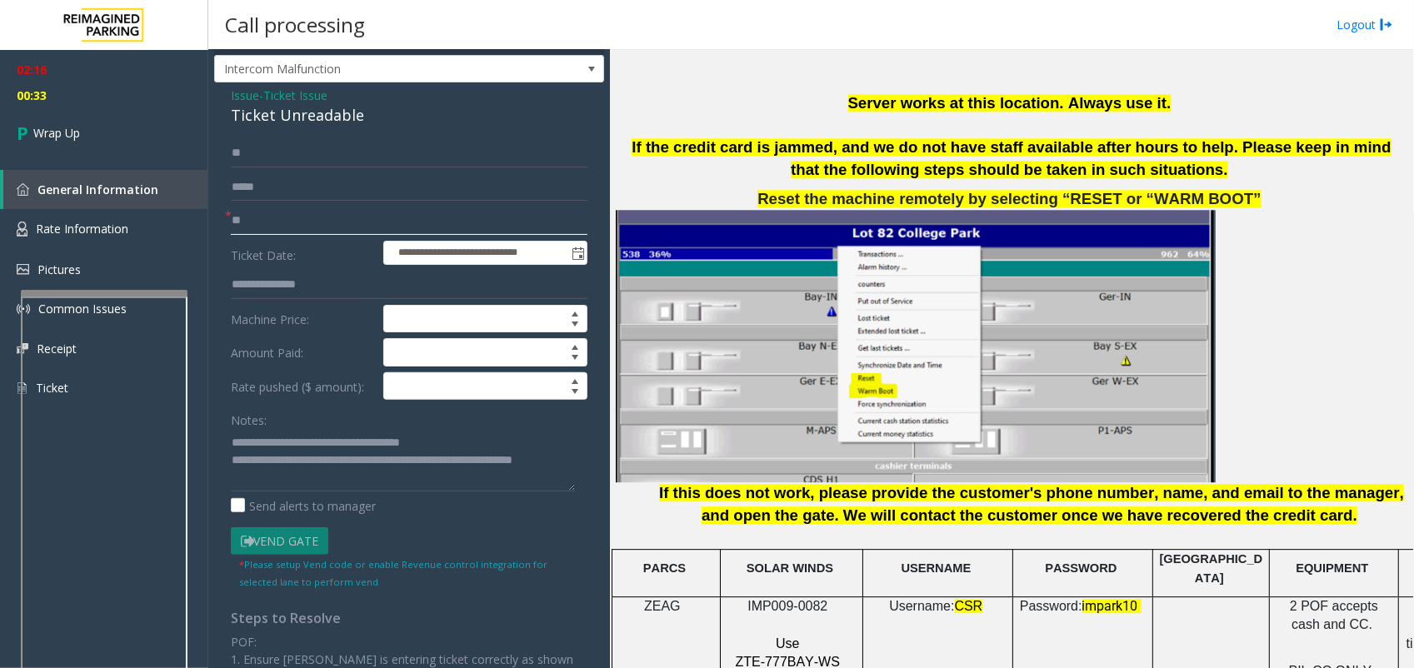
scroll to position [0, 0]
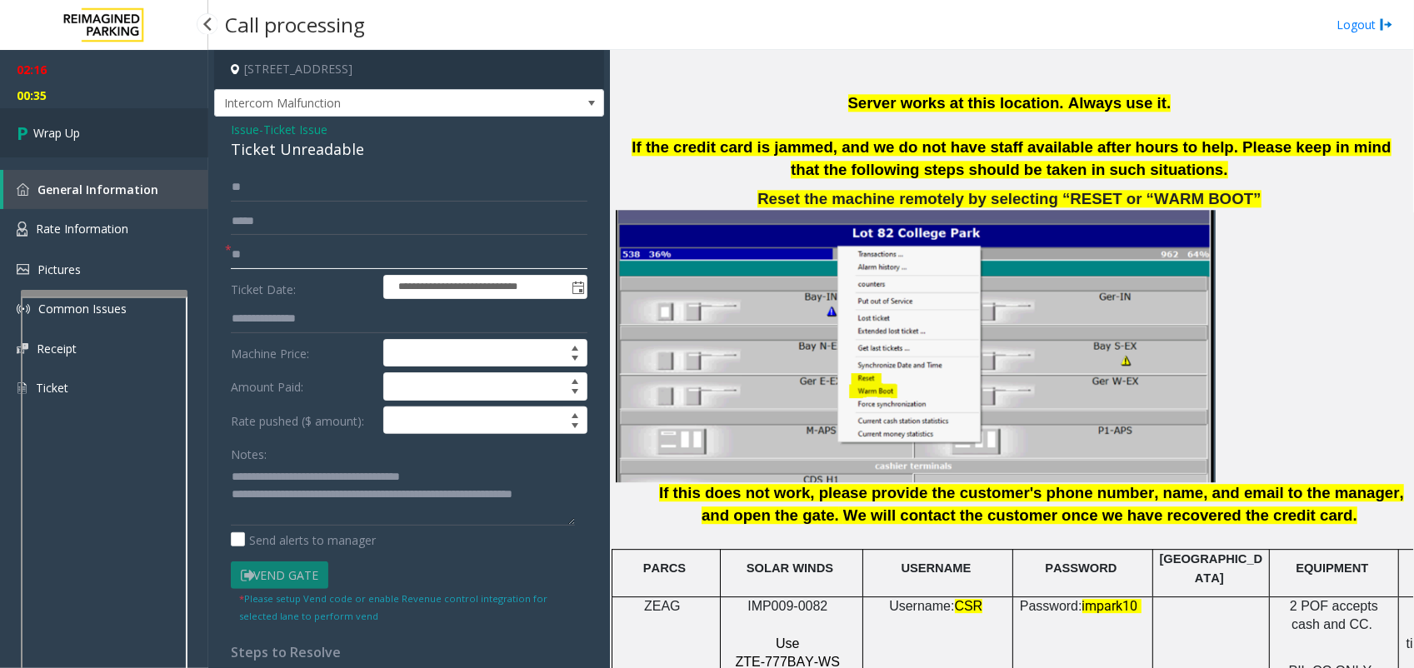
type input "**"
click at [64, 122] on link "Wrap Up" at bounding box center [104, 132] width 208 height 49
